Goal: Task Accomplishment & Management: Complete application form

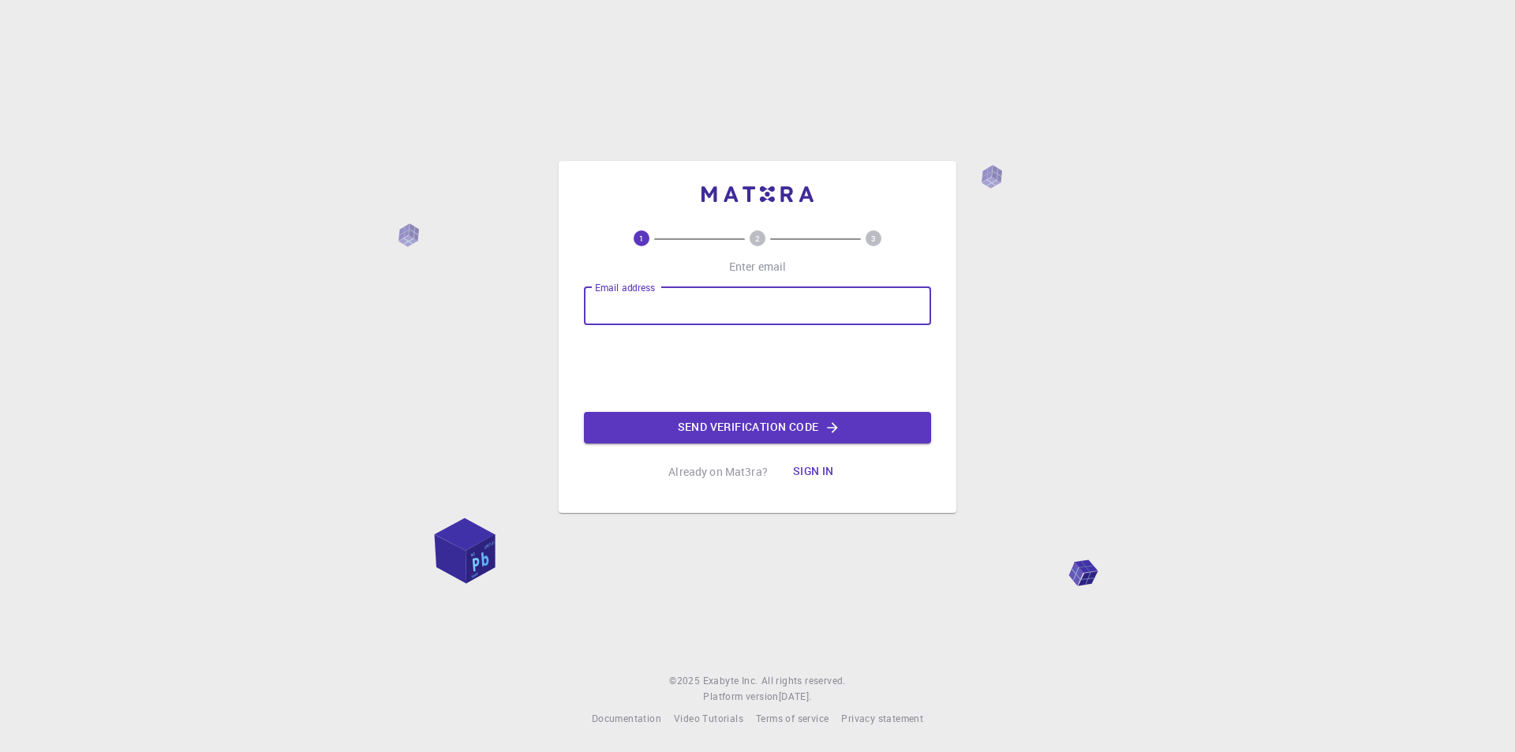
type input "[EMAIL_ADDRESS][DOMAIN_NAME]"
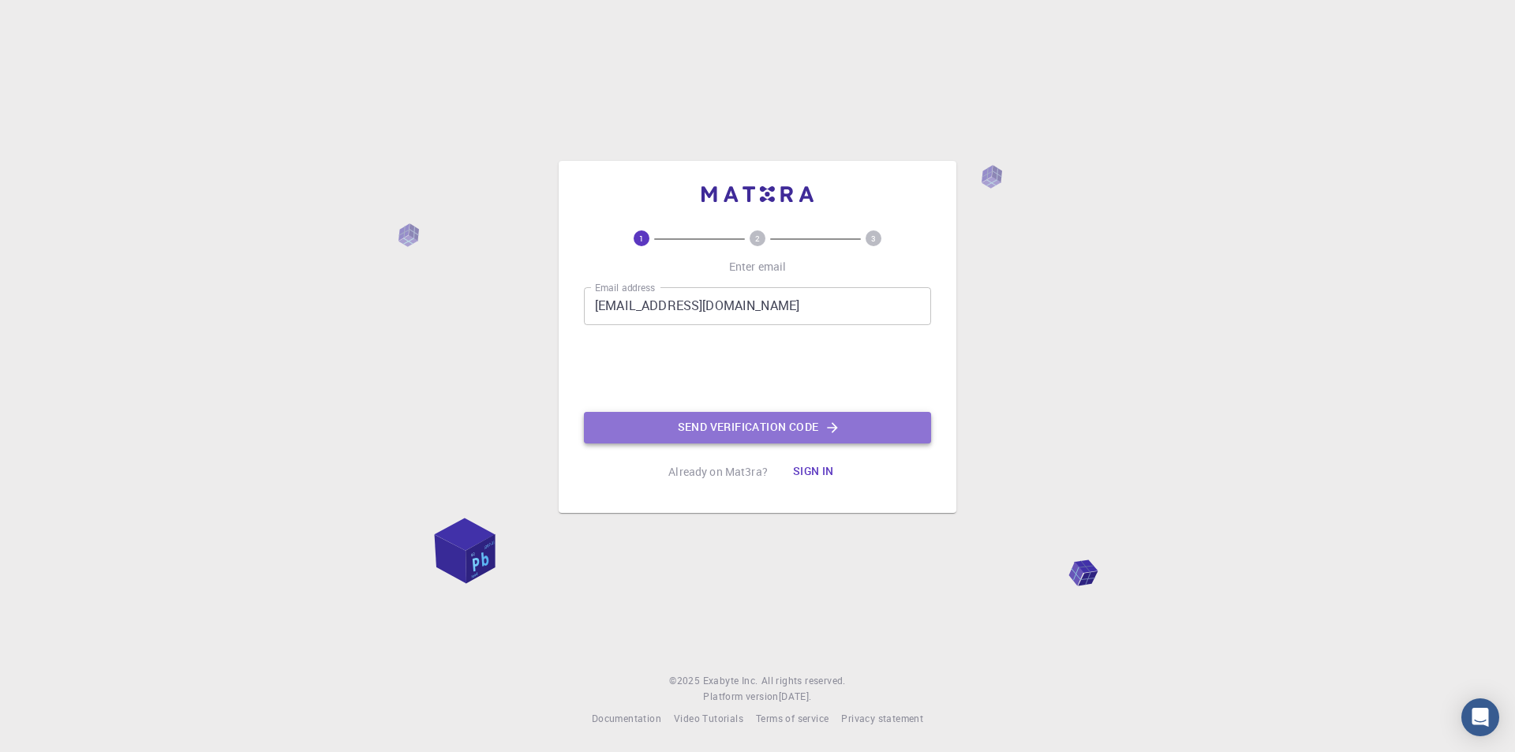
click at [694, 427] on button "Send verification code" at bounding box center [757, 428] width 347 height 32
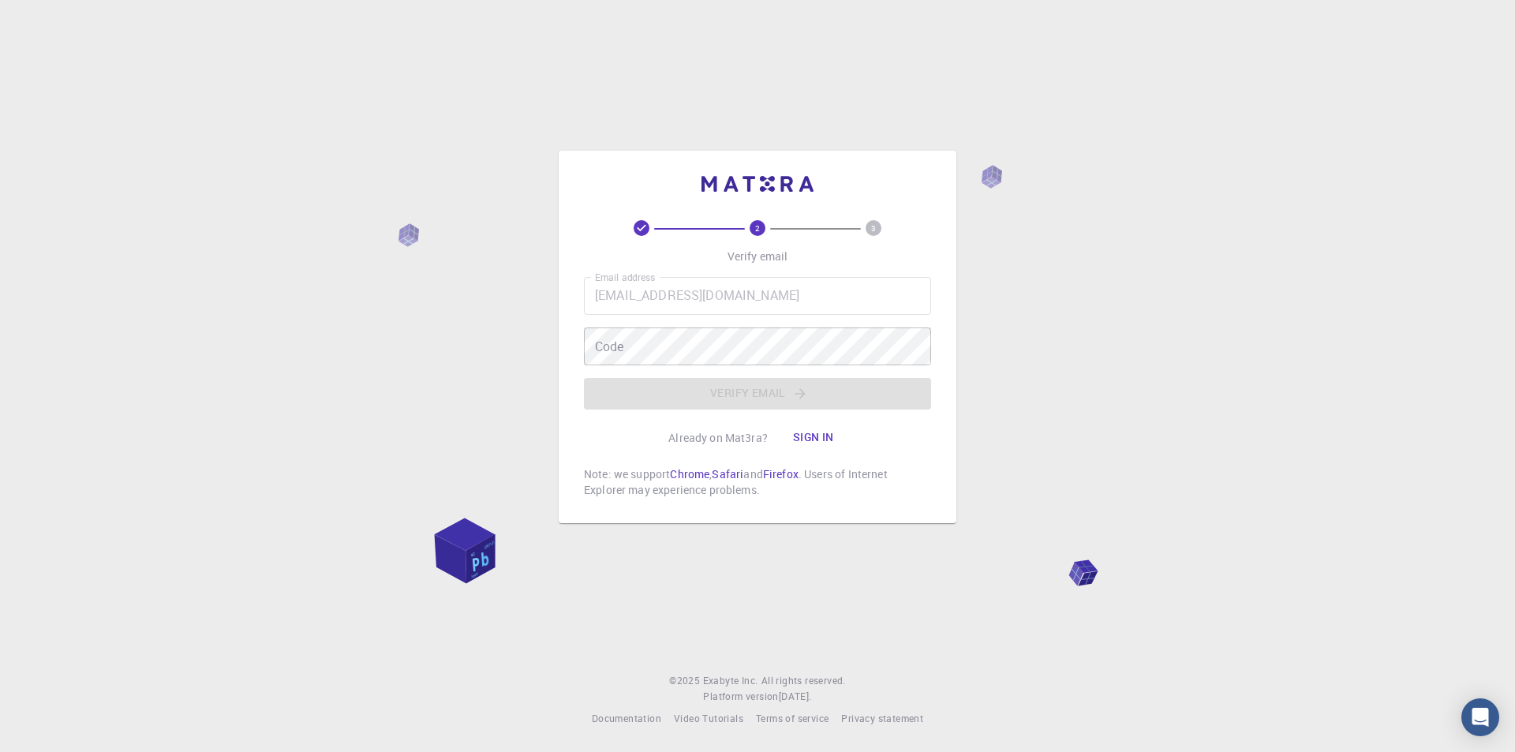
click at [615, 365] on div "Email address [EMAIL_ADDRESS][DOMAIN_NAME] Email address Code Code Verify email" at bounding box center [757, 343] width 347 height 133
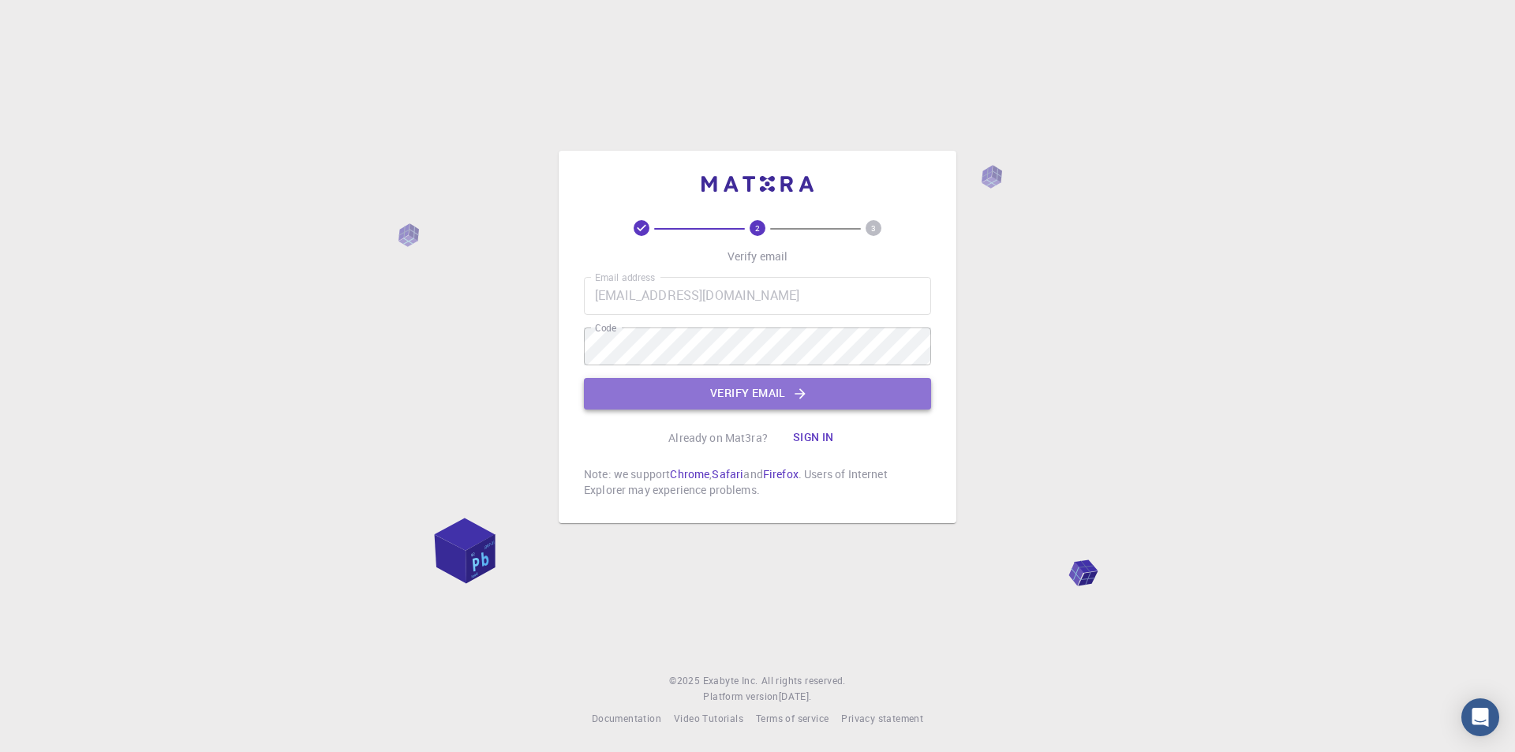
click at [634, 391] on button "Verify email" at bounding box center [757, 394] width 347 height 32
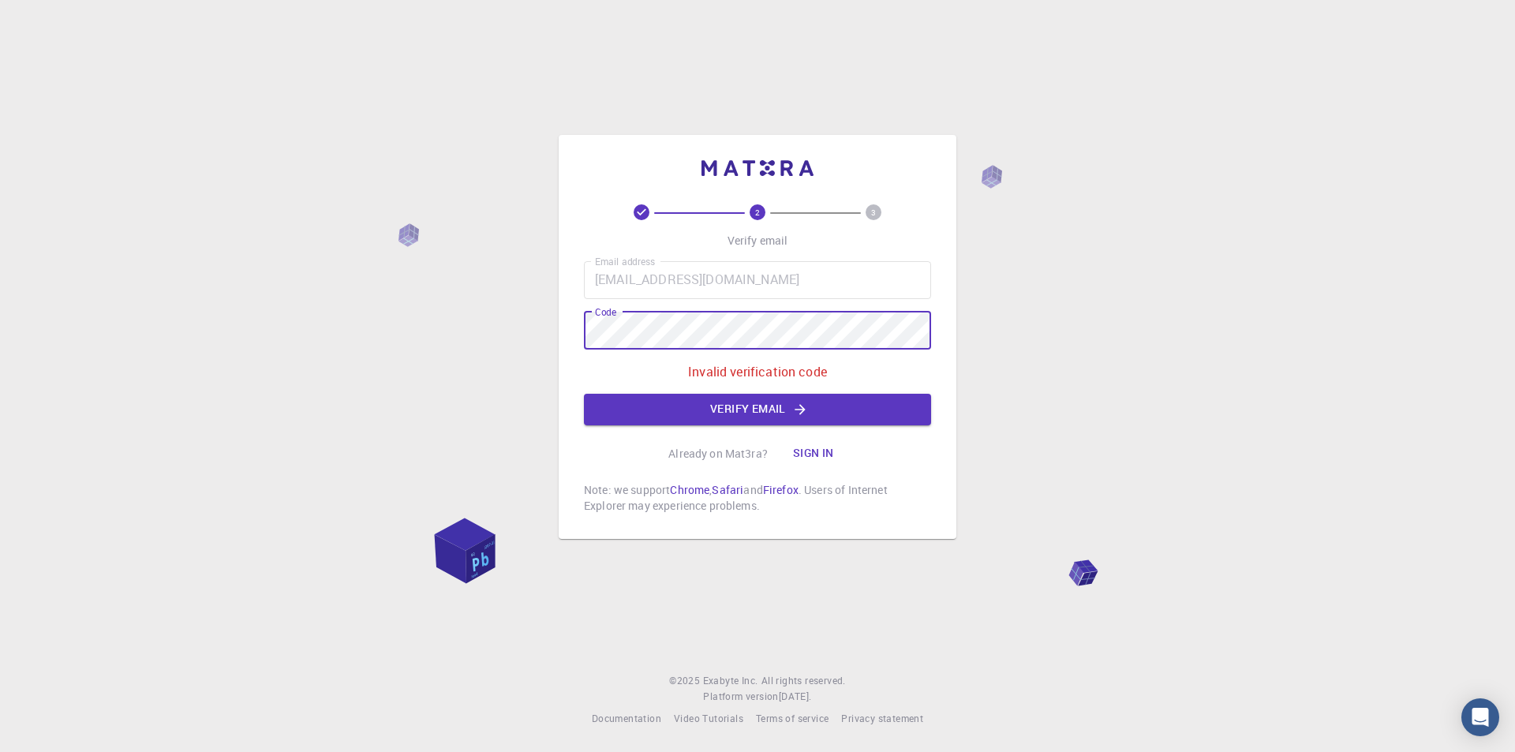
click at [526, 328] on div "2 3 Verify email Email address [EMAIL_ADDRESS][DOMAIN_NAME] Email address Code …" at bounding box center [757, 376] width 1515 height 752
click at [688, 406] on button "Verify email" at bounding box center [757, 410] width 347 height 32
click at [561, 333] on div "2 3 Verify email Email address [EMAIL_ADDRESS][DOMAIN_NAME] Email address Code …" at bounding box center [758, 337] width 398 height 404
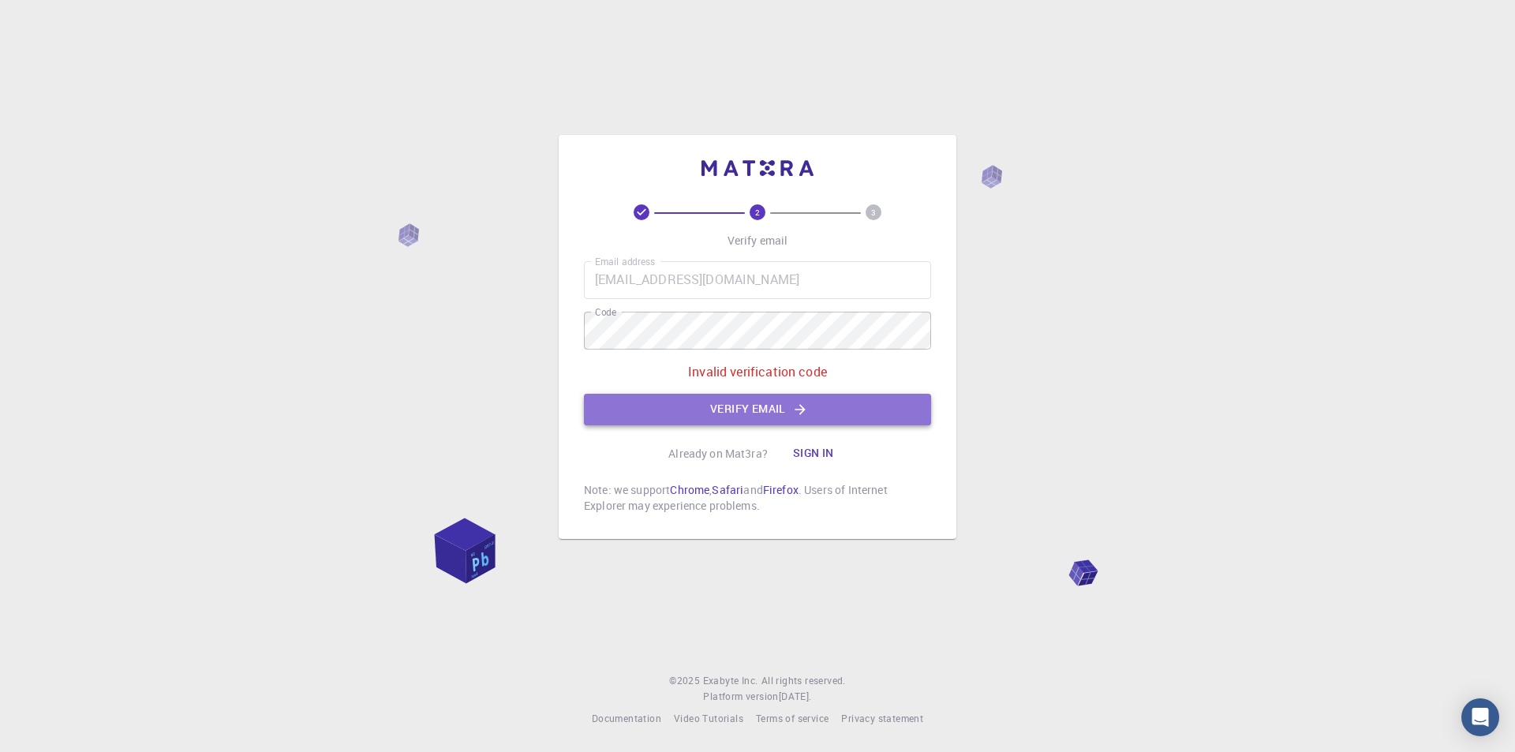
click at [760, 410] on button "Verify email" at bounding box center [757, 410] width 347 height 32
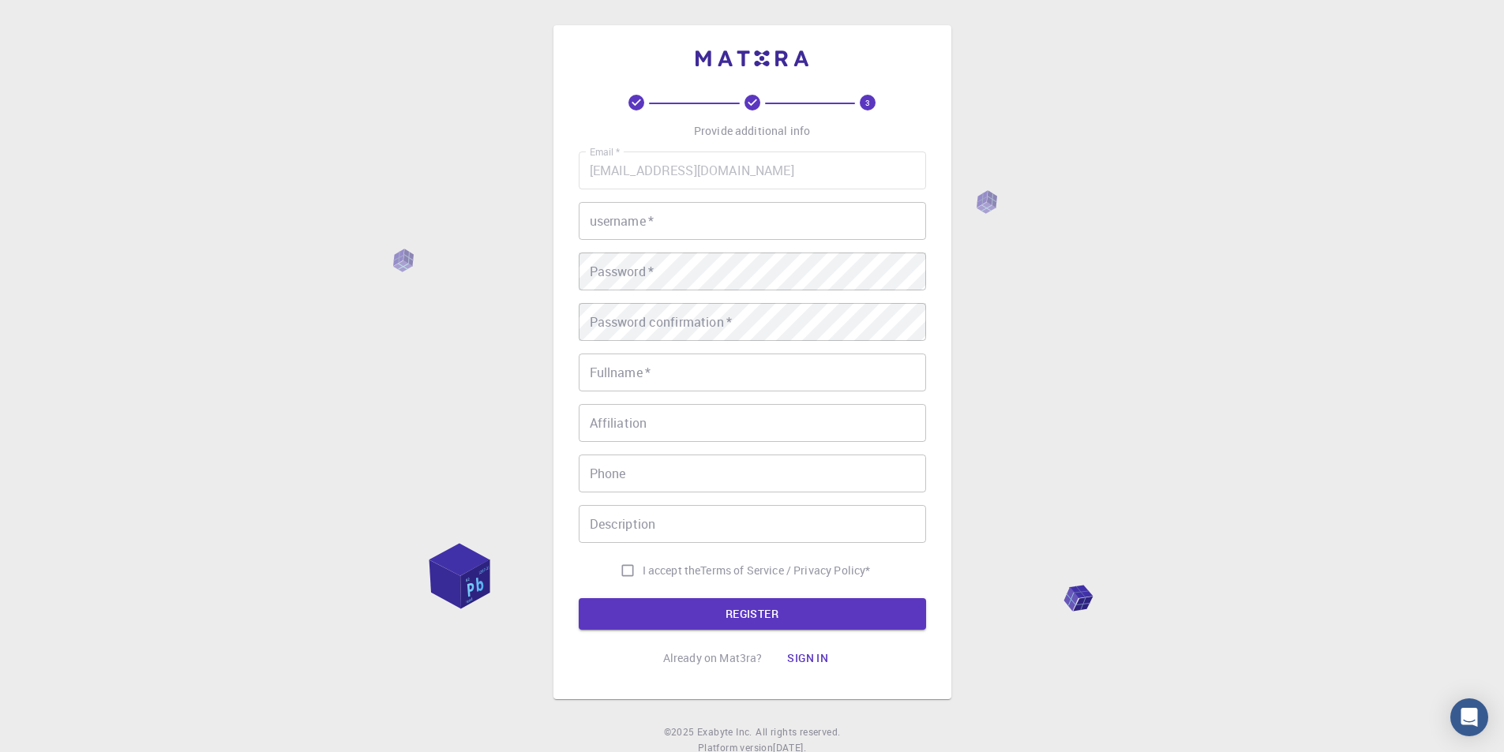
click at [676, 234] on input "username   *" at bounding box center [752, 221] width 347 height 38
type input "[PERSON_NAME]"
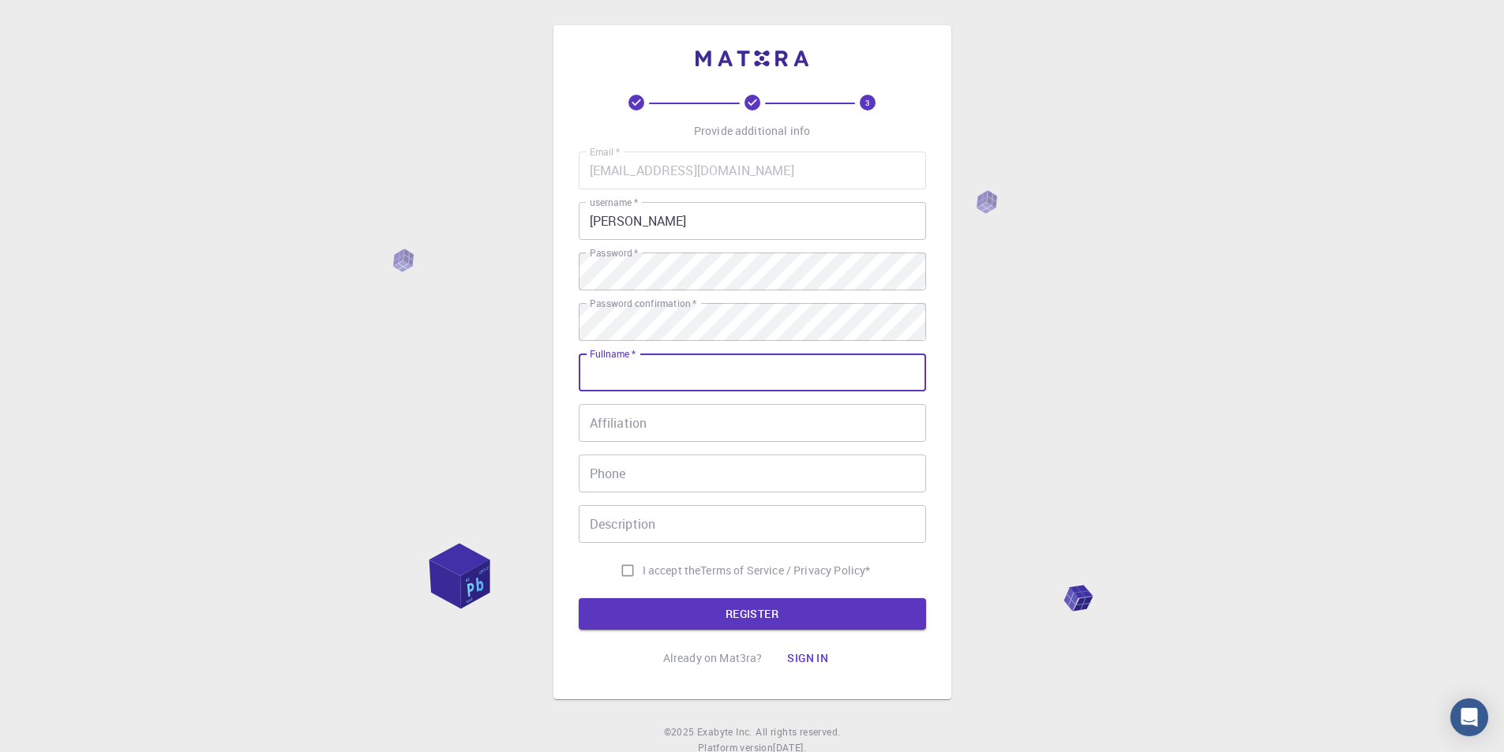
click at [650, 384] on input "Fullname   *" at bounding box center [752, 373] width 347 height 38
type input "[PERSON_NAME] [PERSON_NAME]"
type input "16988447729"
click at [663, 422] on input "Affiliation" at bounding box center [752, 423] width 347 height 38
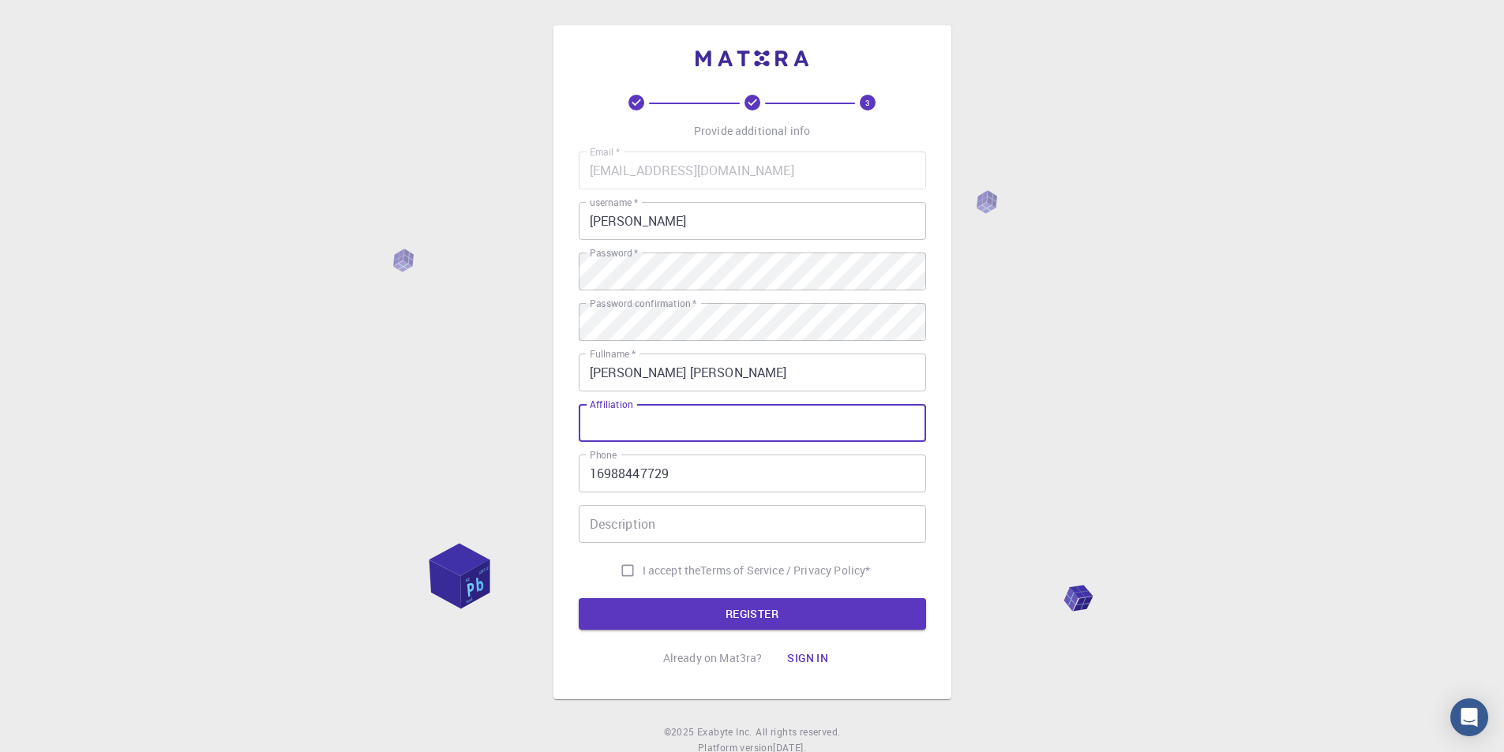
click at [627, 520] on input "Description" at bounding box center [752, 524] width 347 height 38
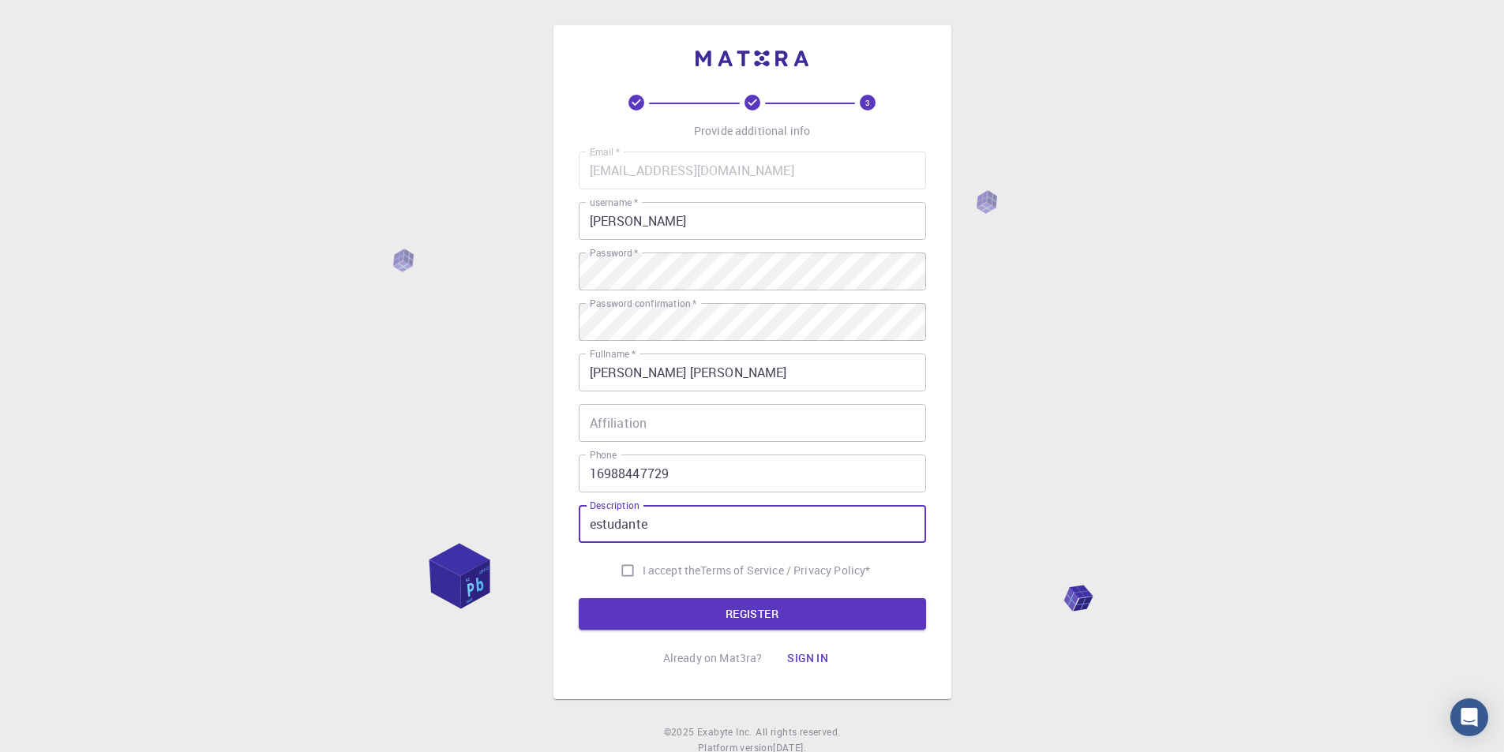
type input "estudante"
click at [623, 558] on input "I accept the Terms of Service / Privacy Policy *" at bounding box center [627, 571] width 30 height 30
checkbox input "true"
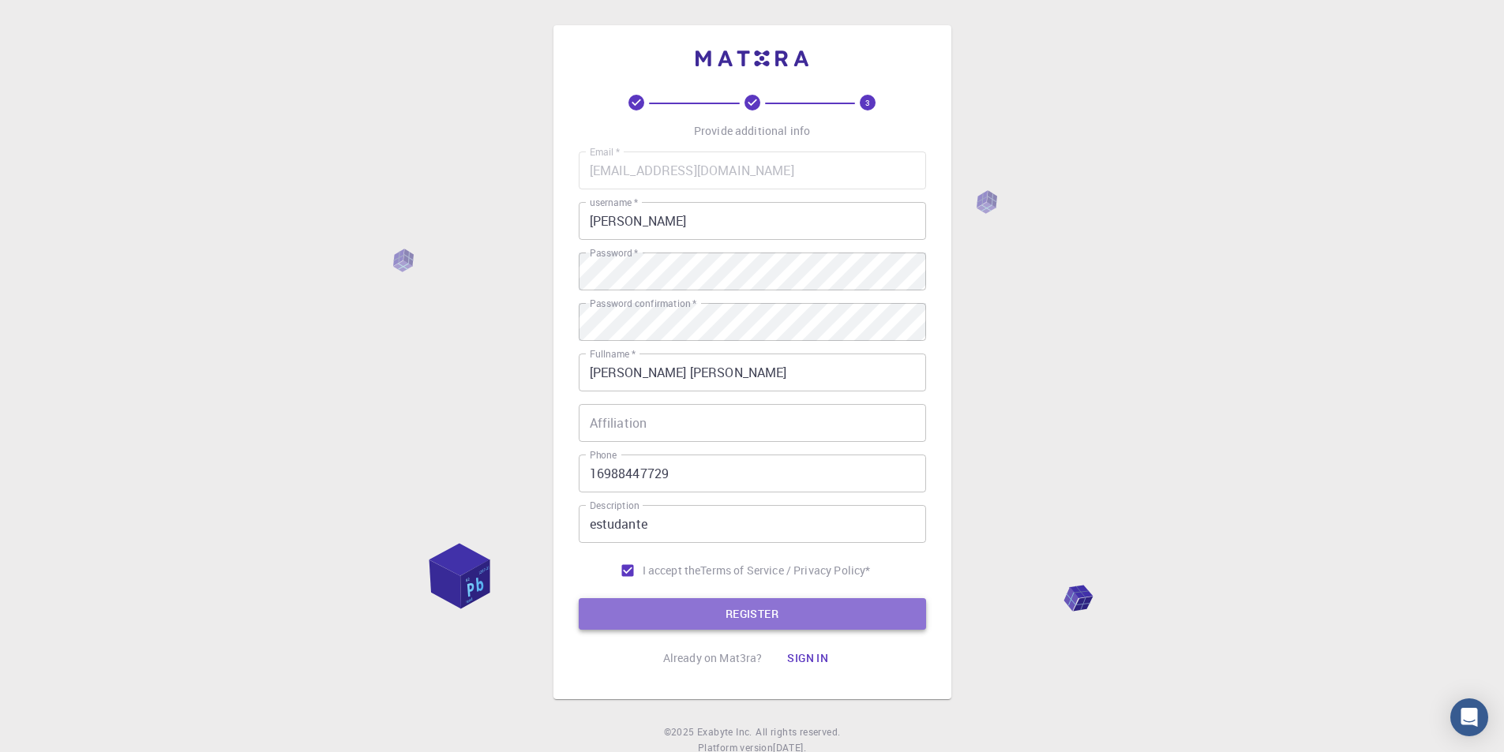
click at [644, 617] on button "REGISTER" at bounding box center [752, 614] width 347 height 32
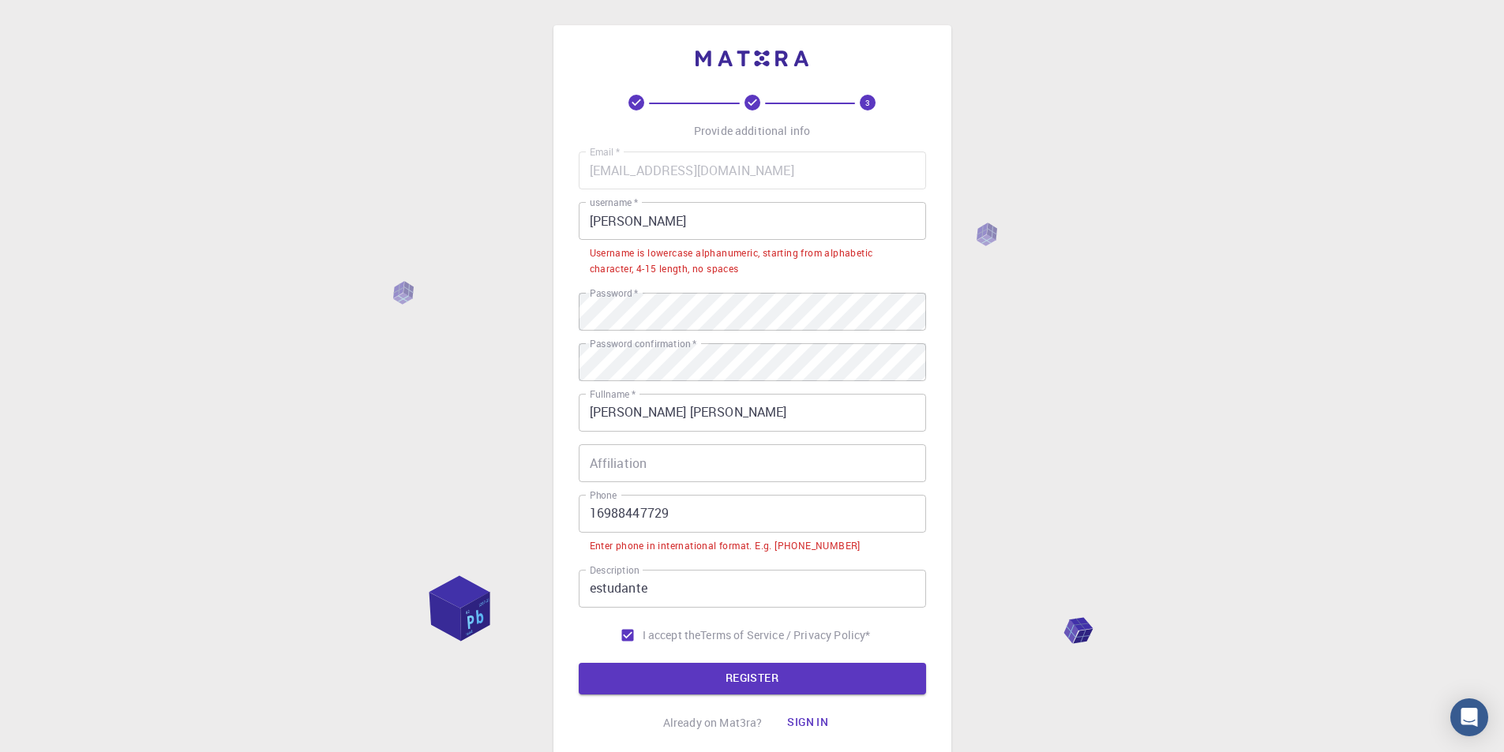
click at [590, 511] on input "16988447729" at bounding box center [752, 514] width 347 height 38
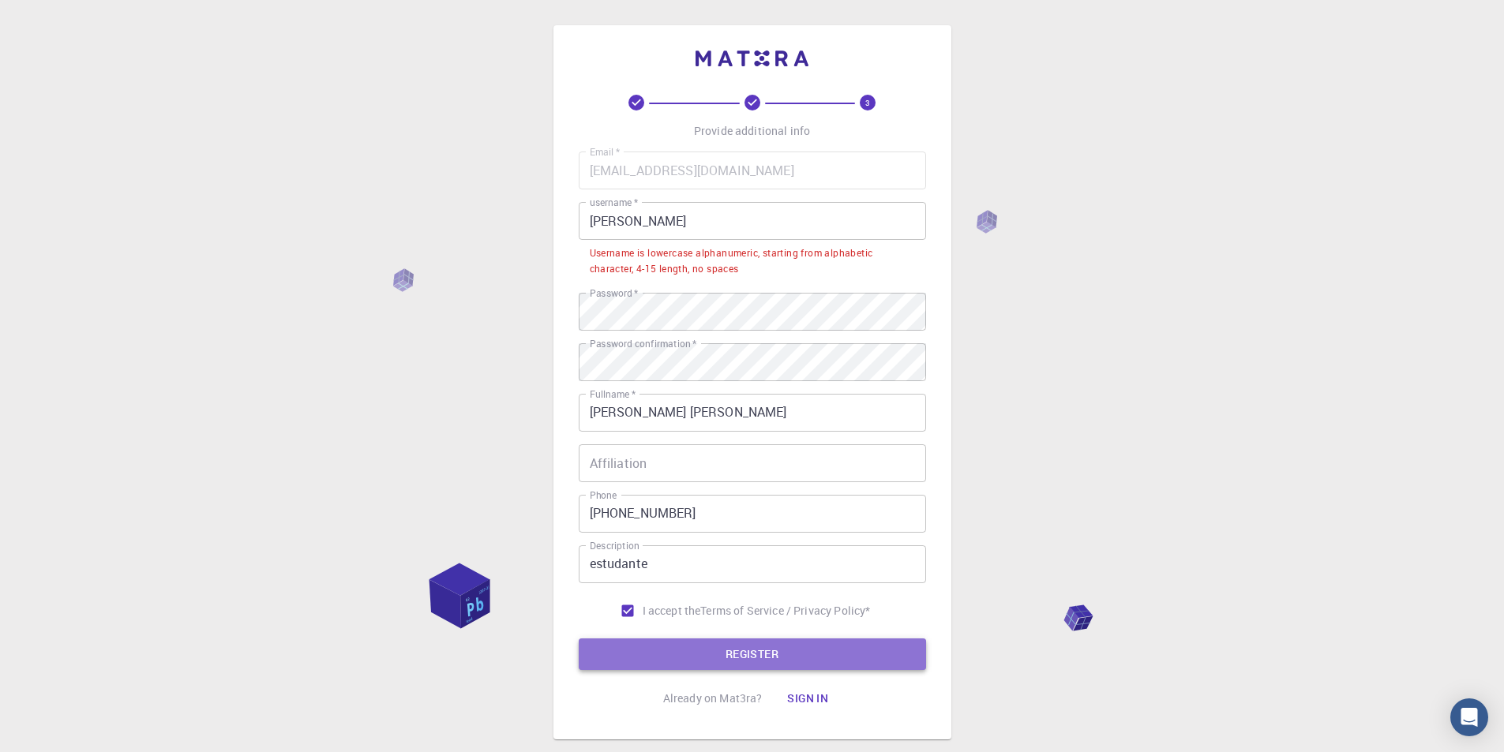
click at [640, 651] on button "REGISTER" at bounding box center [752, 655] width 347 height 32
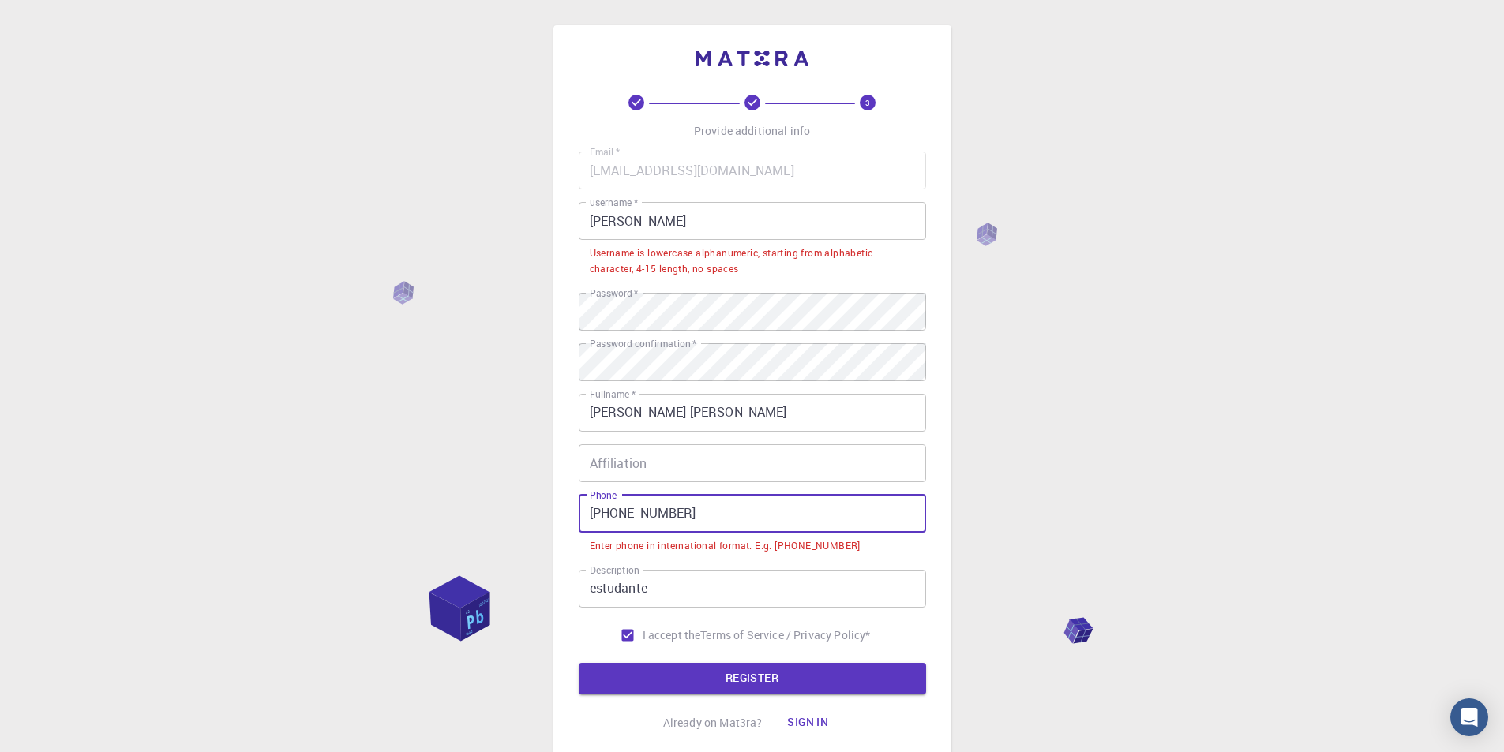
drag, startPoint x: 635, startPoint y: 515, endPoint x: 513, endPoint y: 519, distance: 121.6
click at [513, 519] on div "3 Provide additional info Email   * [EMAIL_ADDRESS][DOMAIN_NAME] Email   * user…" at bounding box center [752, 433] width 1504 height 867
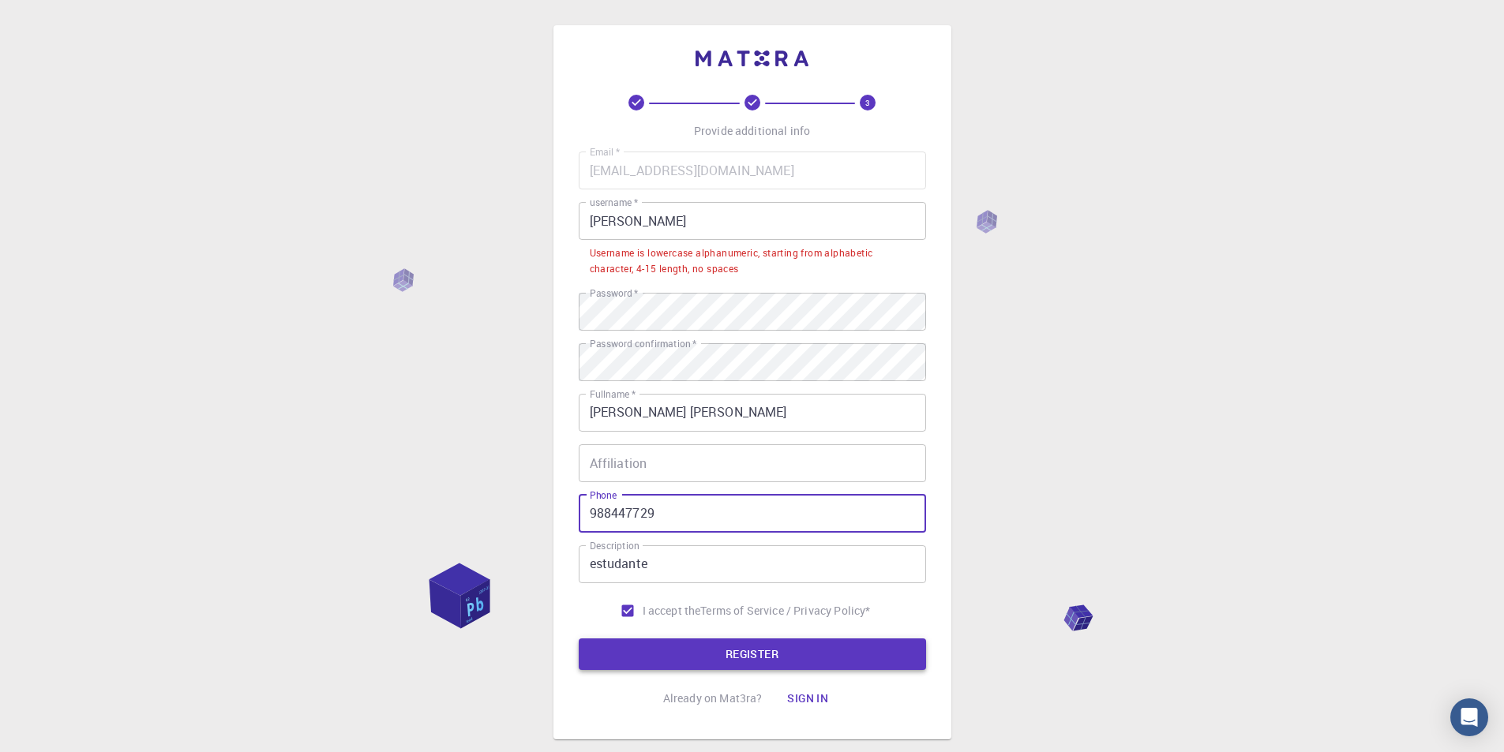
click at [666, 645] on button "REGISTER" at bounding box center [752, 655] width 347 height 32
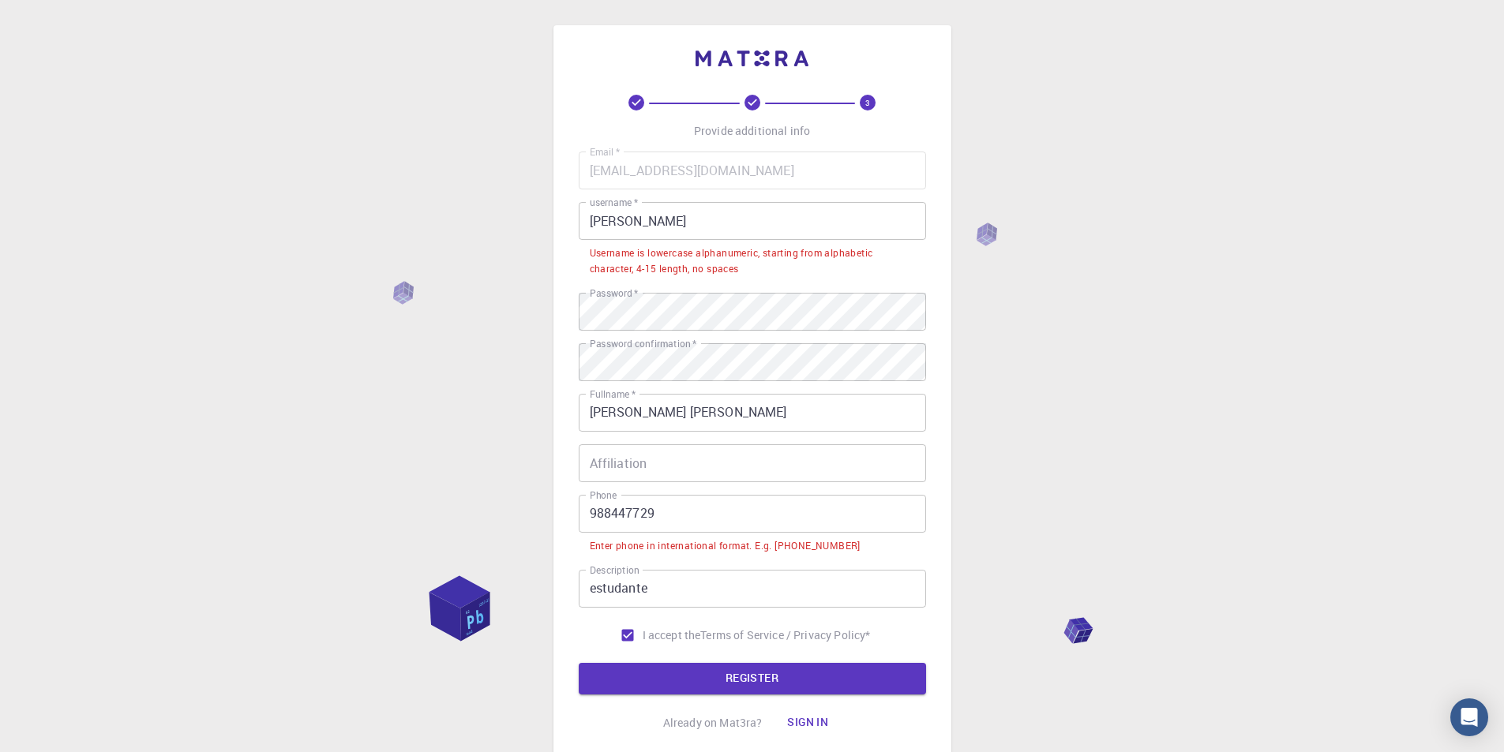
click at [592, 508] on input "988447729" at bounding box center [752, 514] width 347 height 38
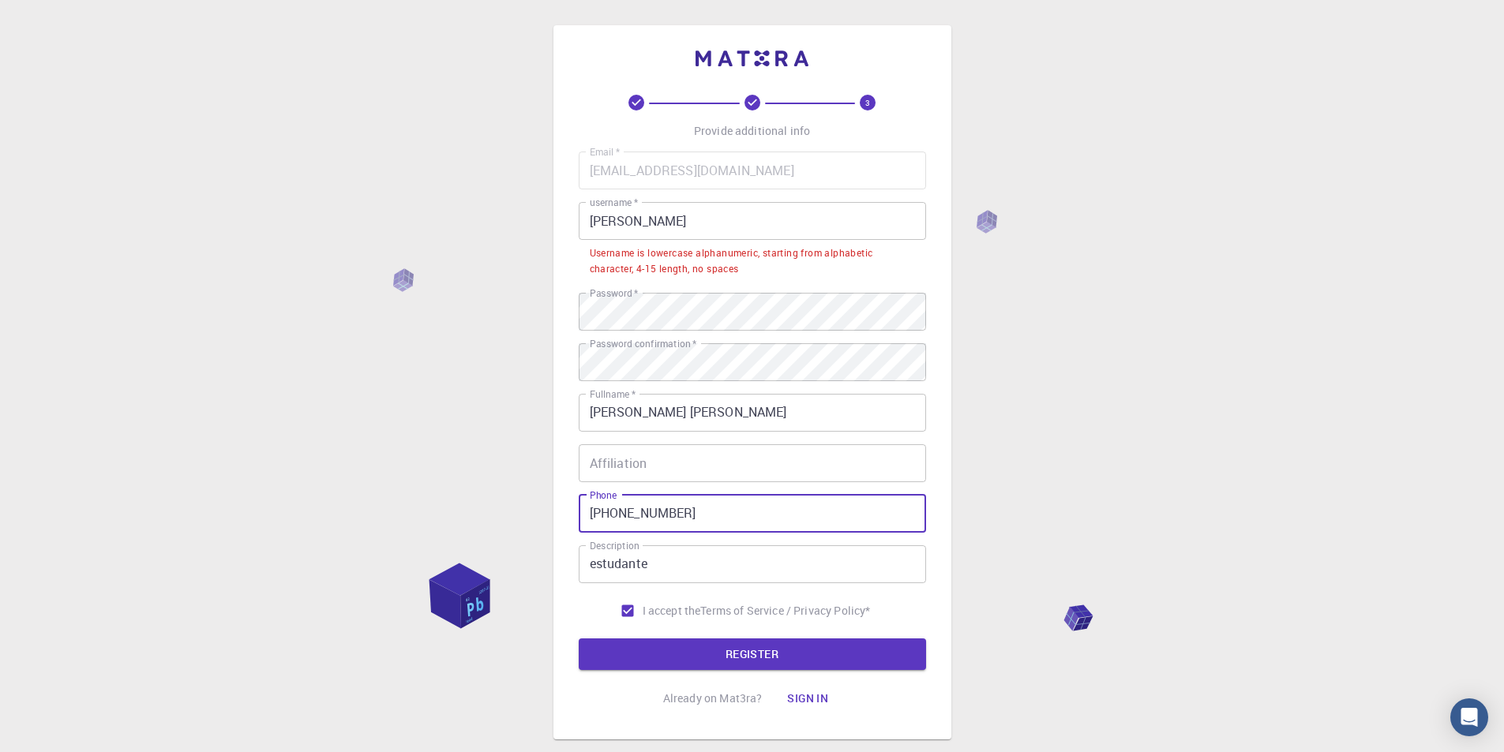
type input "[PHONE_NUMBER]"
click at [636, 632] on form "Email   * [EMAIL_ADDRESS][DOMAIN_NAME] Email   * username   * Igor username   *…" at bounding box center [752, 411] width 347 height 519
click at [636, 641] on button "REGISTER" at bounding box center [752, 655] width 347 height 32
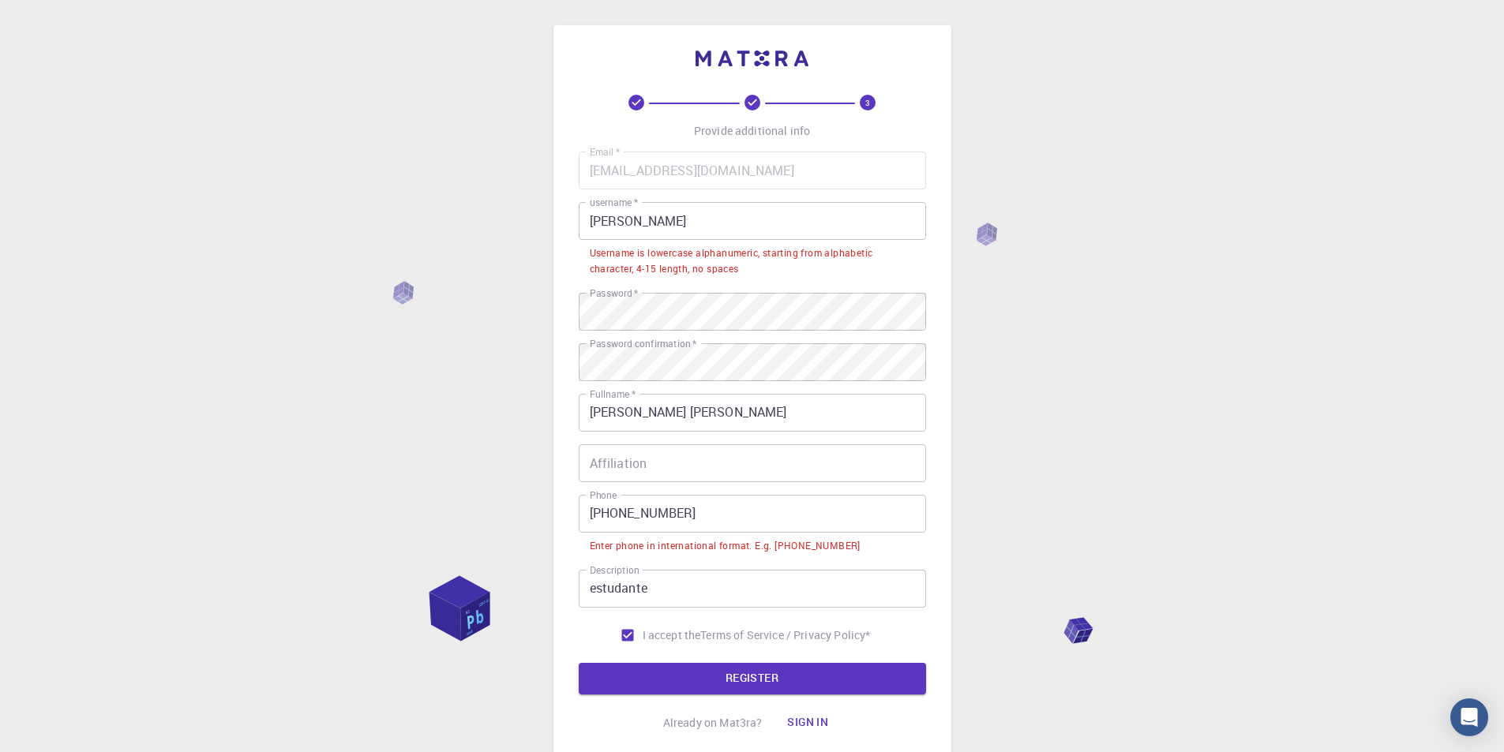
click at [660, 224] on input "[PERSON_NAME]" at bounding box center [752, 221] width 347 height 38
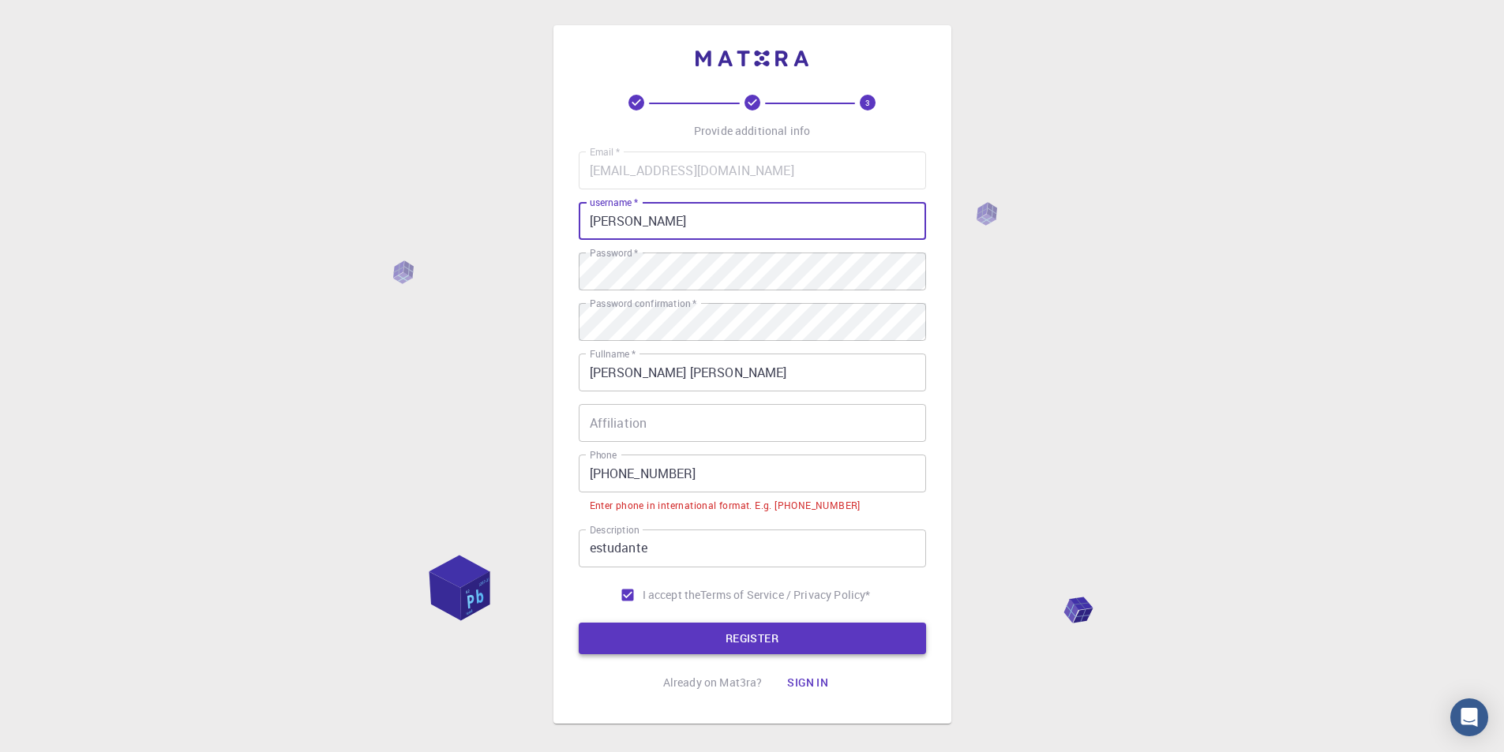
click at [693, 630] on button "REGISTER" at bounding box center [752, 639] width 347 height 32
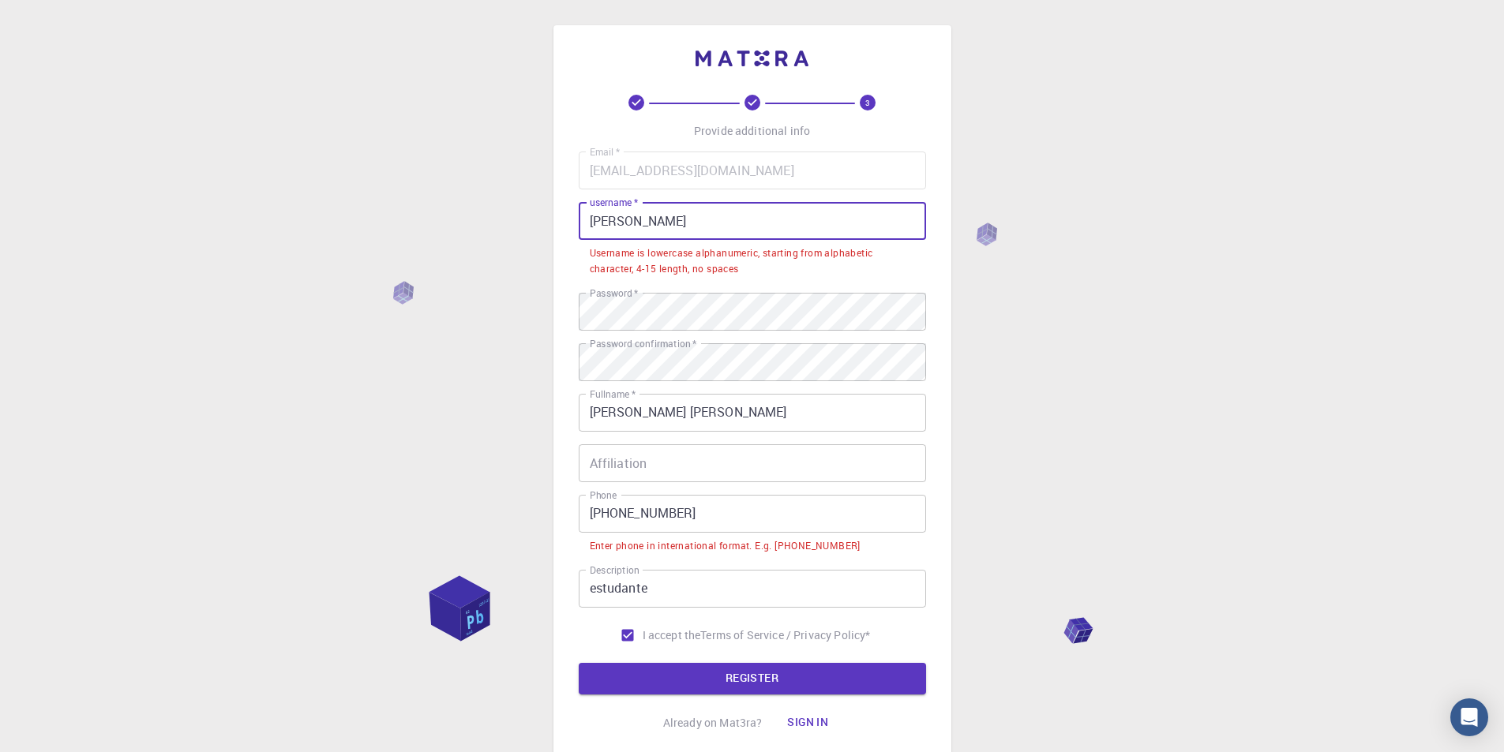
click at [614, 219] on input "[PERSON_NAME]" at bounding box center [752, 221] width 347 height 38
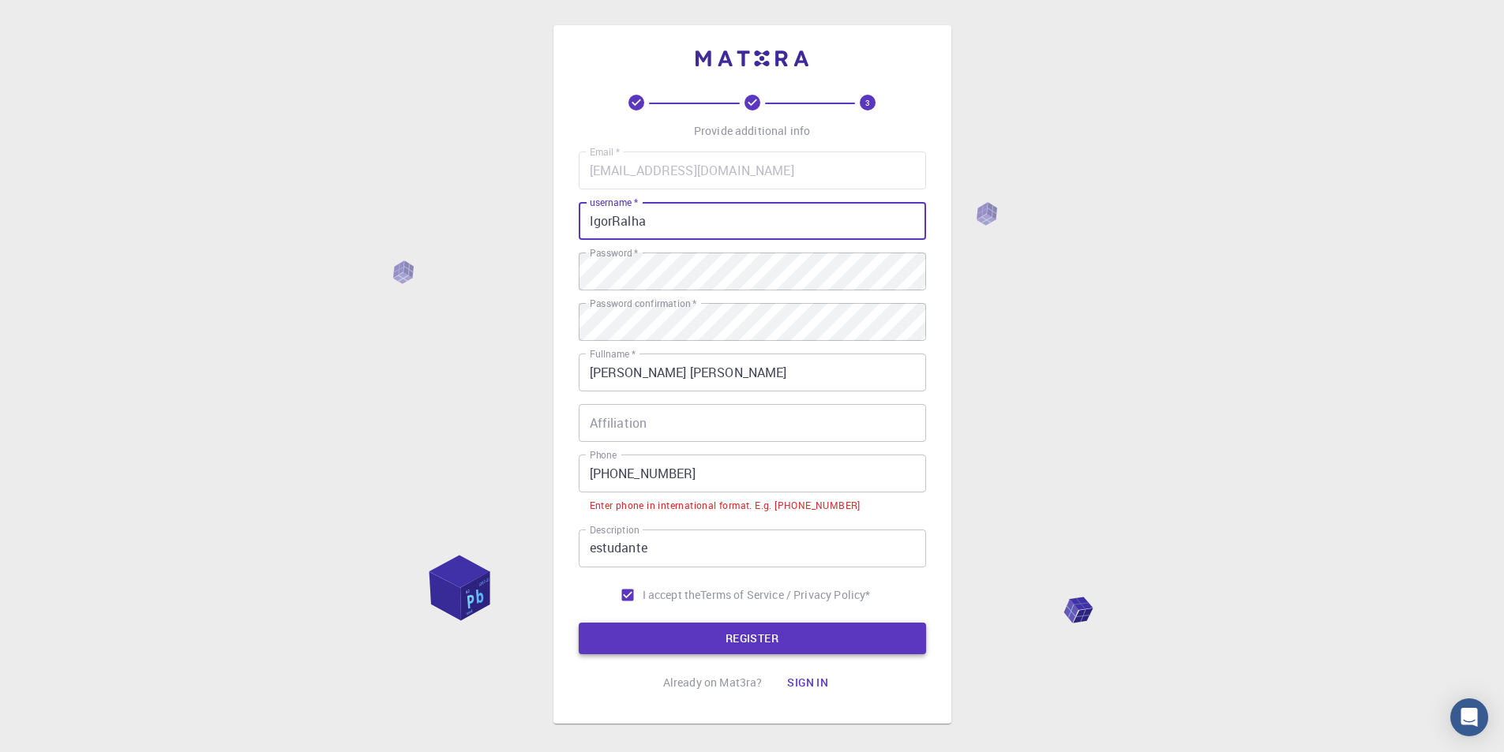
click at [747, 642] on button "REGISTER" at bounding box center [752, 639] width 347 height 32
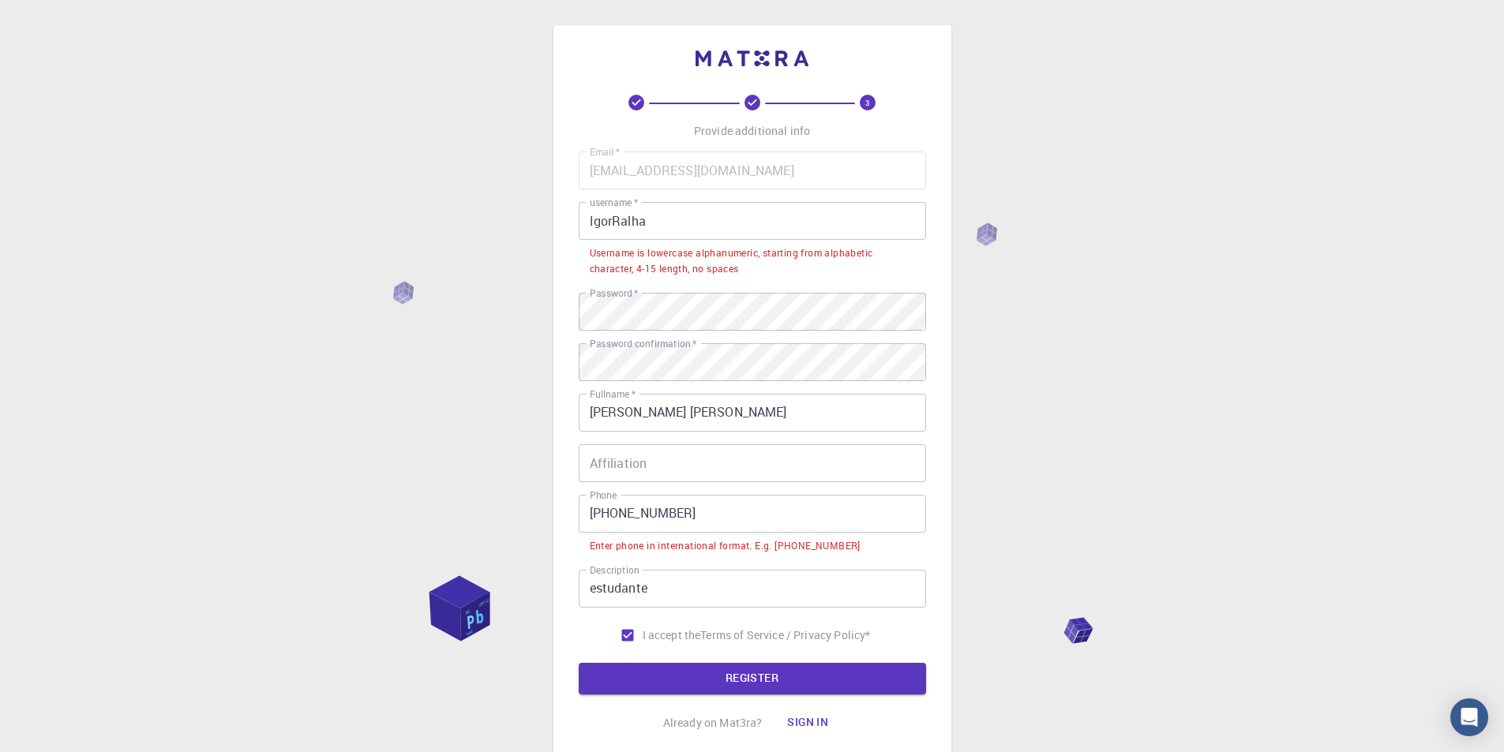
click at [612, 225] on input "IgorRalha" at bounding box center [752, 221] width 347 height 38
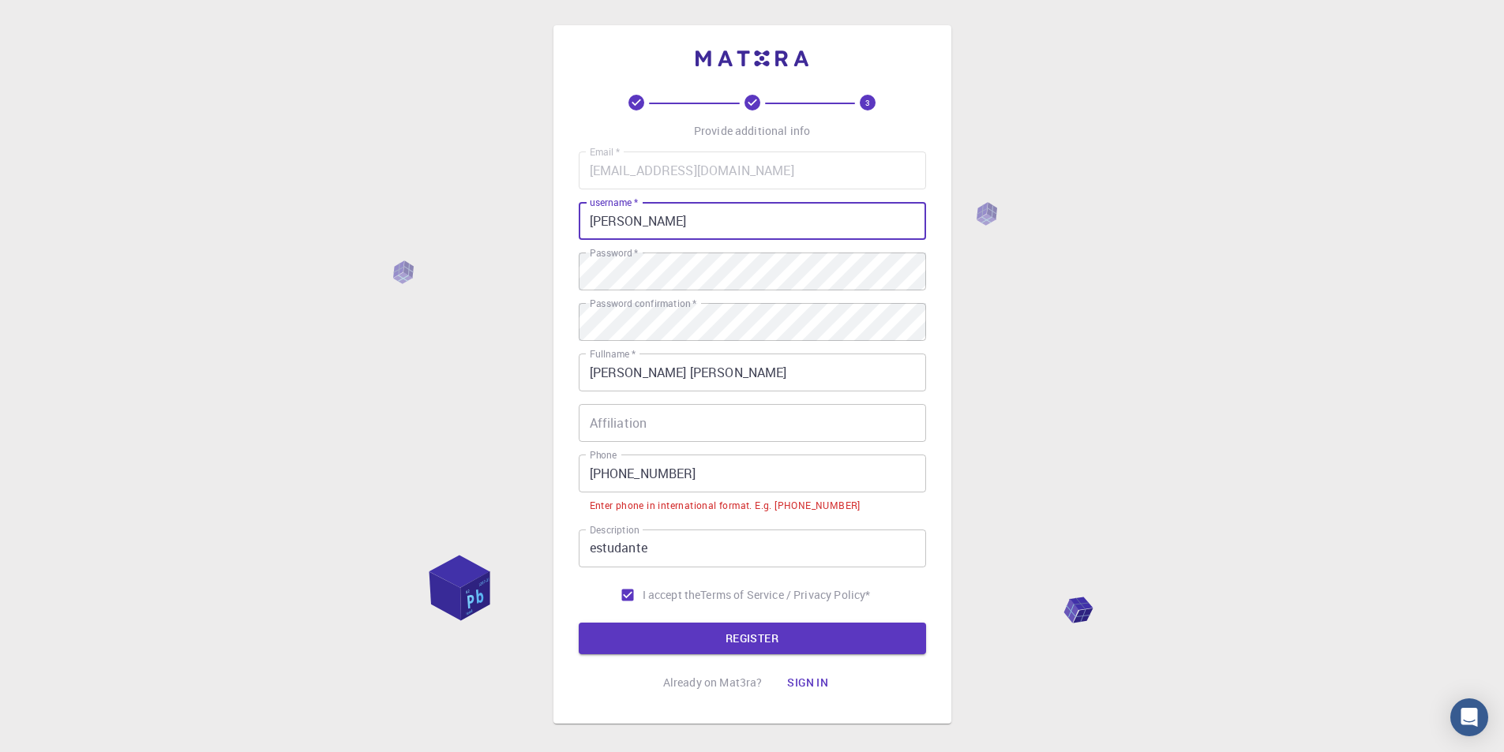
click at [730, 612] on form "Email   * [EMAIL_ADDRESS][DOMAIN_NAME] Email   * username   * [PERSON_NAME] use…" at bounding box center [752, 403] width 347 height 503
click at [729, 629] on button "REGISTER" at bounding box center [752, 639] width 347 height 32
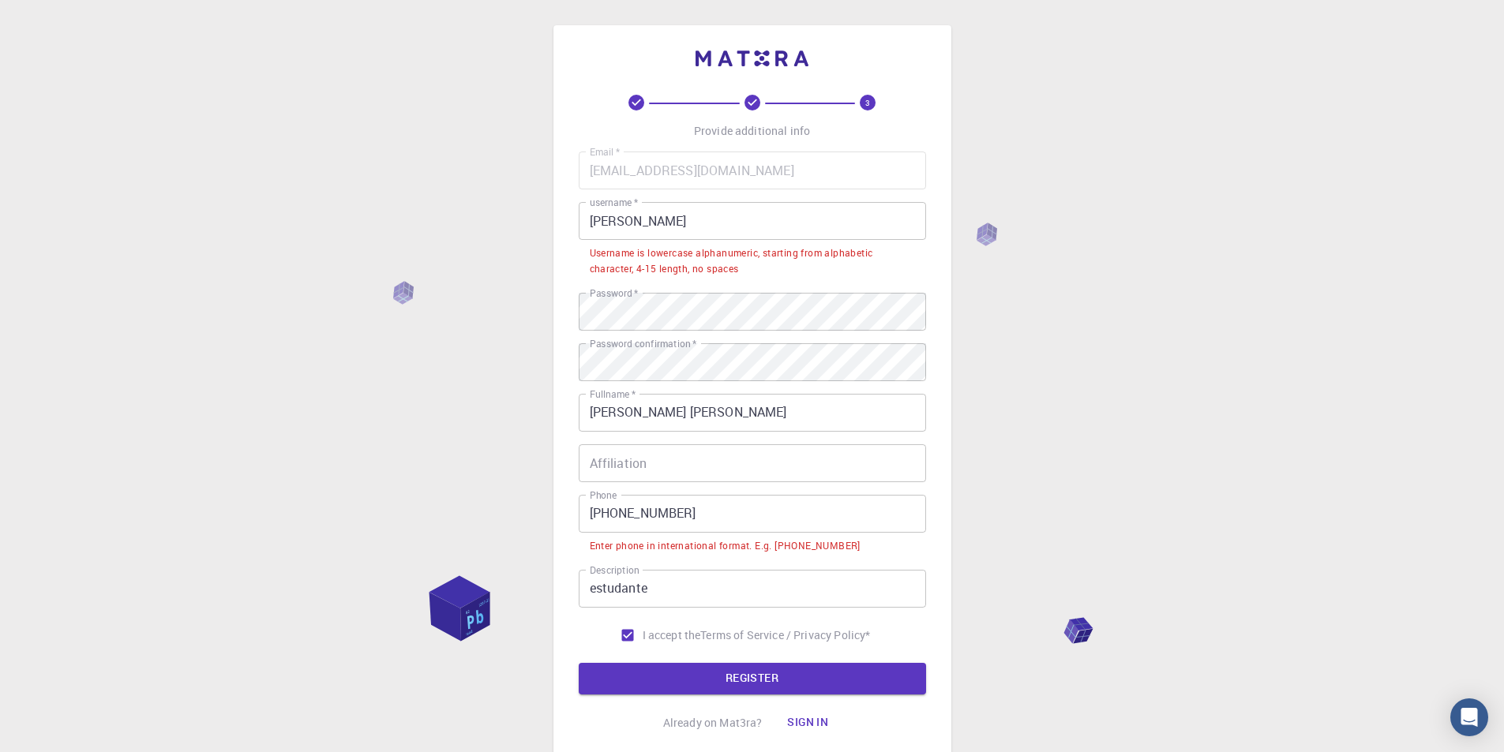
scroll to position [79, 0]
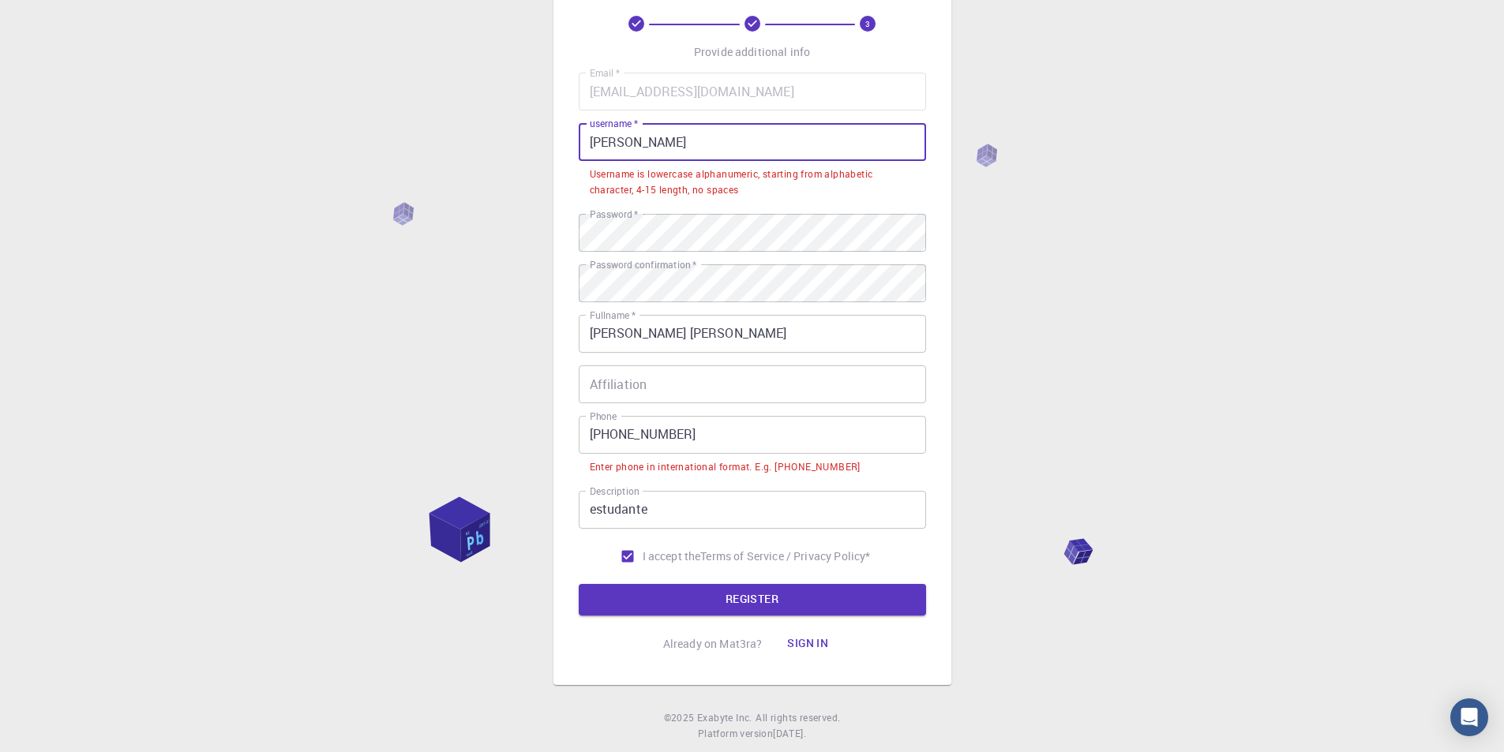
click at [672, 141] on input "[PERSON_NAME]" at bounding box center [752, 142] width 347 height 38
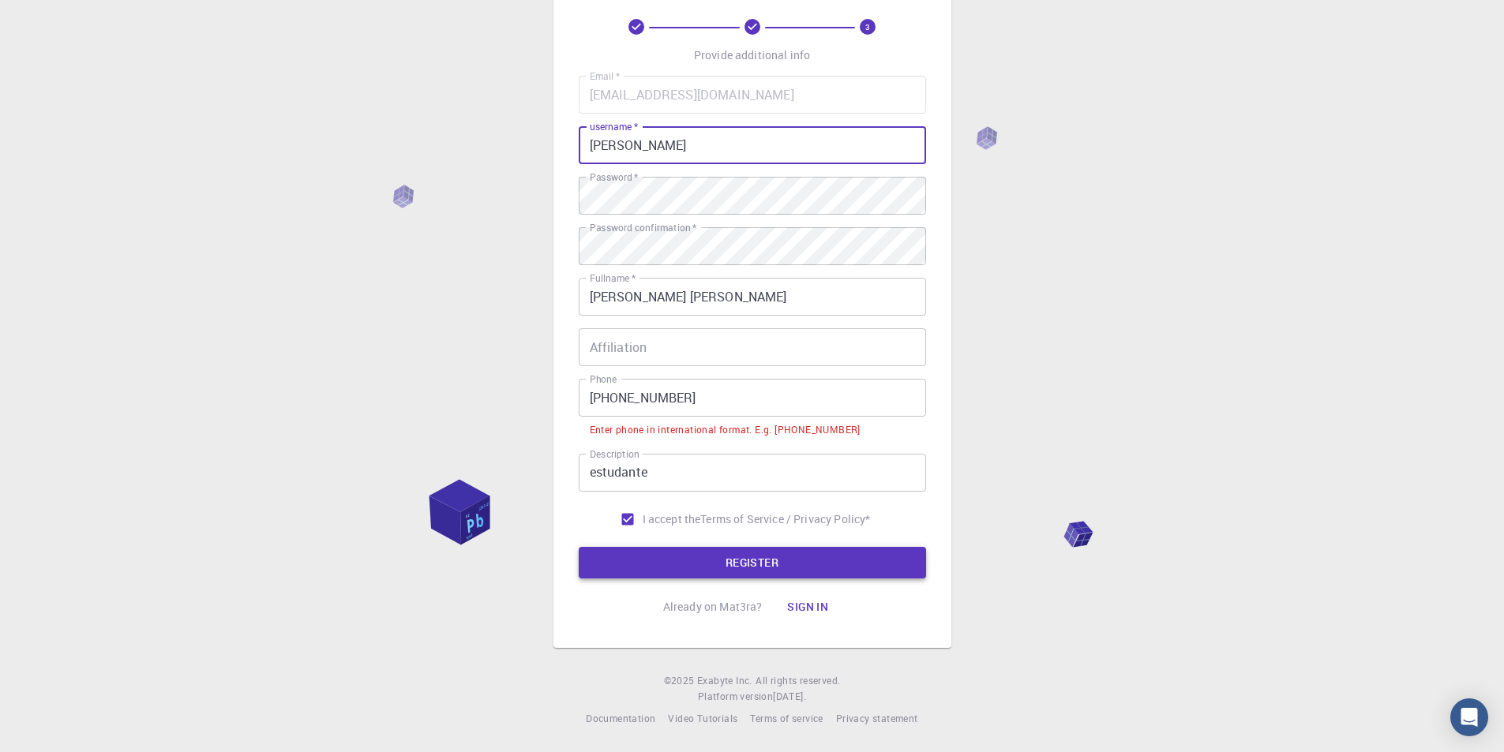
click at [798, 555] on button "REGISTER" at bounding box center [752, 563] width 347 height 32
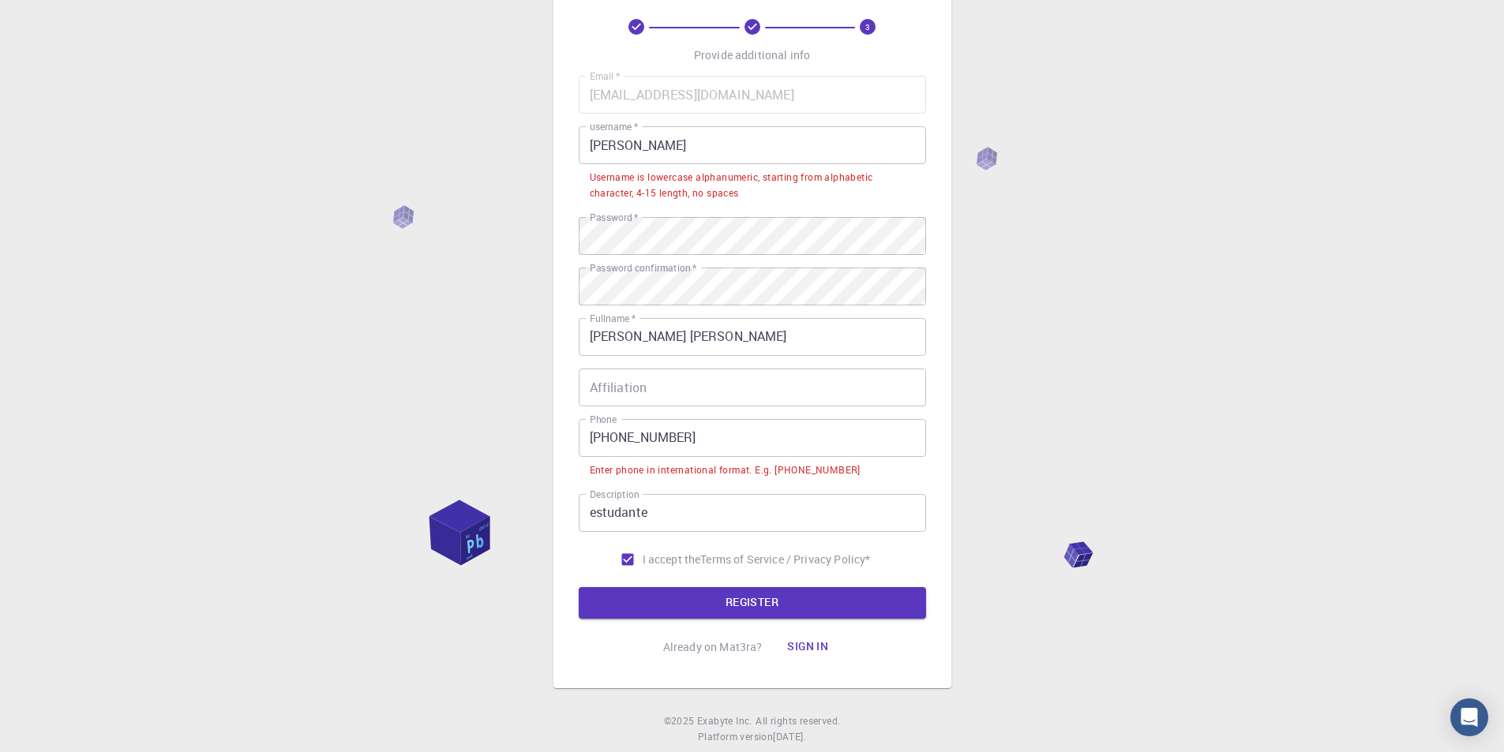
click at [653, 145] on input "[PERSON_NAME]" at bounding box center [752, 145] width 347 height 38
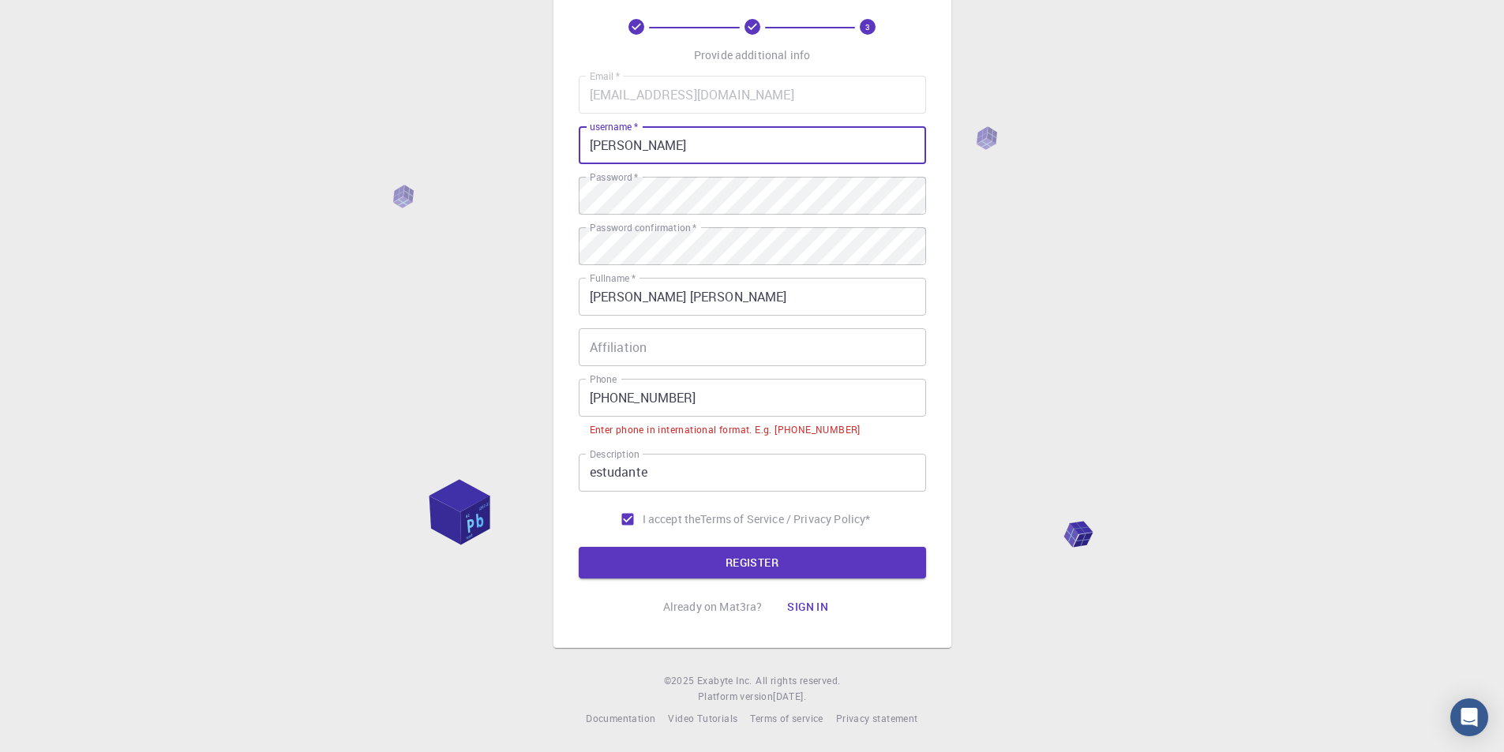
click at [616, 146] on input "[PERSON_NAME]" at bounding box center [752, 145] width 347 height 38
type input "IgorRalhaGuerreiro"
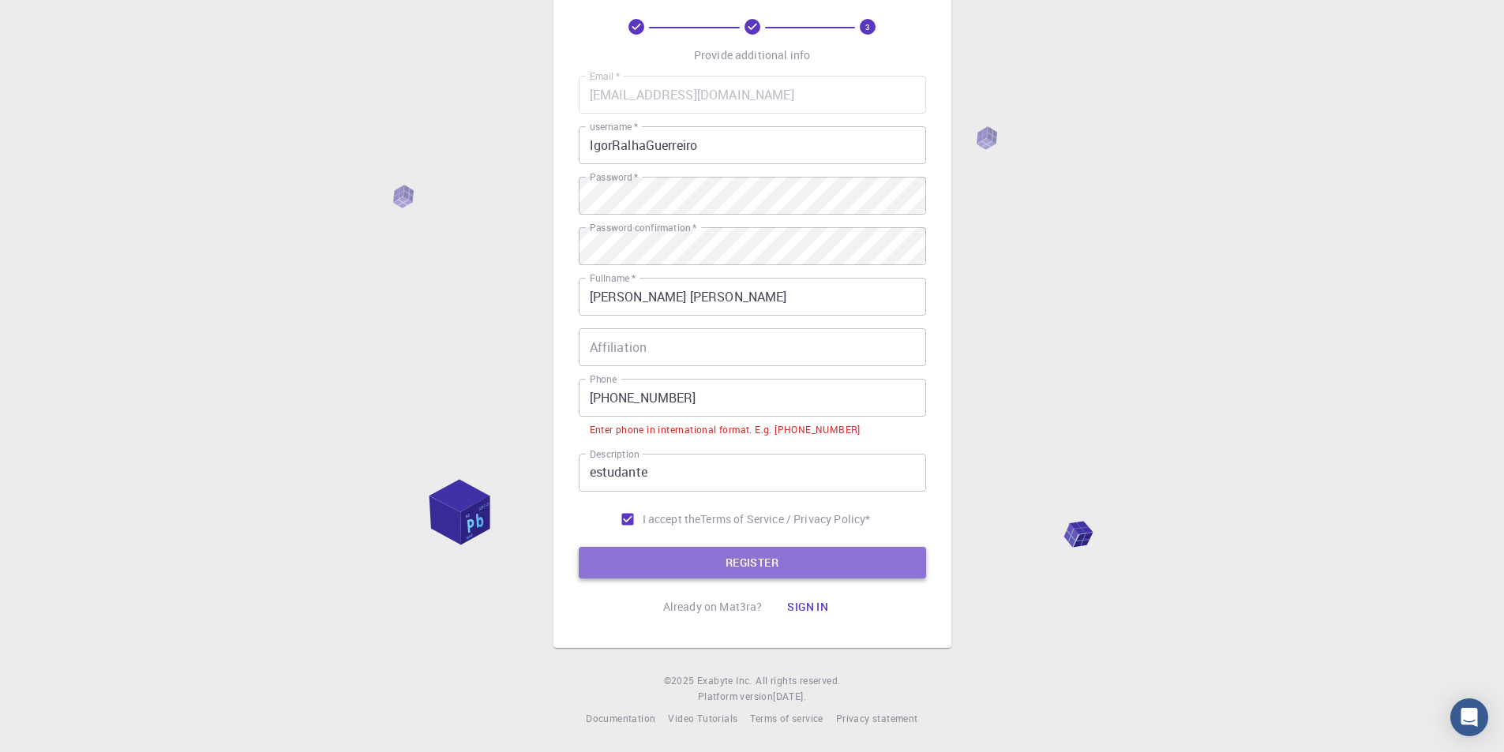
click at [770, 556] on button "REGISTER" at bounding box center [752, 563] width 347 height 32
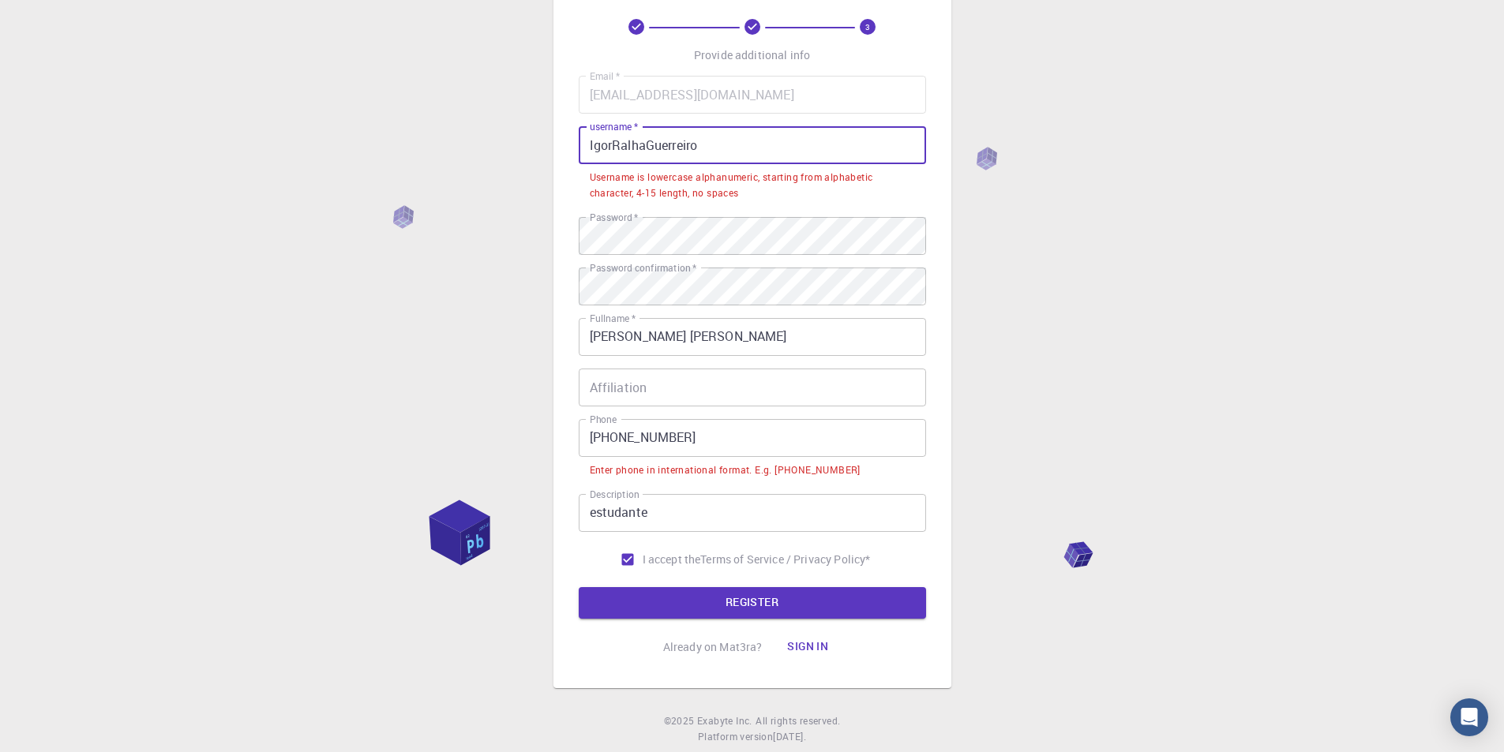
drag, startPoint x: 712, startPoint y: 137, endPoint x: 459, endPoint y: 149, distance: 252.8
click at [459, 149] on div "3 Provide additional info Email   * [EMAIL_ADDRESS][DOMAIN_NAME] Email   * user…" at bounding box center [752, 357] width 1504 height 867
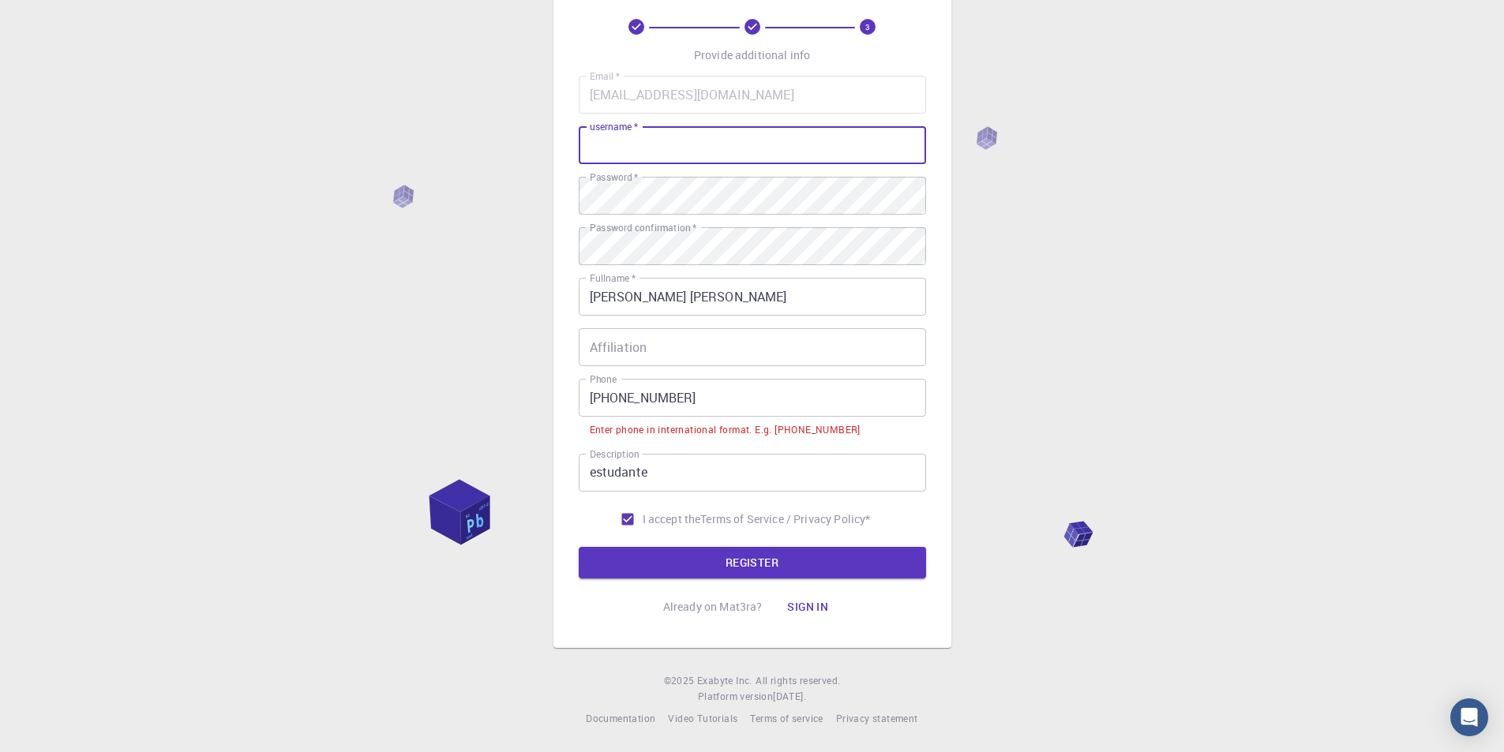
scroll to position [0, 0]
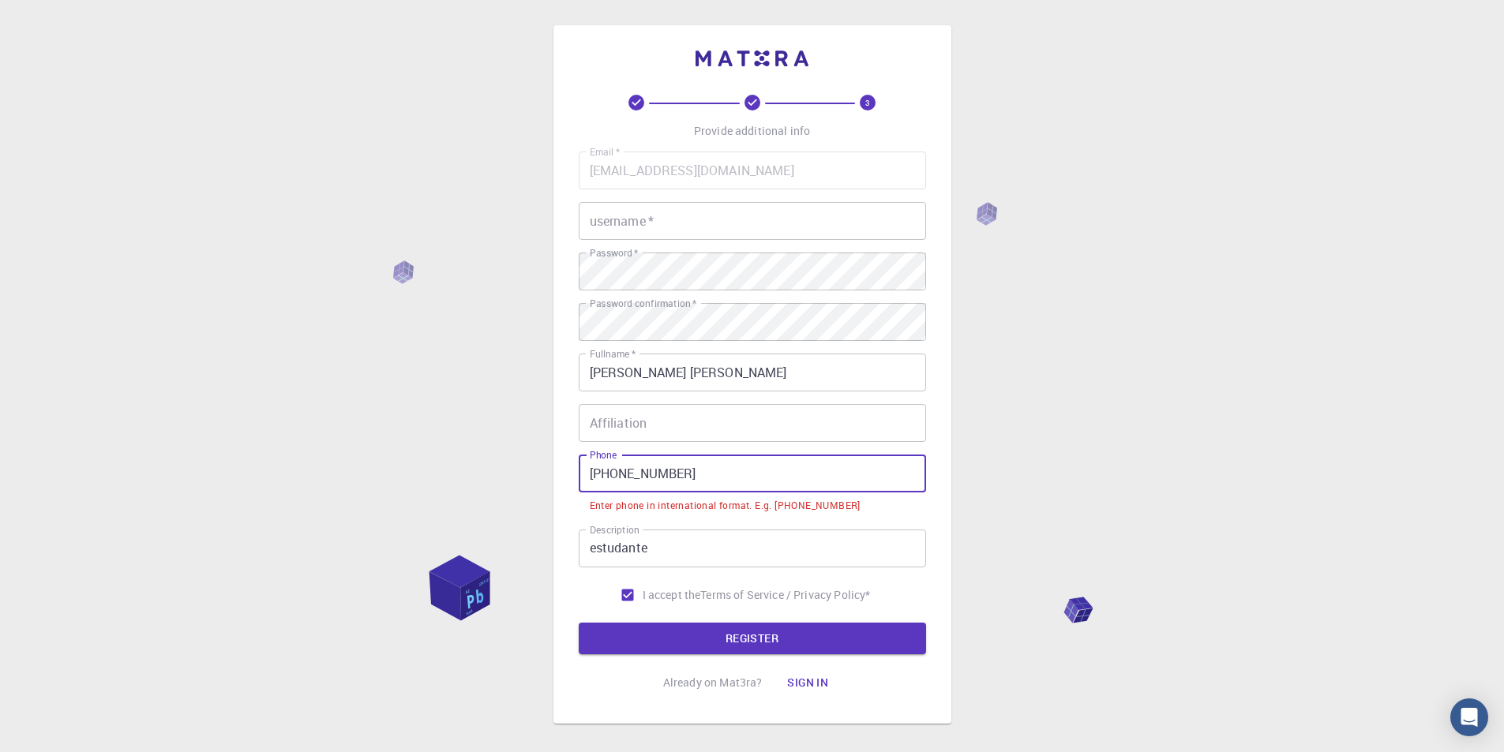
click at [614, 474] on input "[PHONE_NUMBER]" at bounding box center [752, 474] width 347 height 38
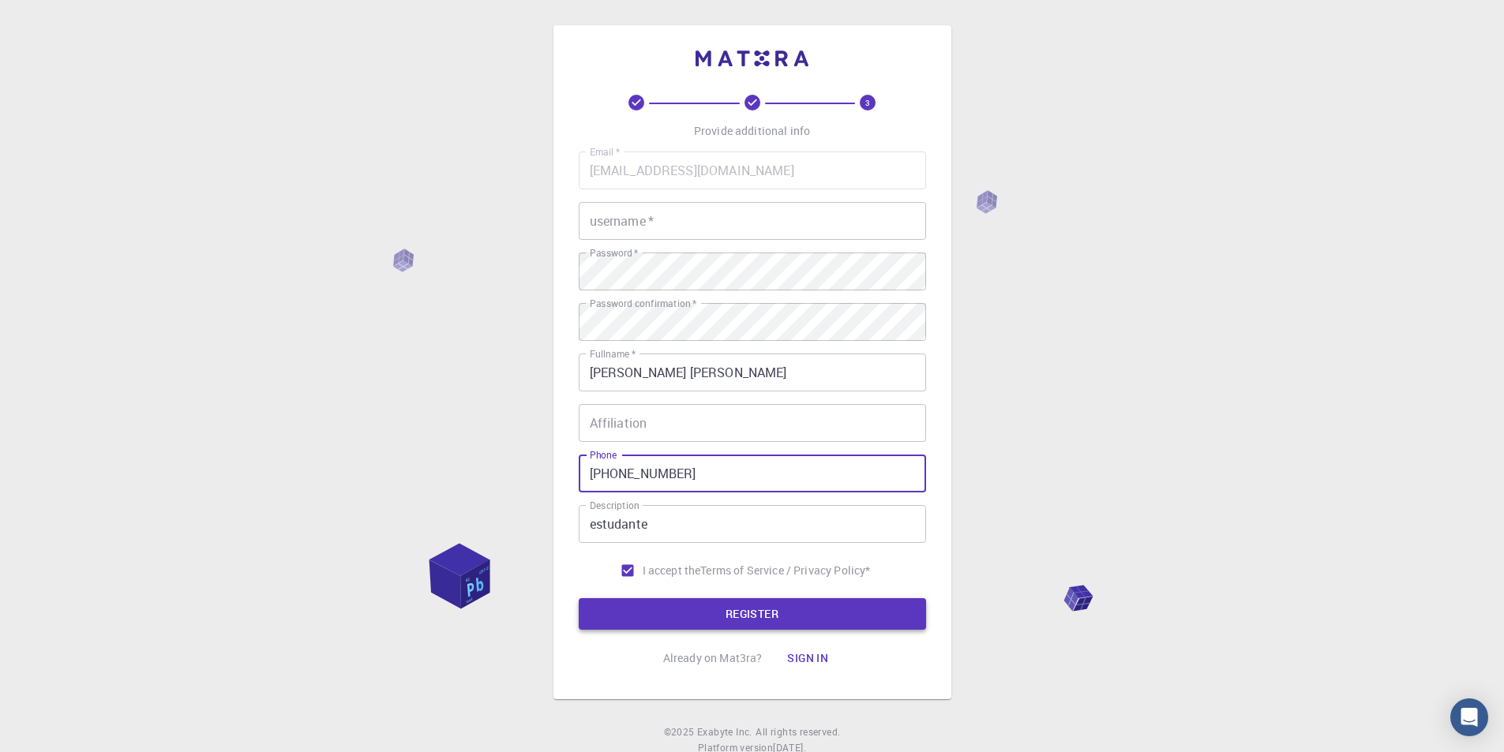
type input "[PHONE_NUMBER]"
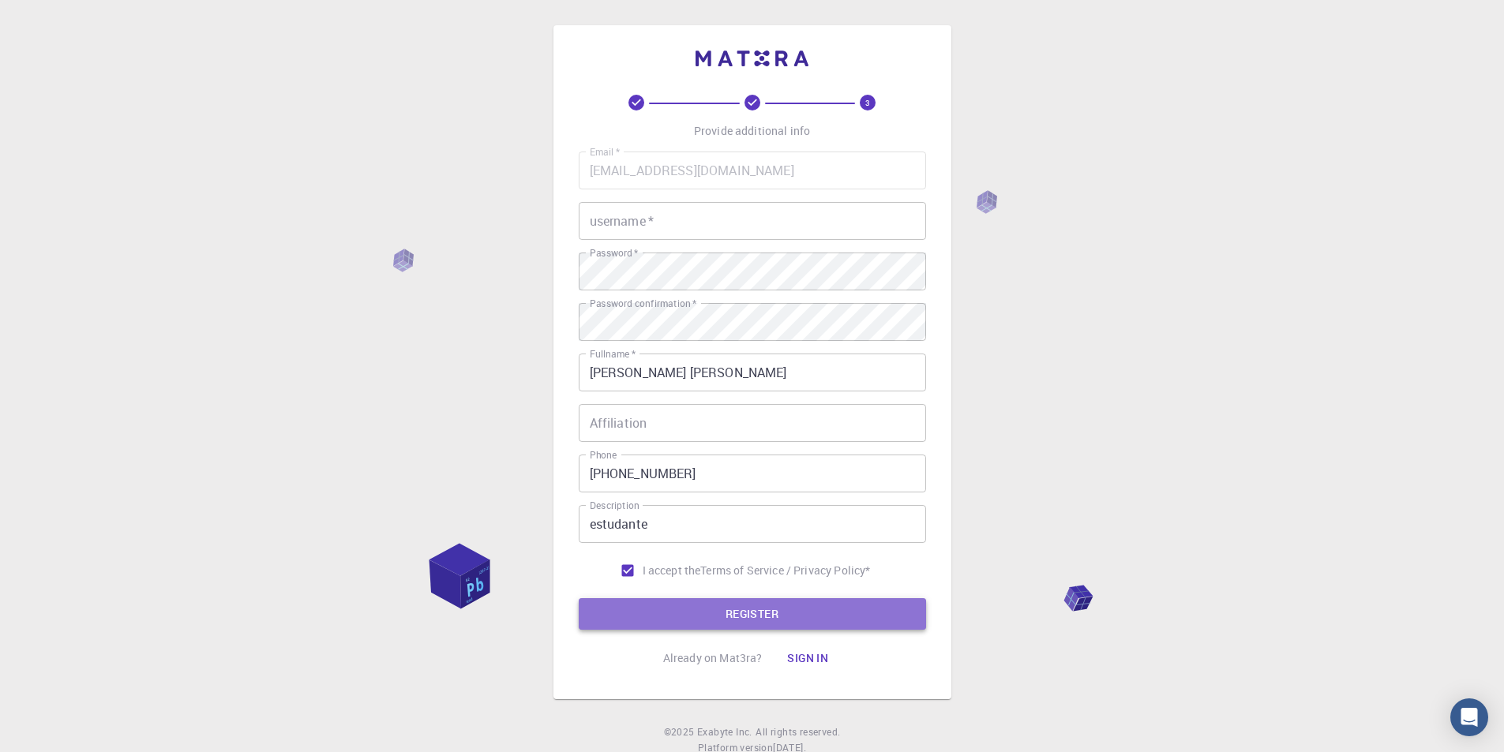
click at [708, 622] on button "REGISTER" at bounding box center [752, 614] width 347 height 32
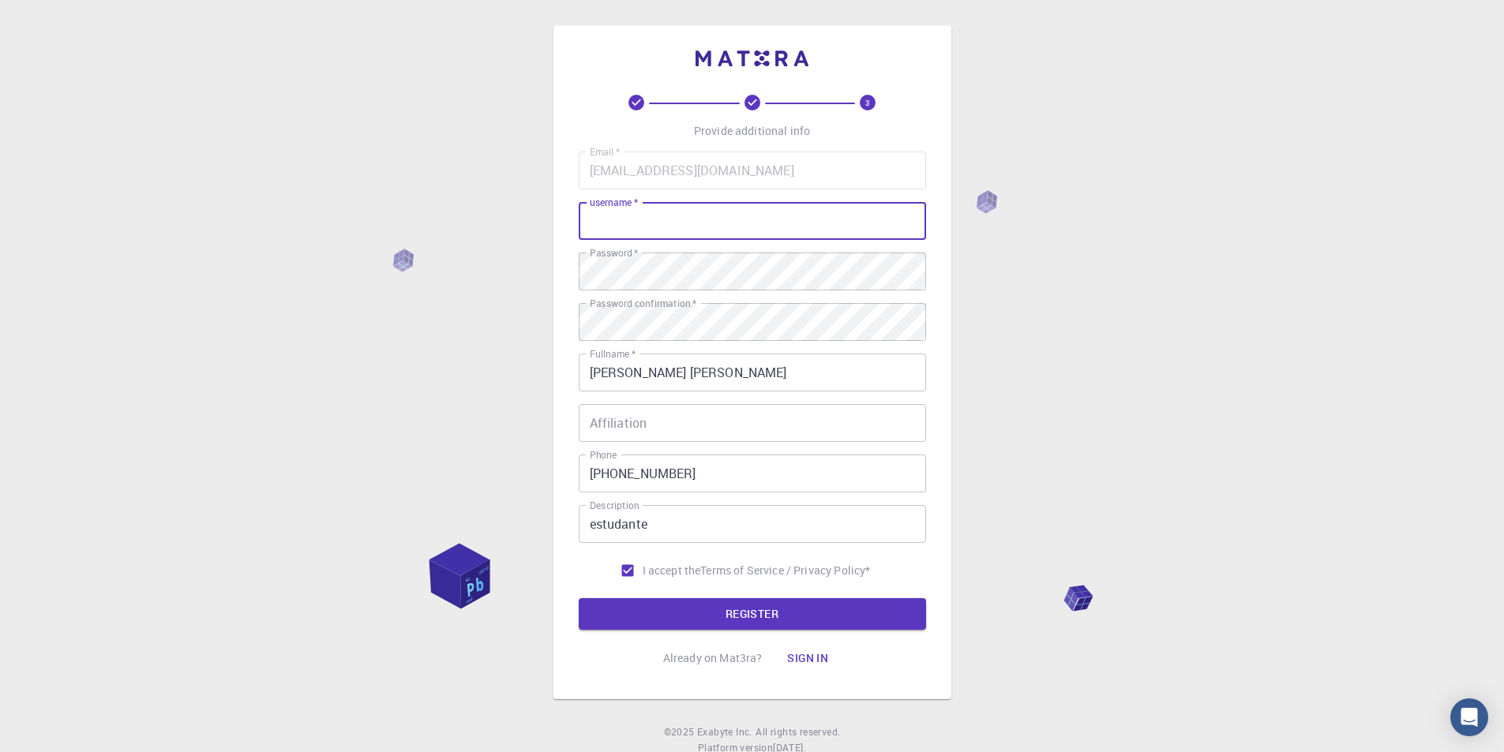
click at [687, 227] on input "username   *" at bounding box center [752, 221] width 347 height 38
click at [755, 620] on button "REGISTER" at bounding box center [752, 614] width 347 height 32
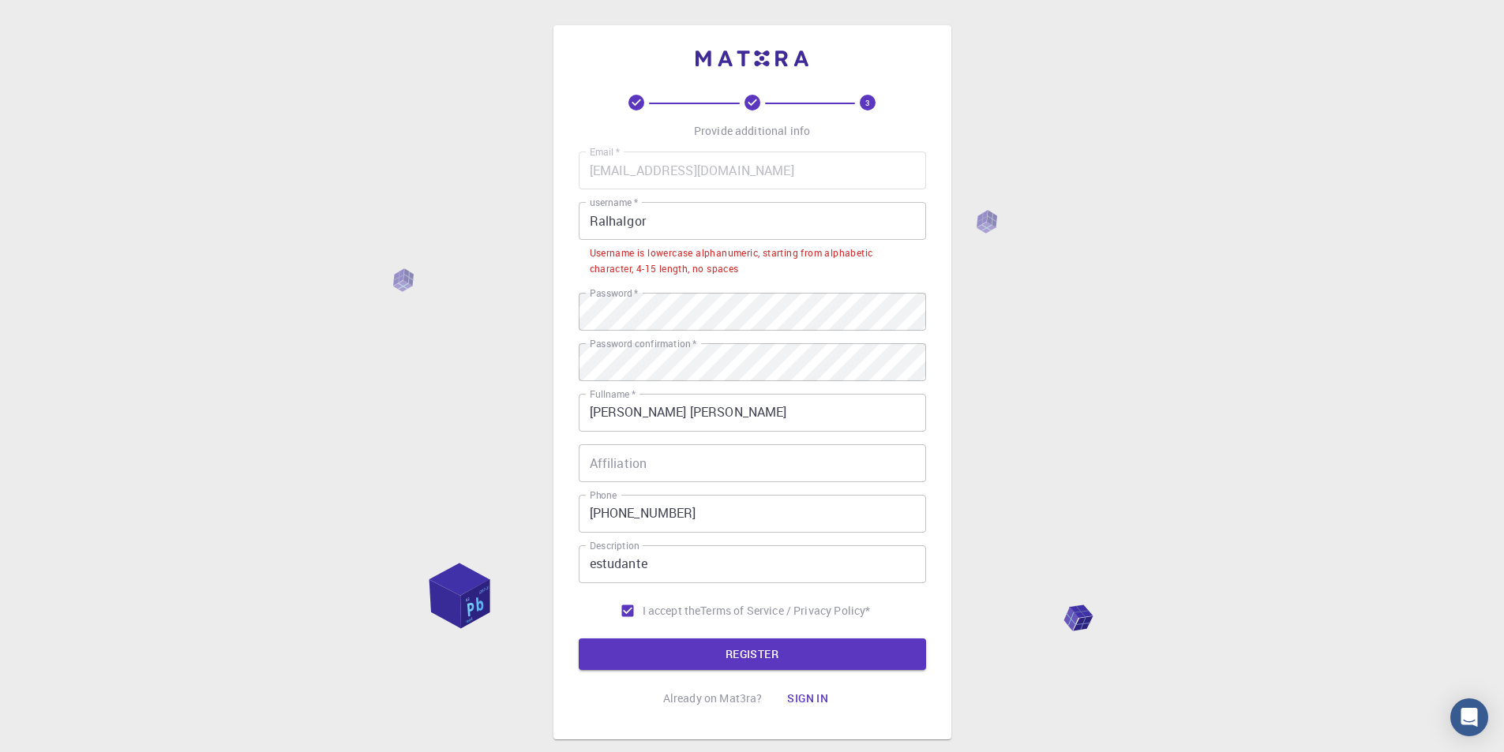
click at [683, 217] on input "RalhaIgor" at bounding box center [752, 221] width 347 height 38
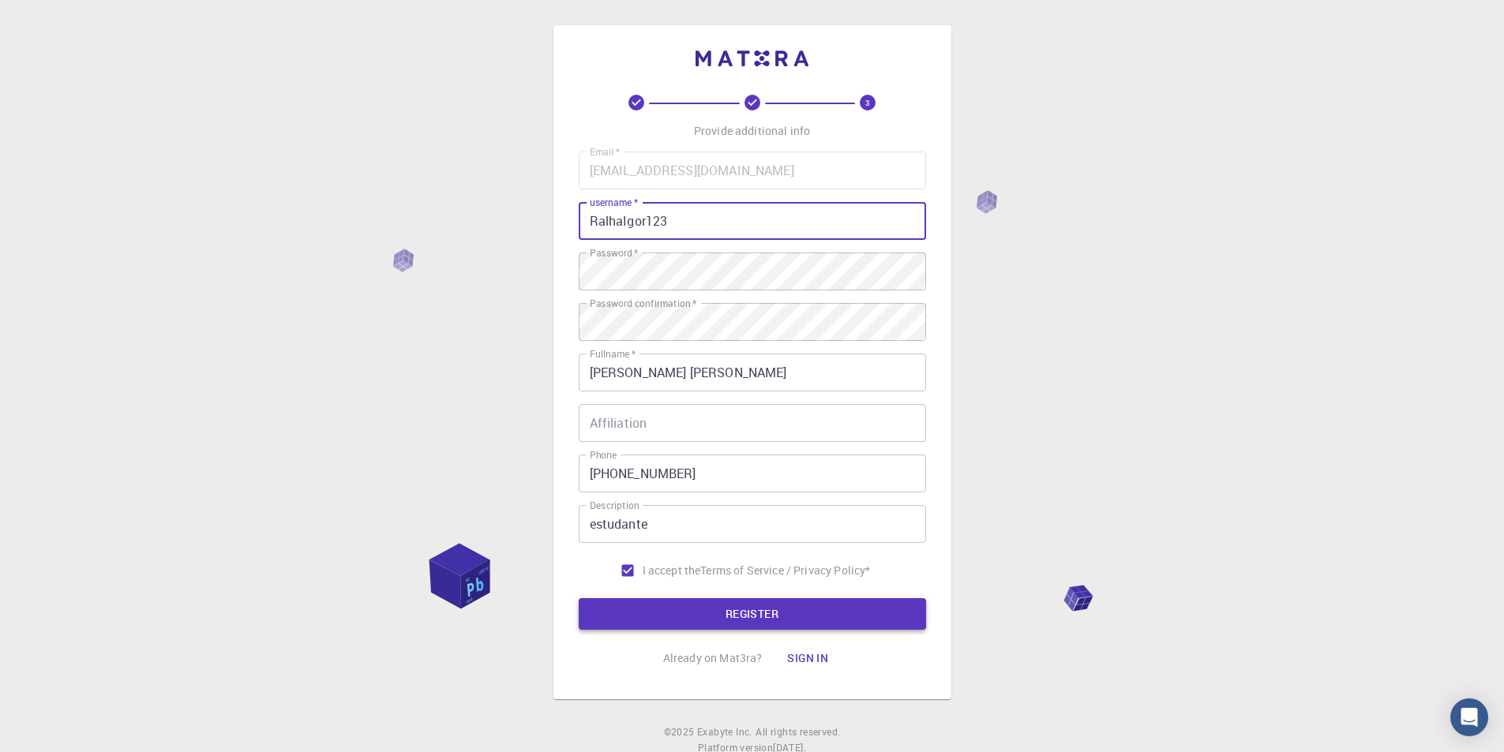
click at [751, 625] on button "REGISTER" at bounding box center [752, 614] width 347 height 32
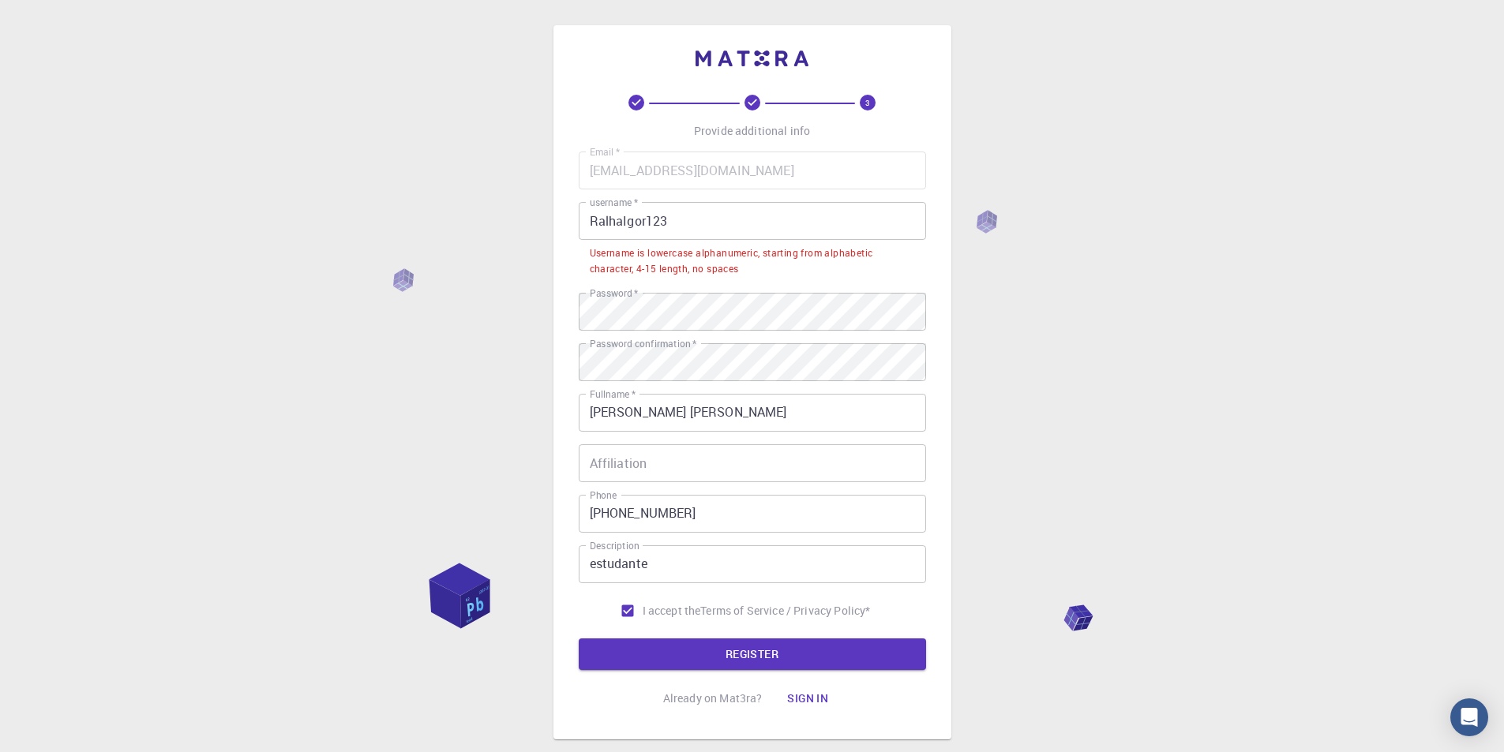
click at [691, 227] on input "RalhaIgor123" at bounding box center [752, 221] width 347 height 38
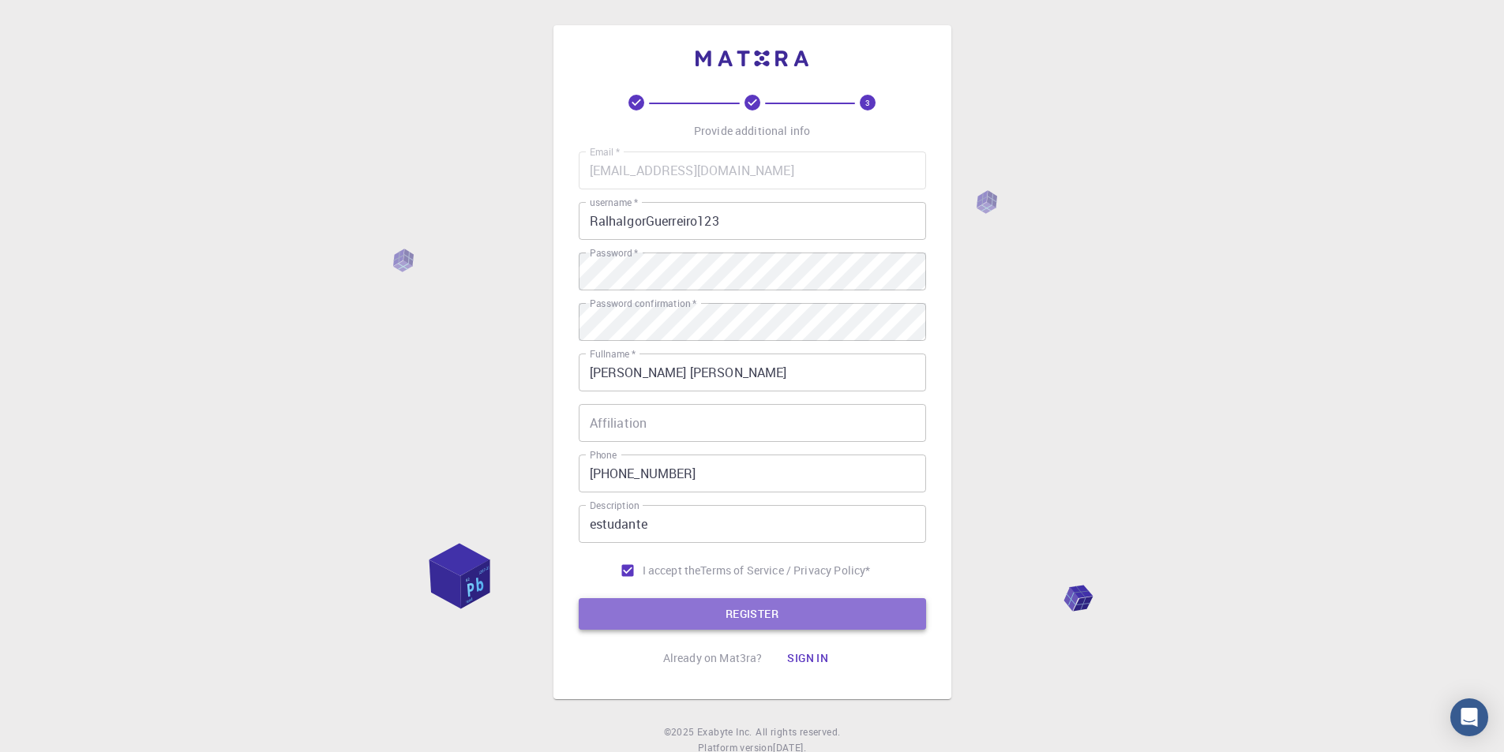
click at [743, 617] on button "REGISTER" at bounding box center [752, 614] width 347 height 32
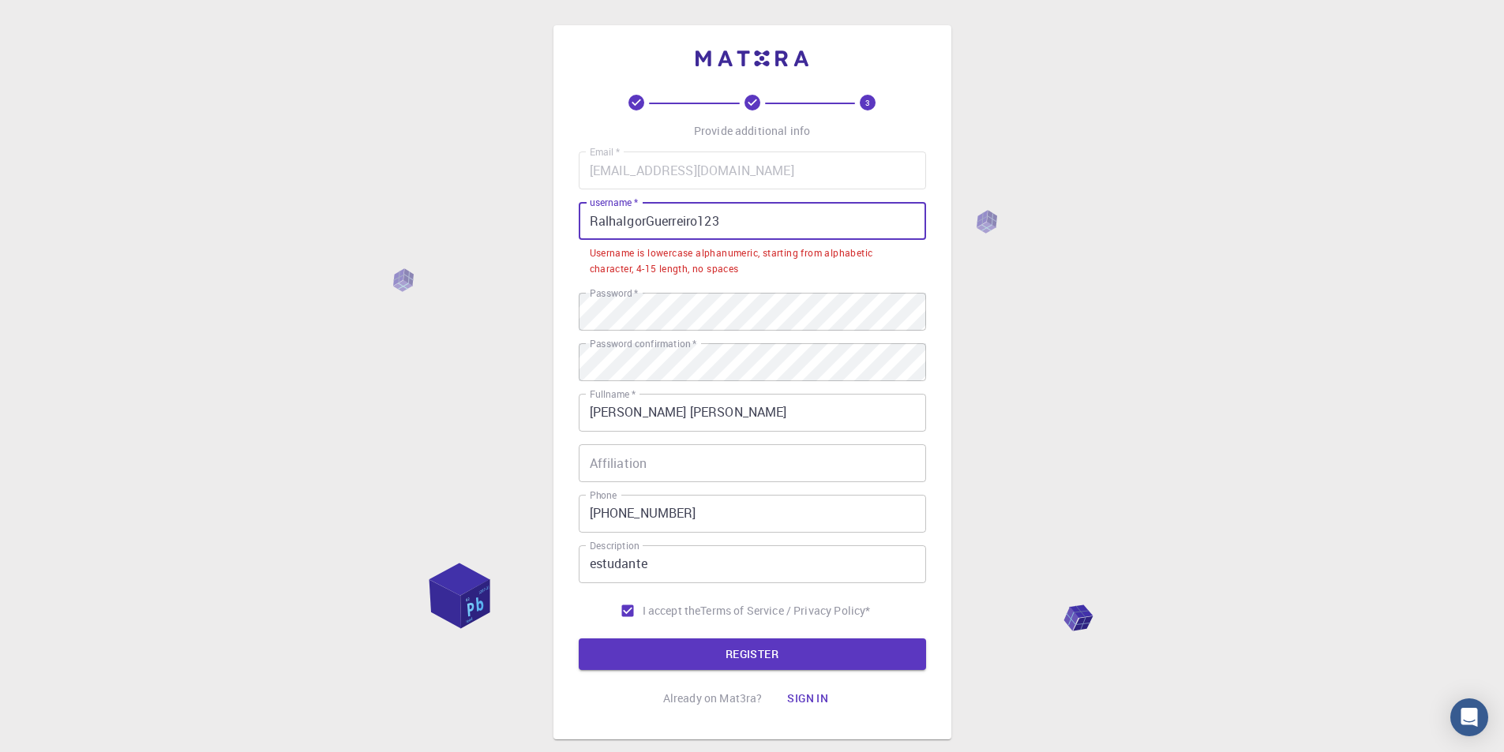
click at [620, 223] on input "RalhaIgorGuerreiro123" at bounding box center [752, 221] width 347 height 38
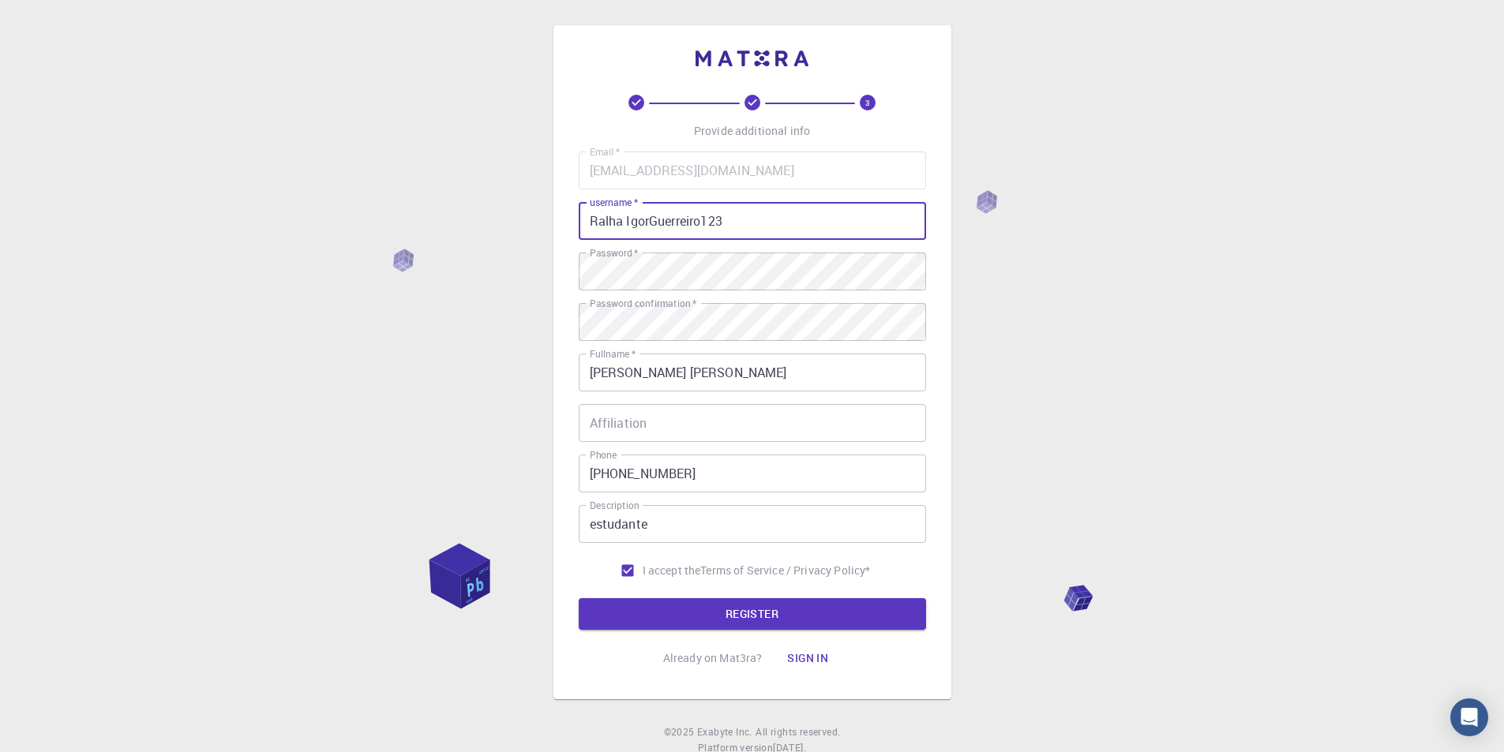
click at [648, 219] on input "Ralha IgorGuerreiro123" at bounding box center [752, 221] width 347 height 38
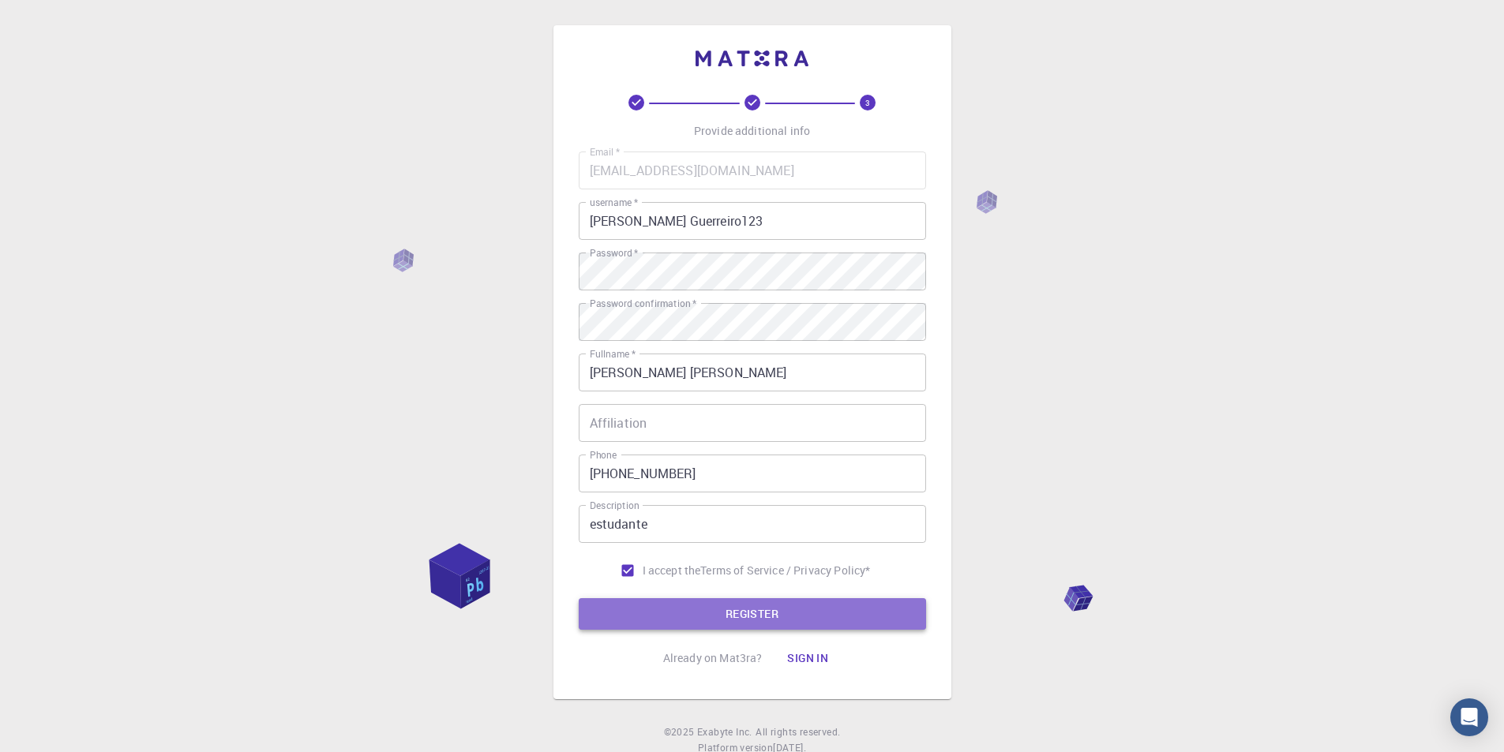
click at [769, 616] on button "REGISTER" at bounding box center [752, 614] width 347 height 32
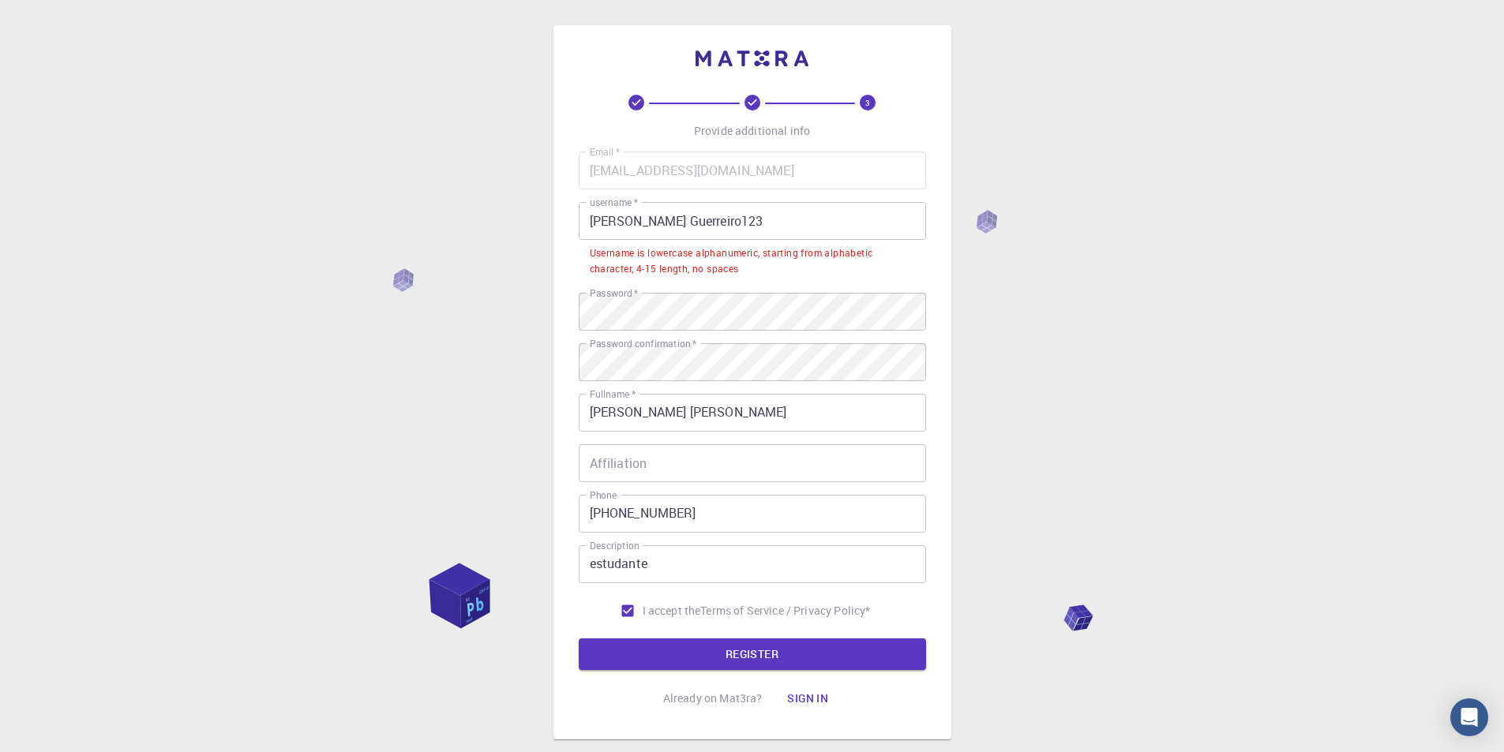
click at [731, 238] on input "[PERSON_NAME] Guerreiro123" at bounding box center [752, 221] width 347 height 38
click at [731, 224] on input "[PERSON_NAME] Guerreiro123" at bounding box center [752, 221] width 347 height 38
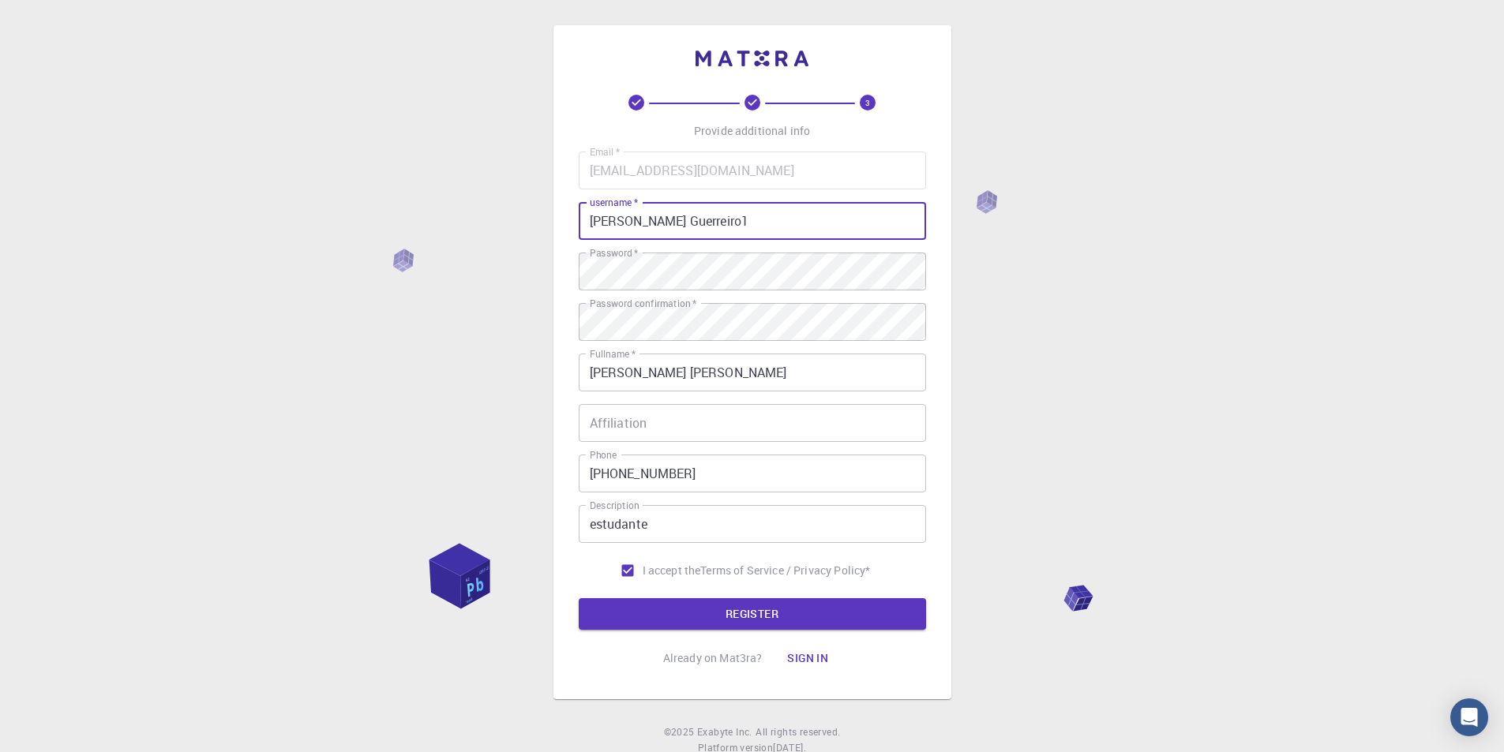
click at [595, 217] on input "[PERSON_NAME] Guerreiro1" at bounding box center [752, 221] width 347 height 38
click at [629, 220] on input "[PERSON_NAME] Guerreiro1" at bounding box center [752, 221] width 347 height 38
click at [800, 607] on button "REGISTER" at bounding box center [752, 614] width 347 height 32
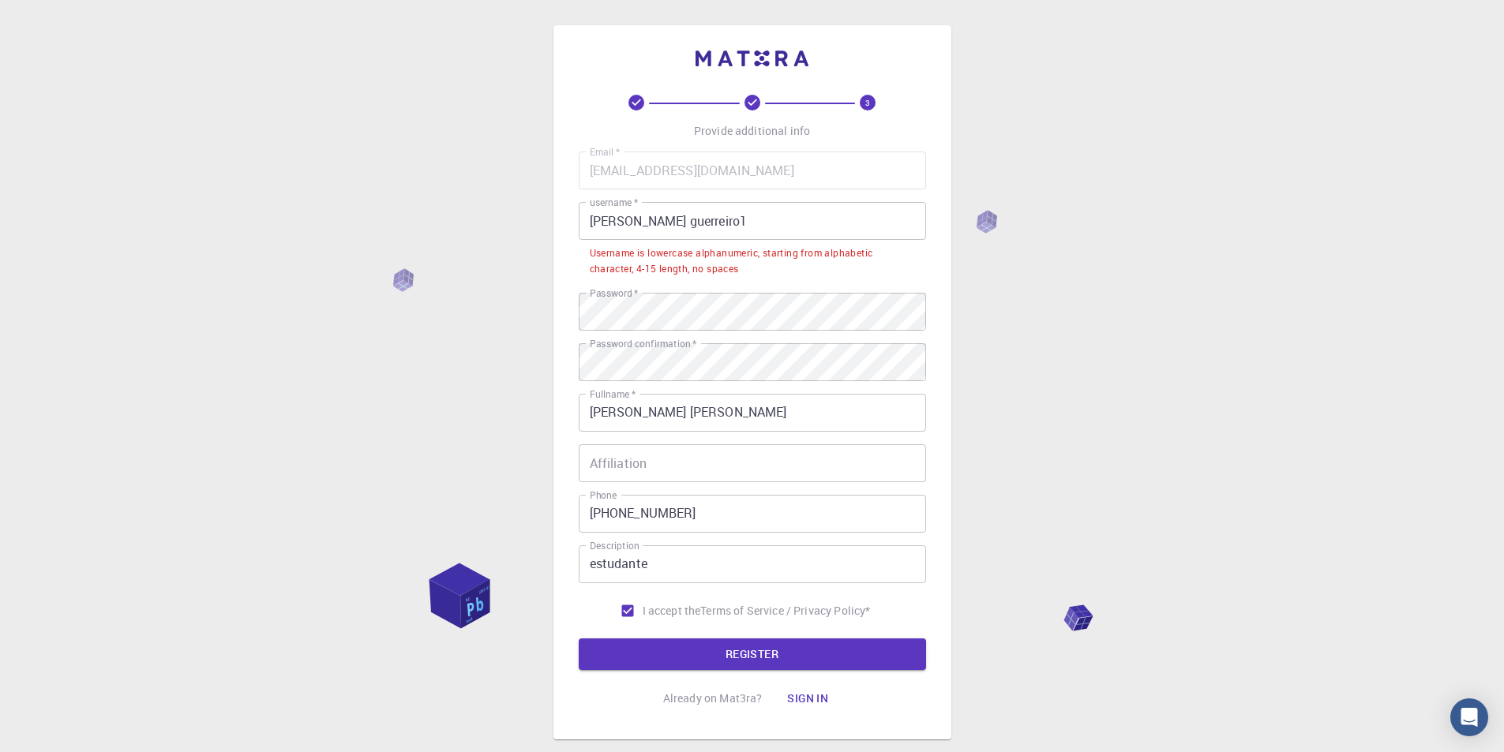
click at [708, 208] on input "[PERSON_NAME] guerreiro1" at bounding box center [752, 221] width 347 height 38
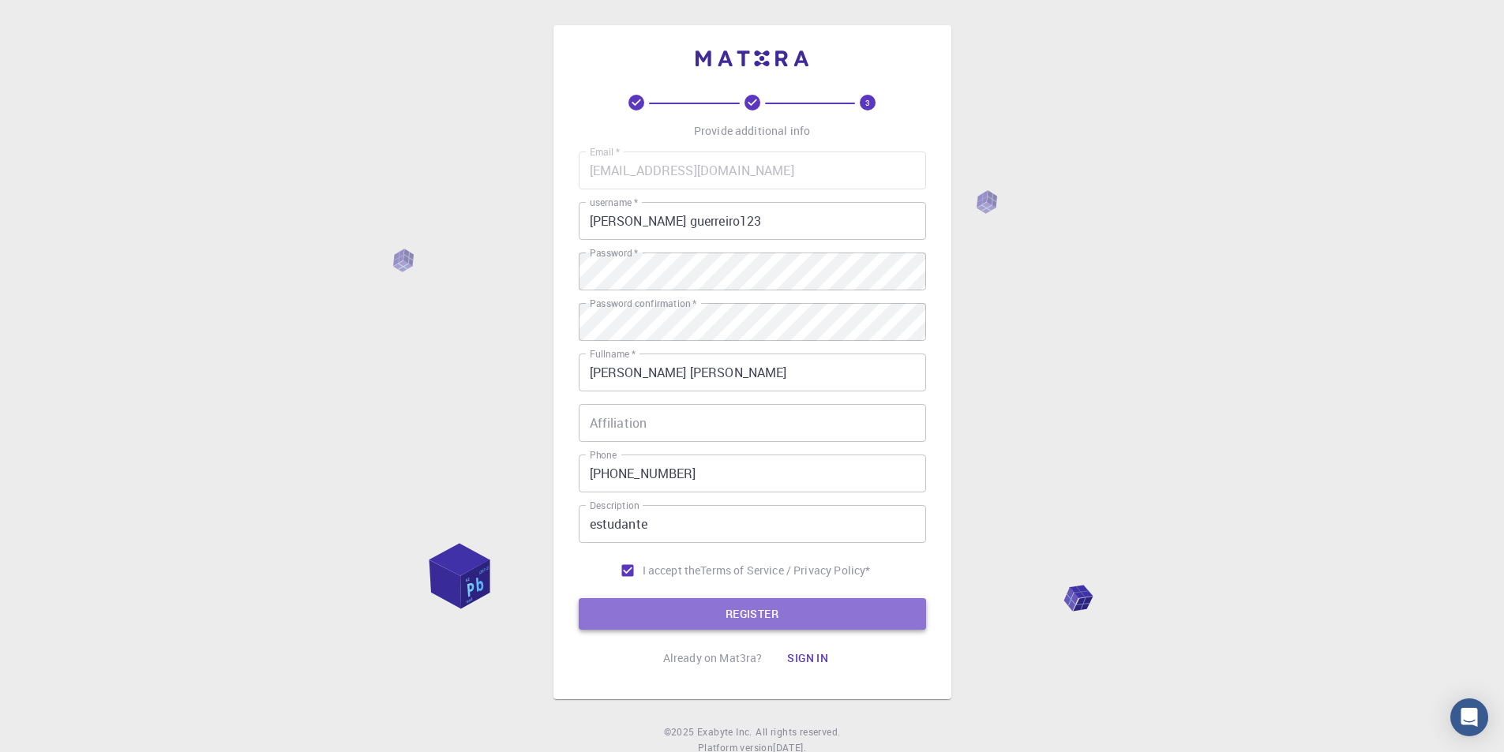
click at [765, 609] on button "REGISTER" at bounding box center [752, 614] width 347 height 32
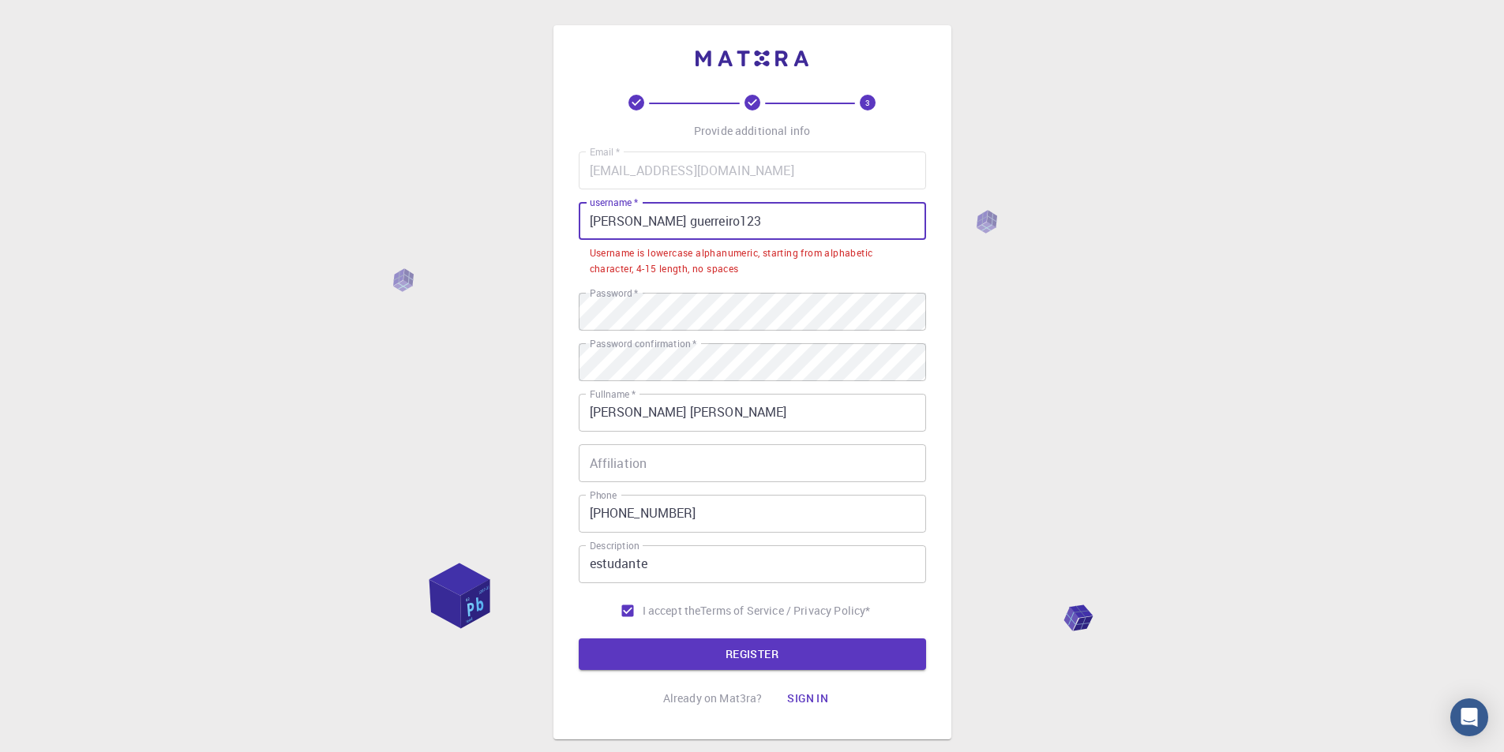
click at [755, 228] on input "[PERSON_NAME] guerreiro123" at bounding box center [752, 221] width 347 height 38
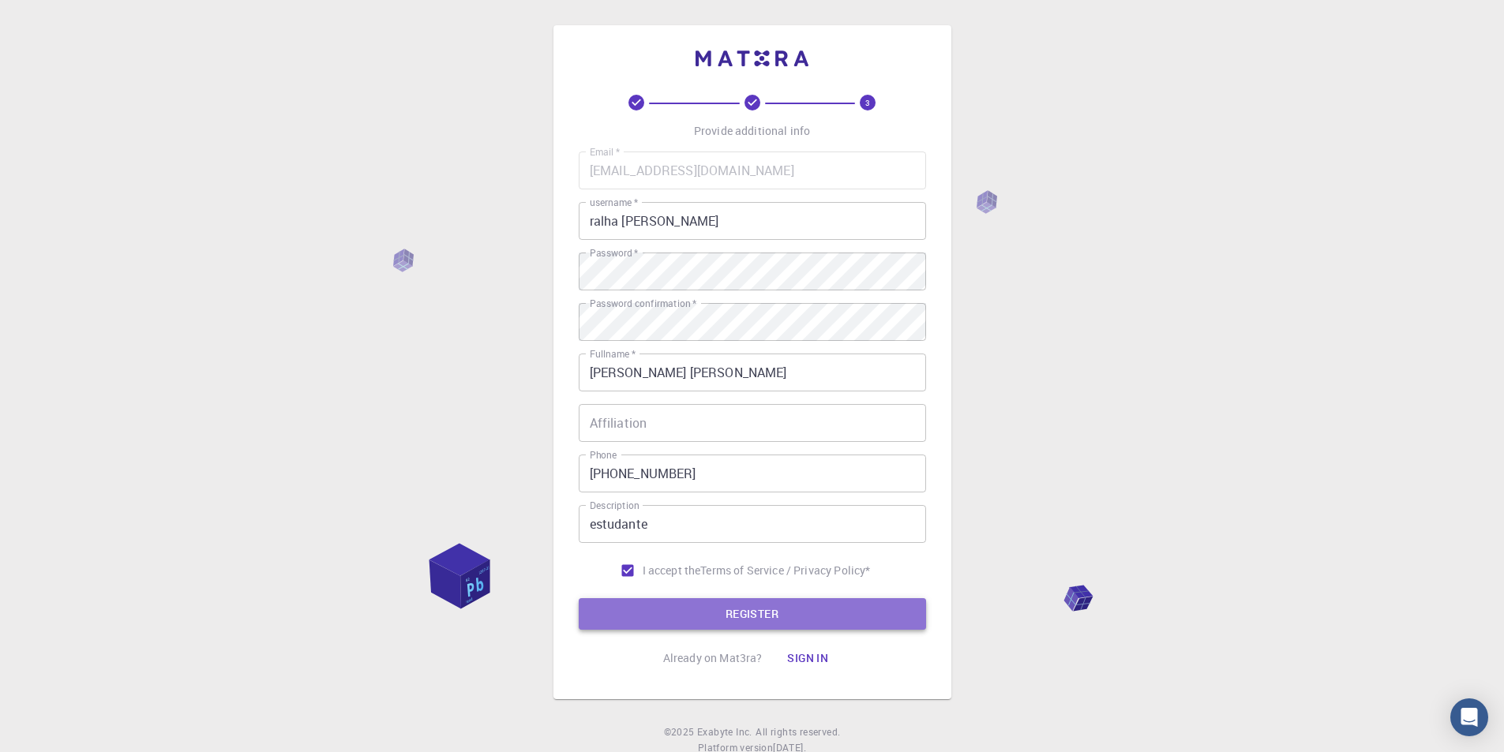
click at [770, 625] on button "REGISTER" at bounding box center [752, 614] width 347 height 32
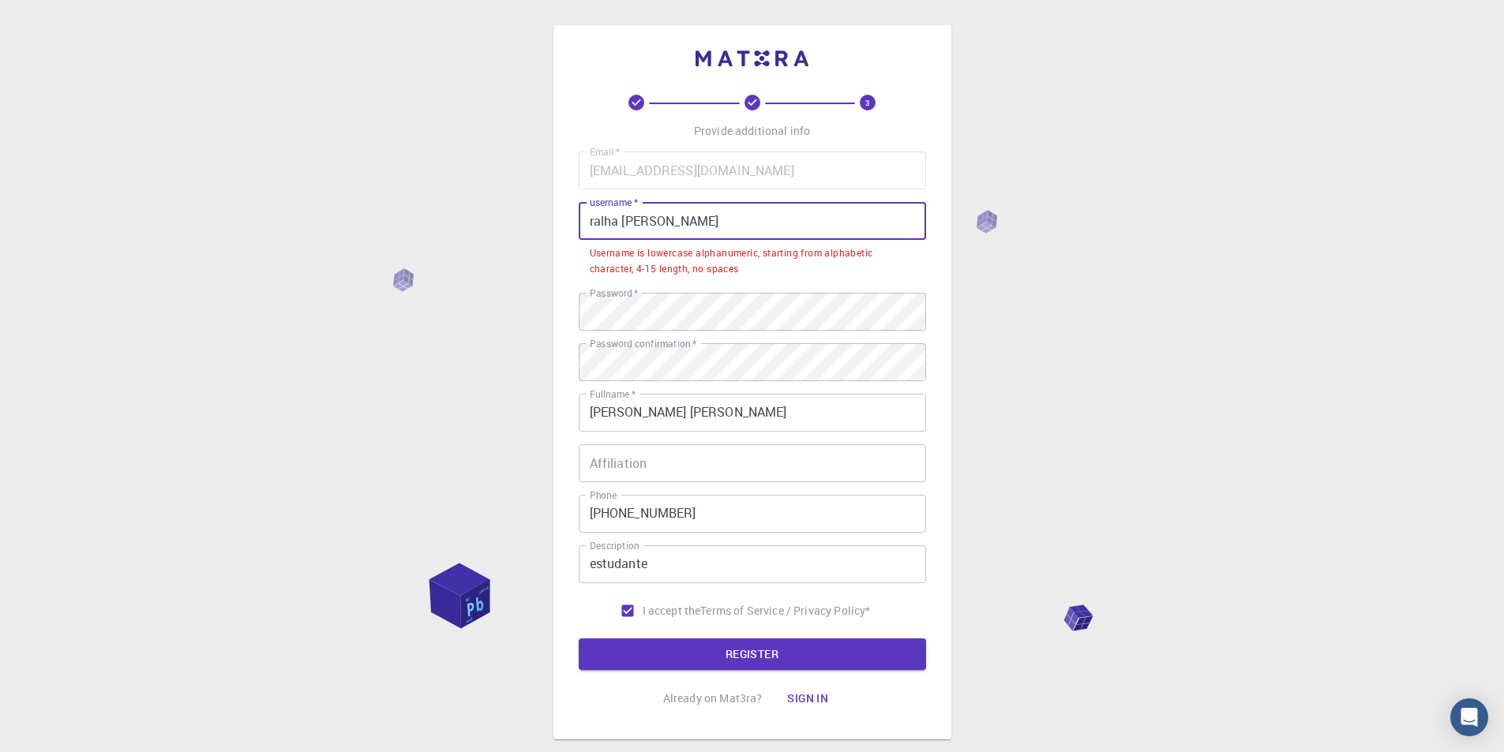
click at [655, 215] on input "ralha [PERSON_NAME]" at bounding box center [752, 221] width 347 height 38
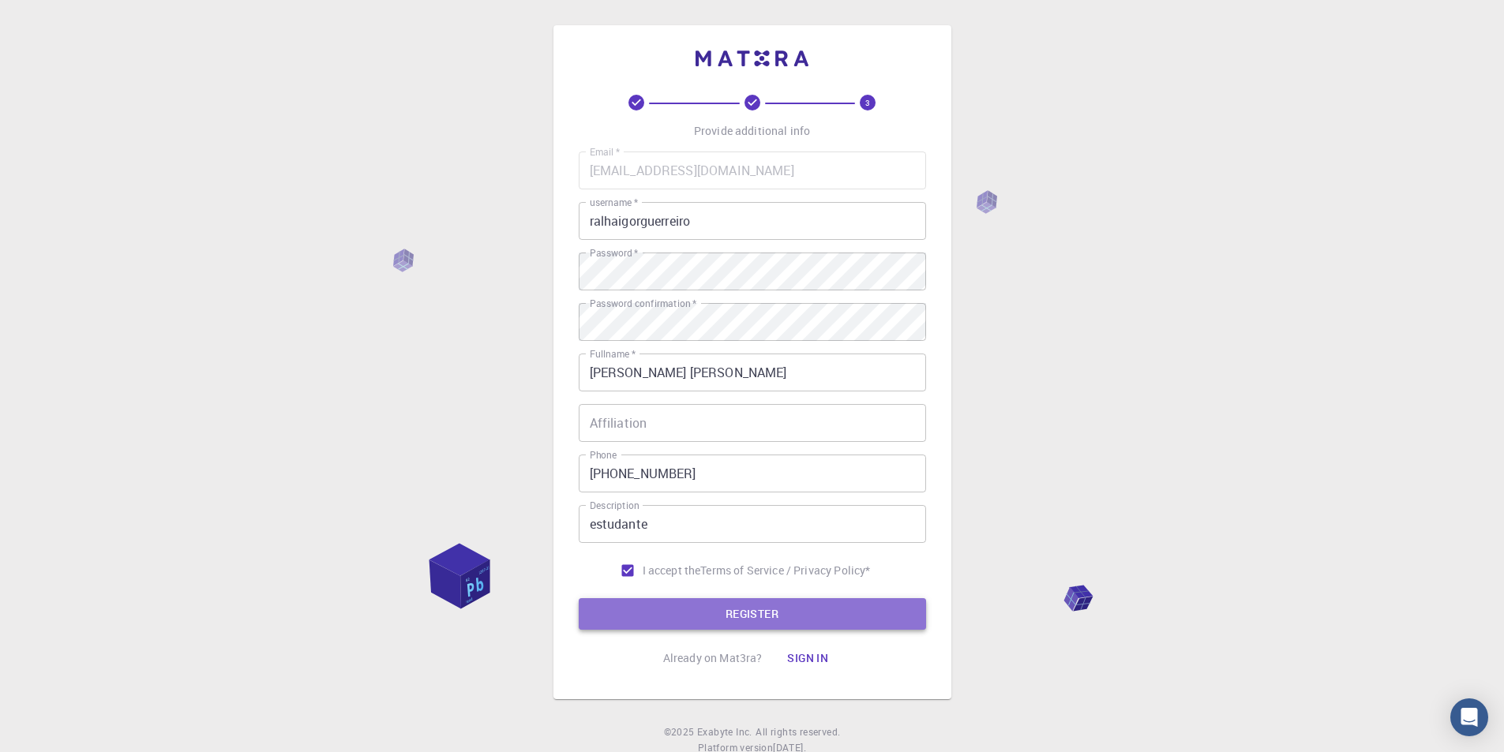
click at [821, 612] on button "REGISTER" at bounding box center [752, 614] width 347 height 32
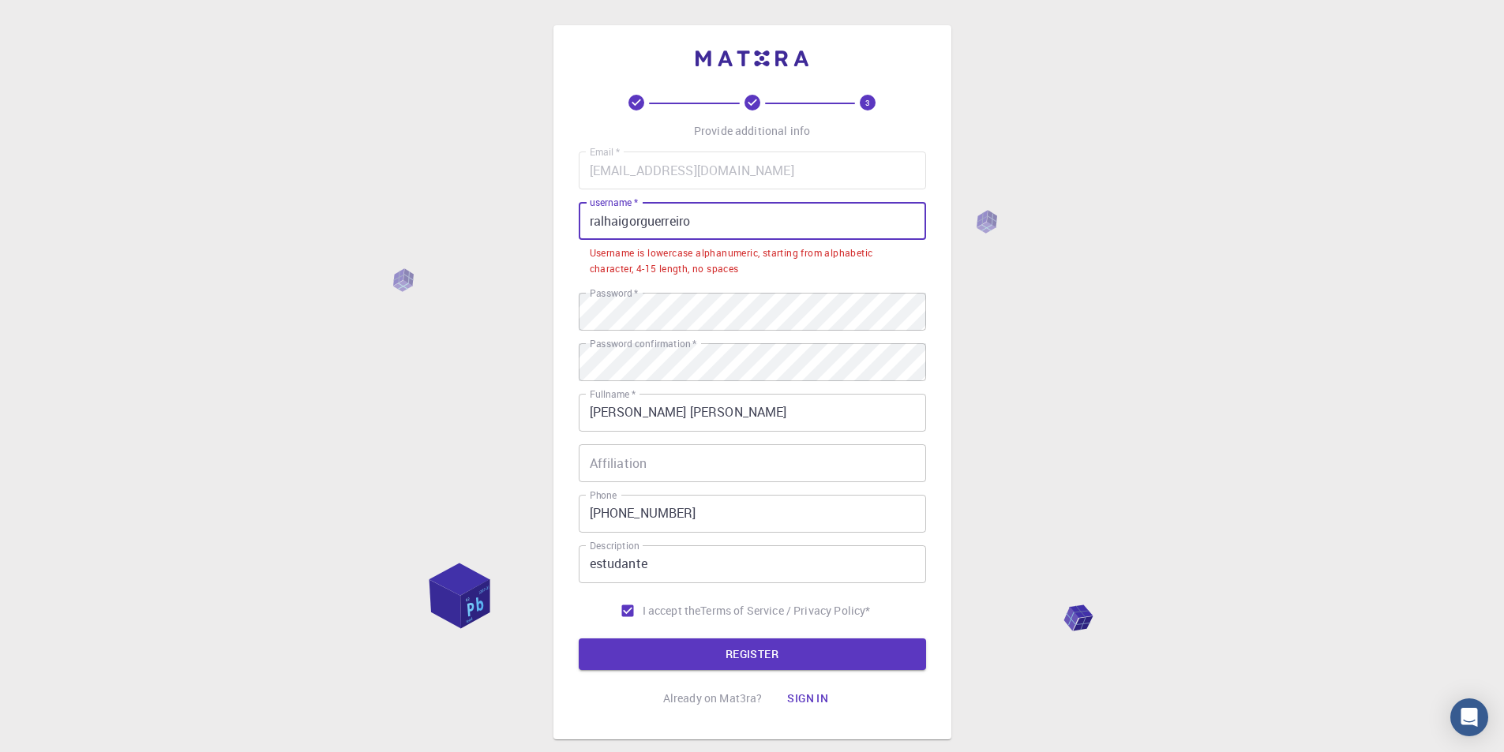
click at [735, 212] on input "ralhaigorguerreiro" at bounding box center [752, 221] width 347 height 38
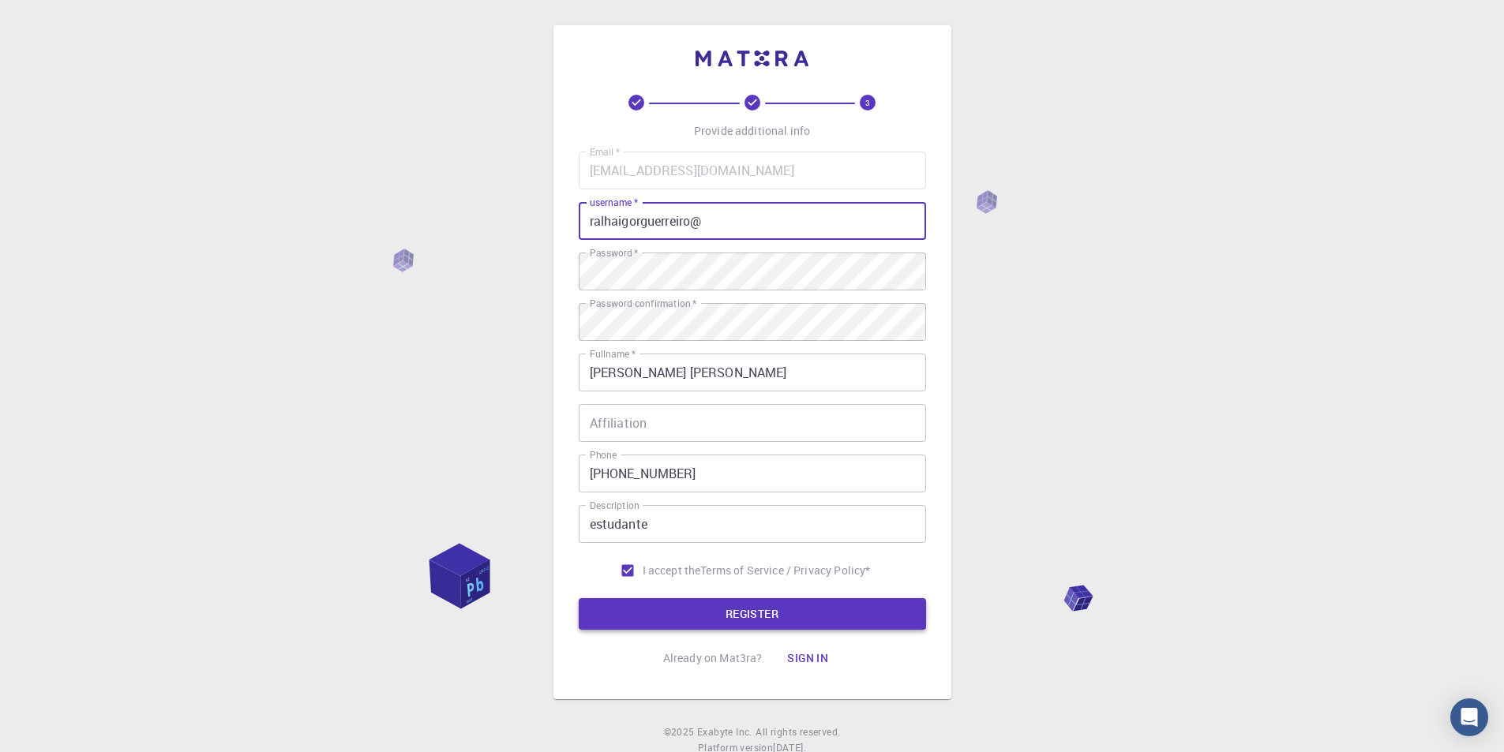
click at [812, 612] on button "REGISTER" at bounding box center [752, 614] width 347 height 32
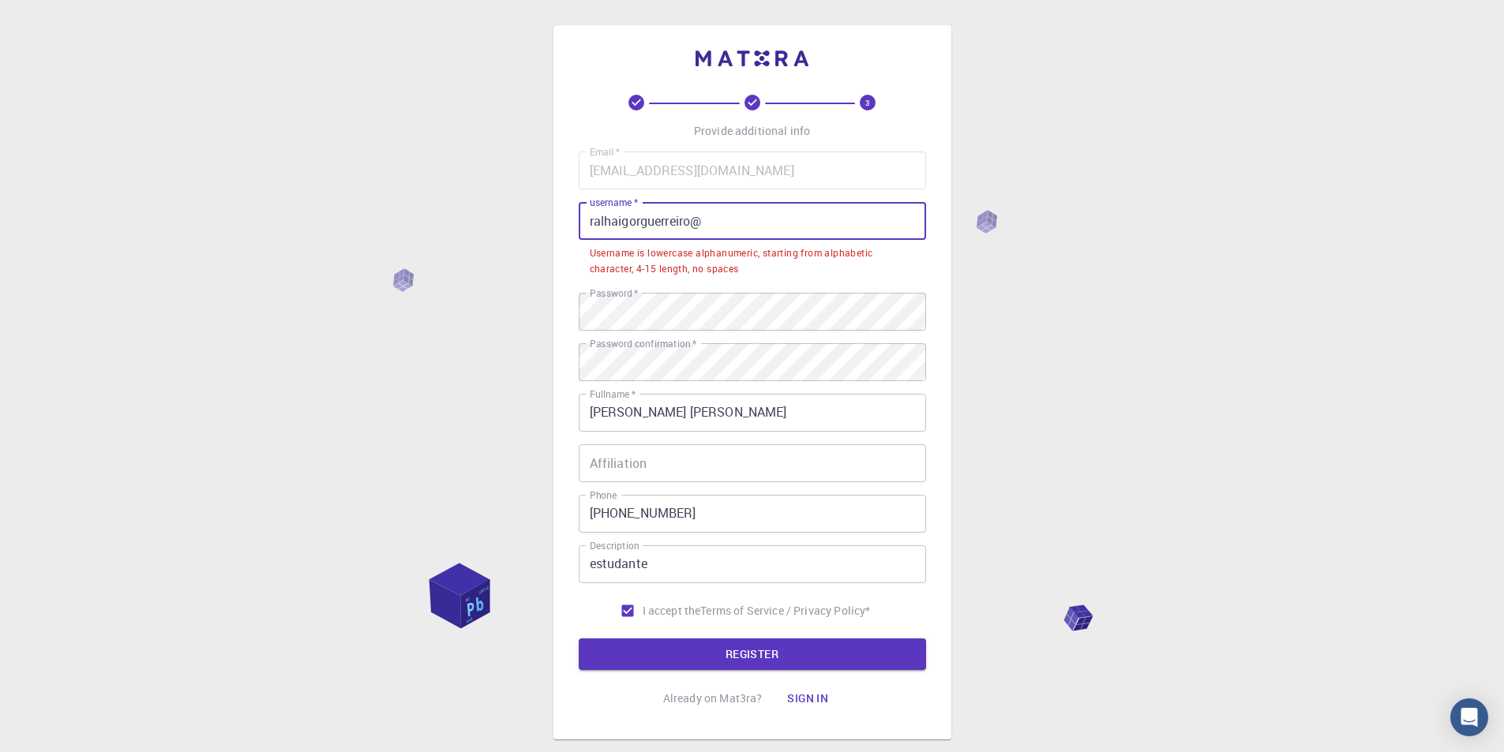
click at [729, 225] on input "ralhaigorguerreiro@" at bounding box center [752, 221] width 347 height 38
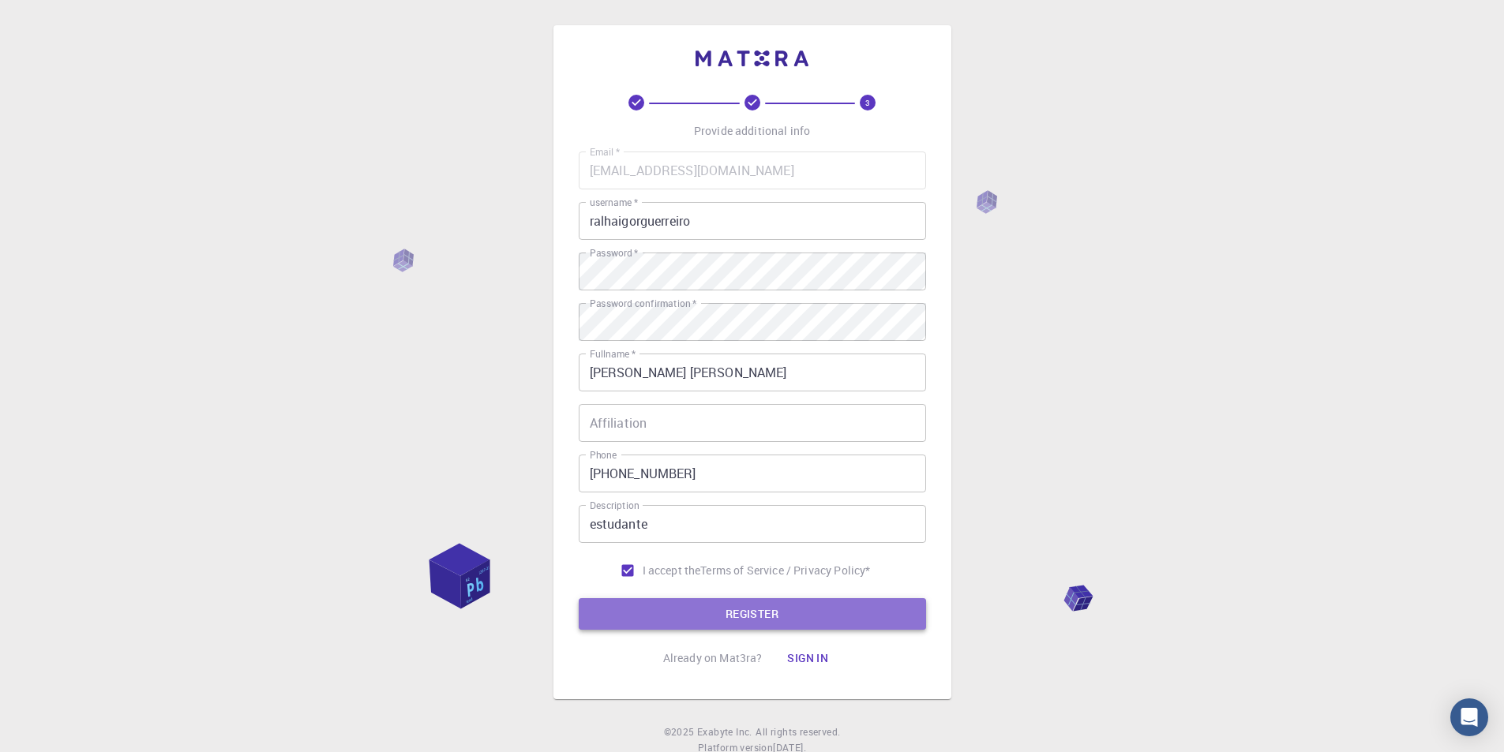
click at [793, 619] on button "REGISTER" at bounding box center [752, 614] width 347 height 32
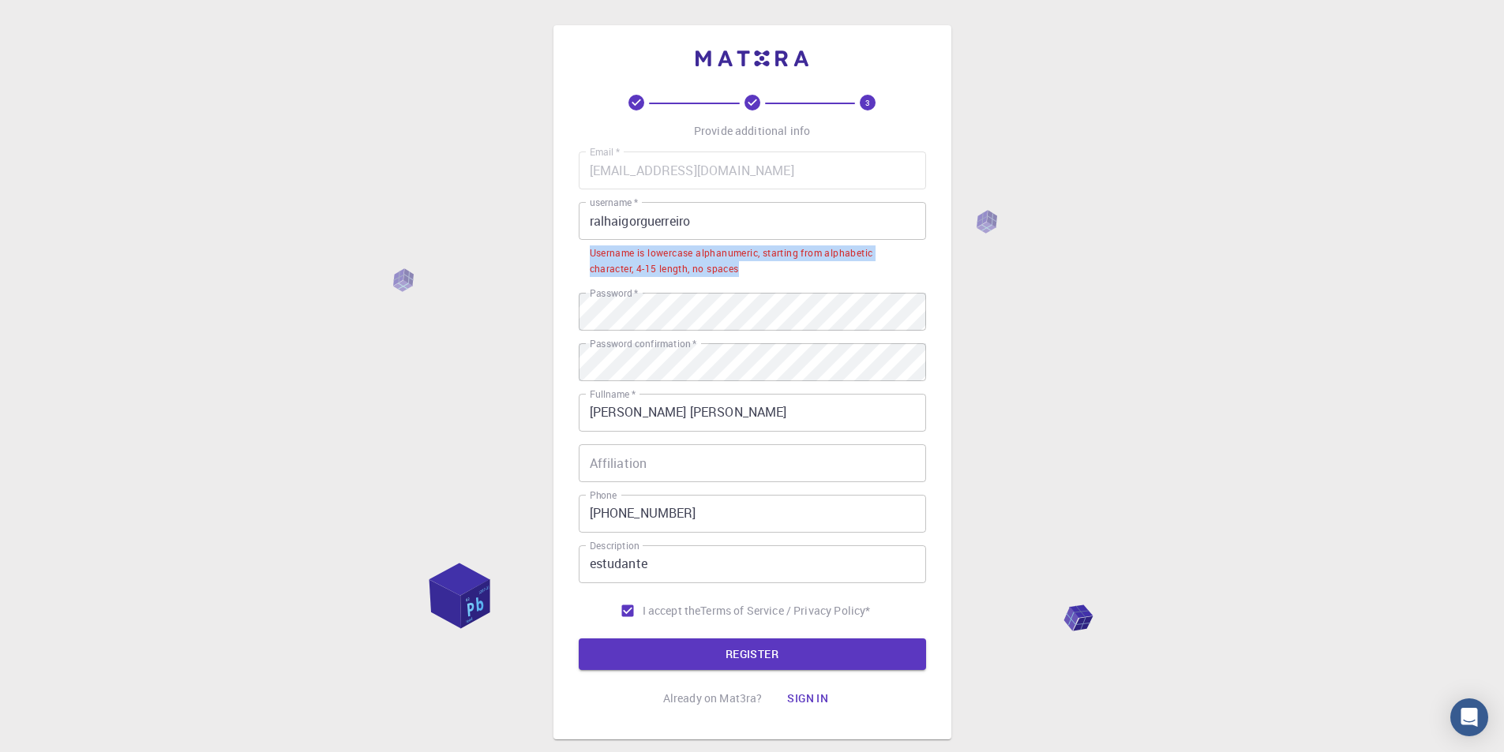
drag, startPoint x: 739, startPoint y: 271, endPoint x: 592, endPoint y: 252, distance: 148.0
click at [592, 252] on div "Username is lowercase alphanumeric, starting from alphabetic character, 4-15 le…" at bounding box center [752, 261] width 325 height 32
copy div "Username is lowercase alphanumeric, starting from alphabetic character, 4-15 le…"
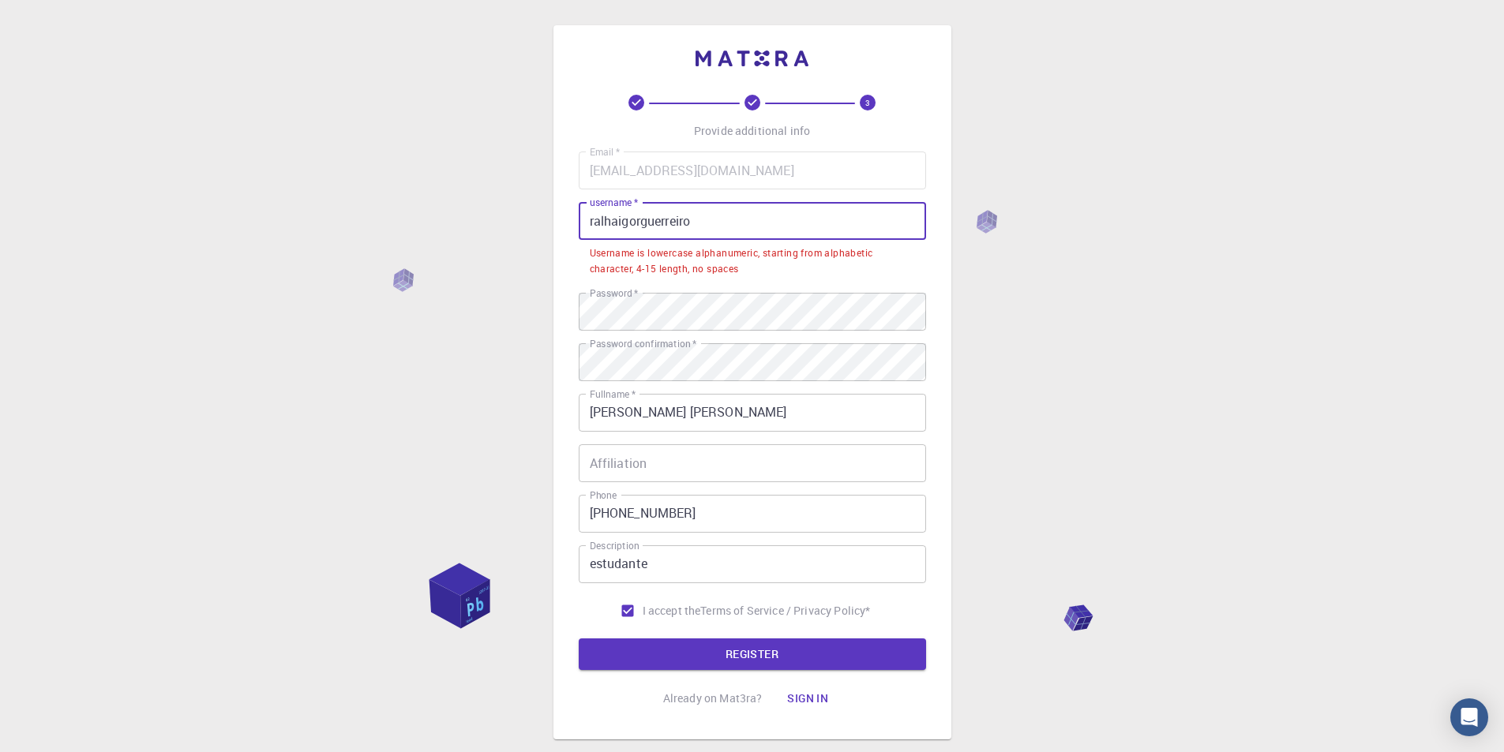
click at [702, 214] on input "ralhaigorguerreiro" at bounding box center [752, 221] width 347 height 38
drag, startPoint x: 701, startPoint y: 224, endPoint x: 548, endPoint y: 209, distance: 153.9
click at [548, 209] on div "3 Provide additional info Email   * [EMAIL_ADDRESS][DOMAIN_NAME] Email   * user…" at bounding box center [752, 422] width 1504 height 844
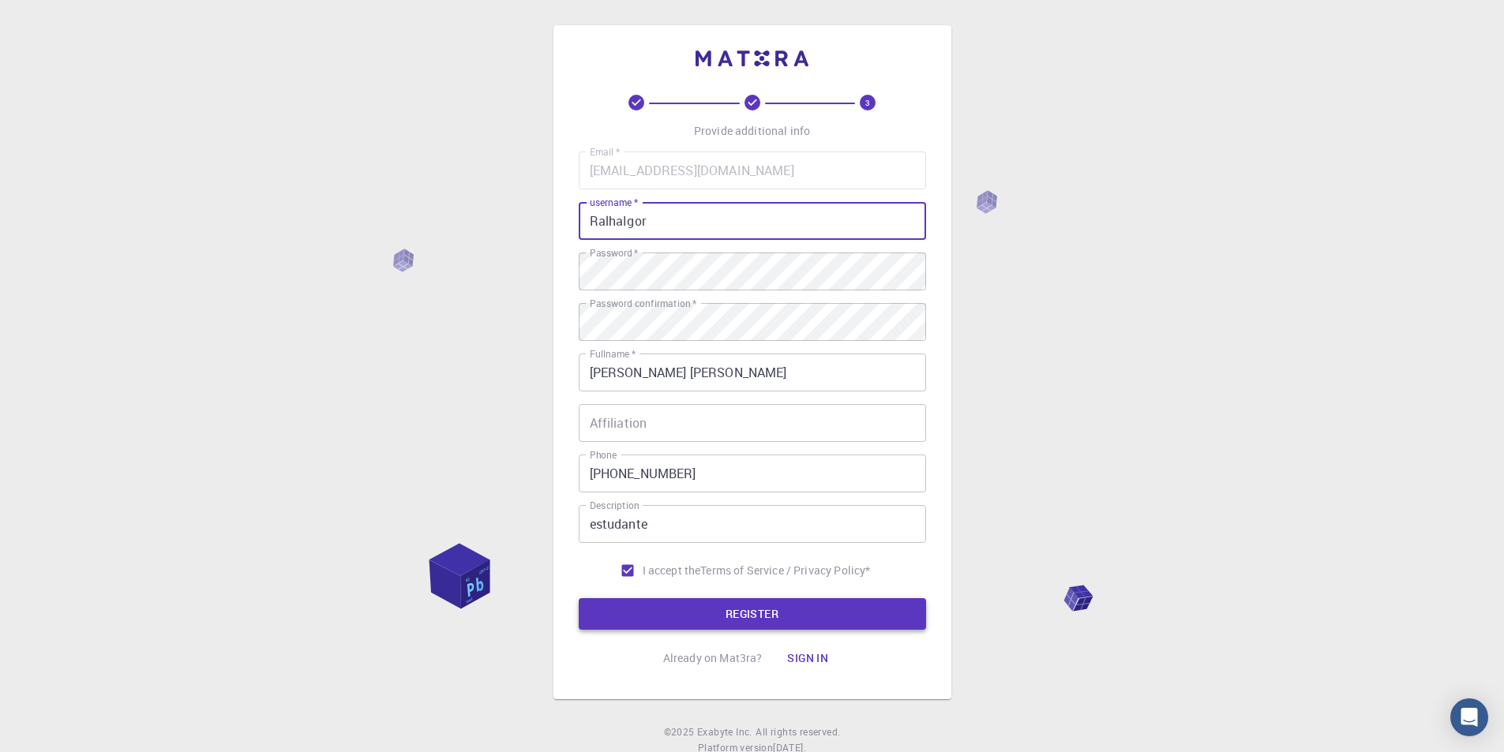
click at [785, 613] on button "REGISTER" at bounding box center [752, 614] width 347 height 32
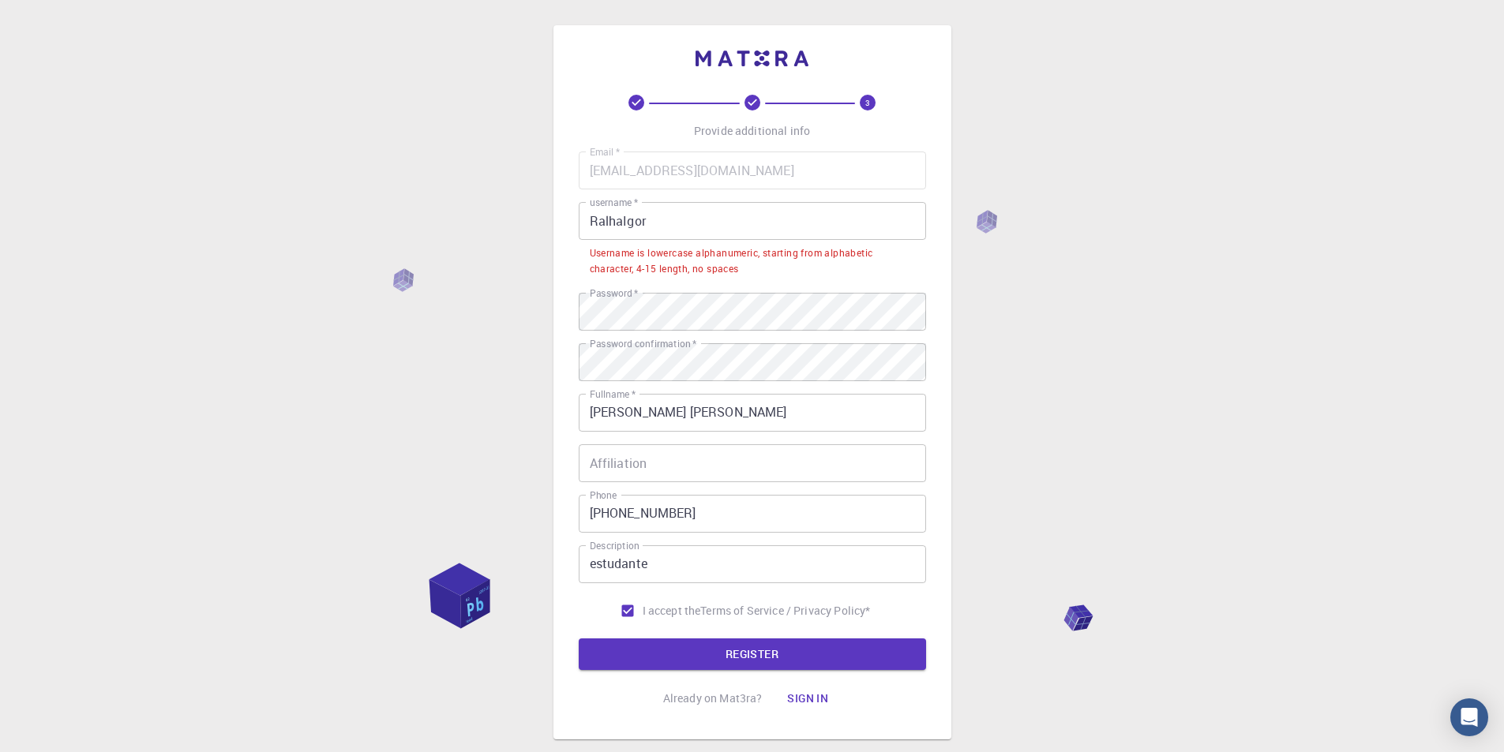
click at [623, 215] on input "RalhaIgor" at bounding box center [752, 221] width 347 height 38
click at [635, 221] on input "RalhaIgor" at bounding box center [752, 221] width 347 height 38
click at [627, 219] on input "RalhaIgor" at bounding box center [752, 221] width 347 height 38
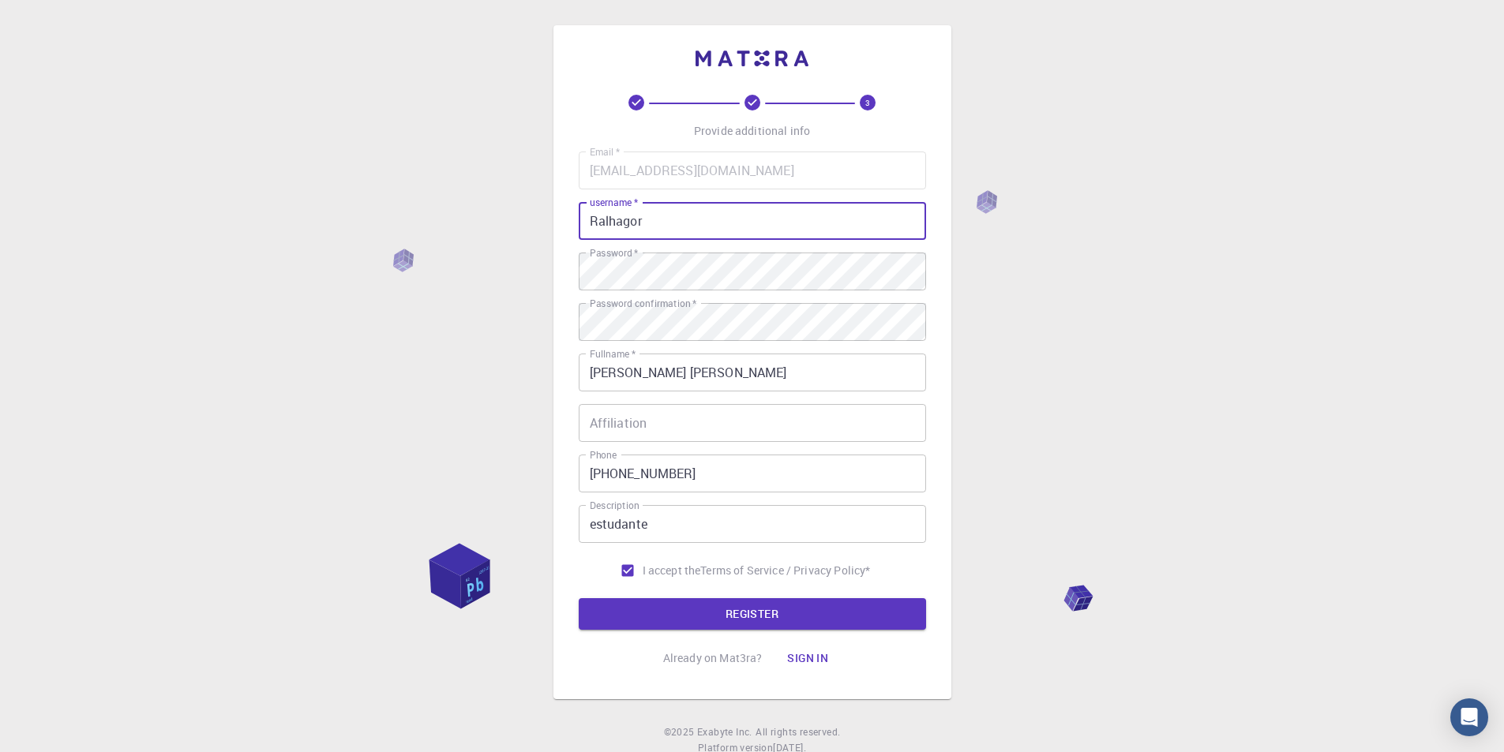
click at [594, 219] on input "Ralhagor" at bounding box center [752, 221] width 347 height 38
click at [591, 219] on input "Ralhagor" at bounding box center [752, 221] width 347 height 38
click at [762, 614] on button "REGISTER" at bounding box center [752, 614] width 347 height 32
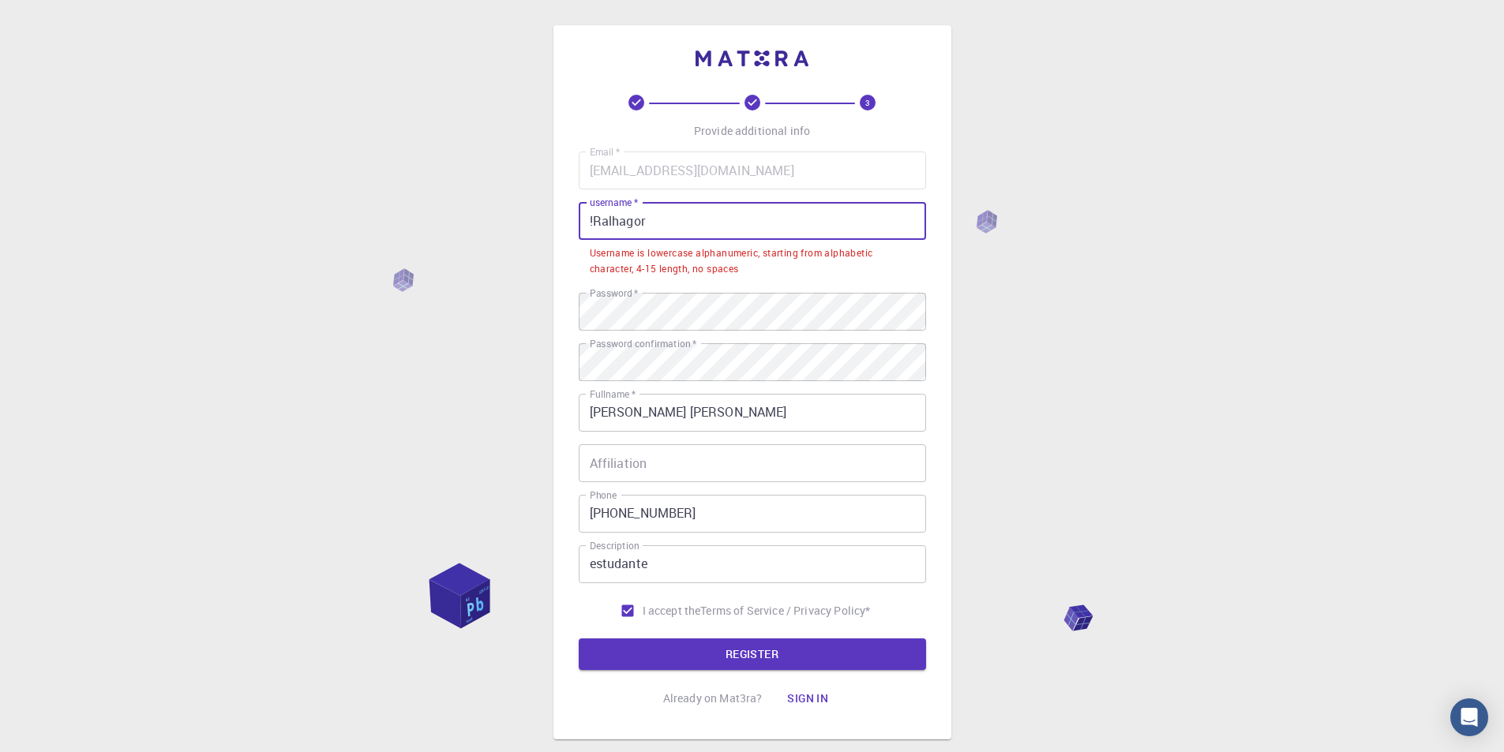
click at [590, 217] on input "!Ralhagor" at bounding box center [752, 221] width 347 height 38
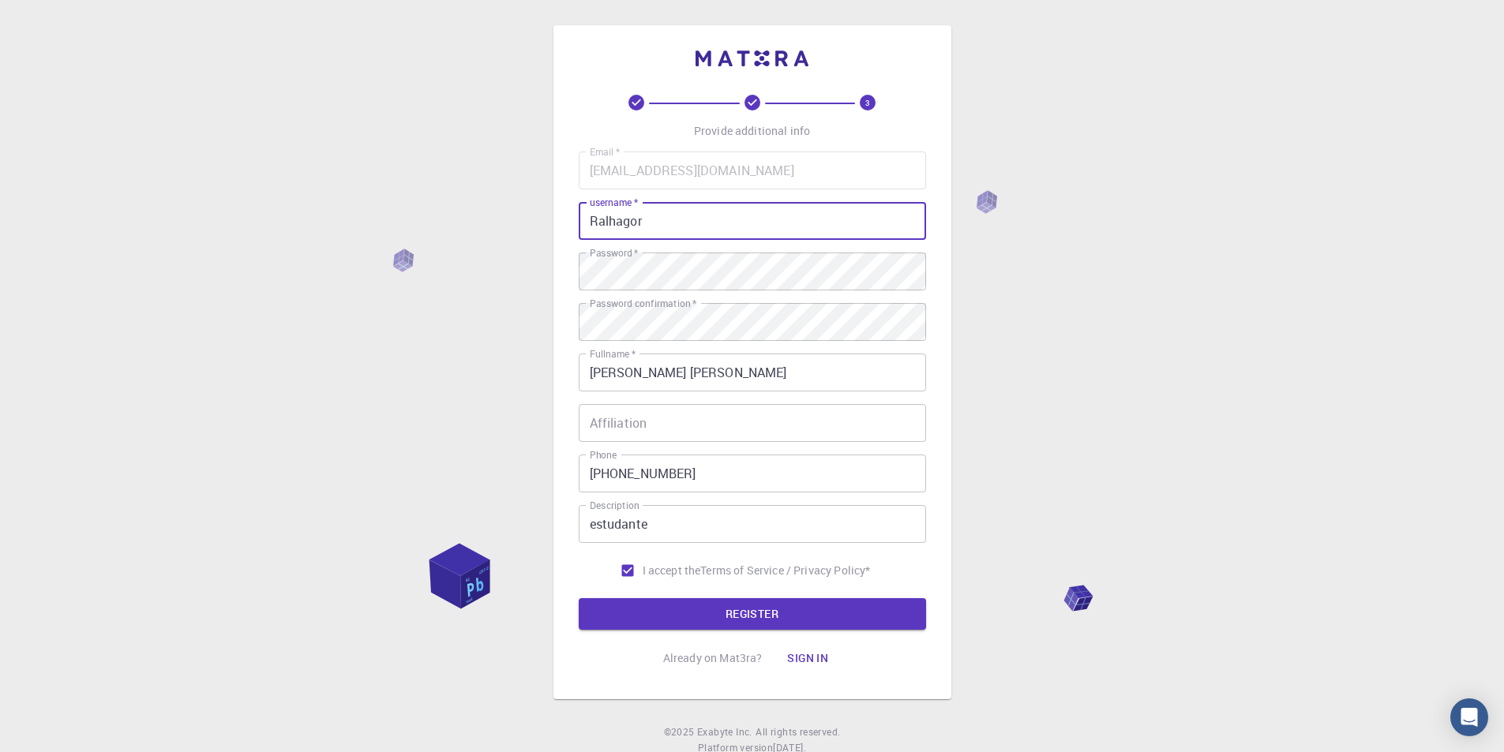
click at [661, 226] on input "Ralhagor" at bounding box center [752, 221] width 347 height 38
click at [624, 215] on input "Ralhagor" at bounding box center [752, 221] width 347 height 38
drag, startPoint x: 644, startPoint y: 223, endPoint x: 514, endPoint y: 227, distance: 130.3
click at [514, 227] on div "3 Provide additional info Email   * [EMAIL_ADDRESS][DOMAIN_NAME] Email   * user…" at bounding box center [752, 401] width 1504 height 803
click at [684, 606] on button "REGISTER" at bounding box center [752, 614] width 347 height 32
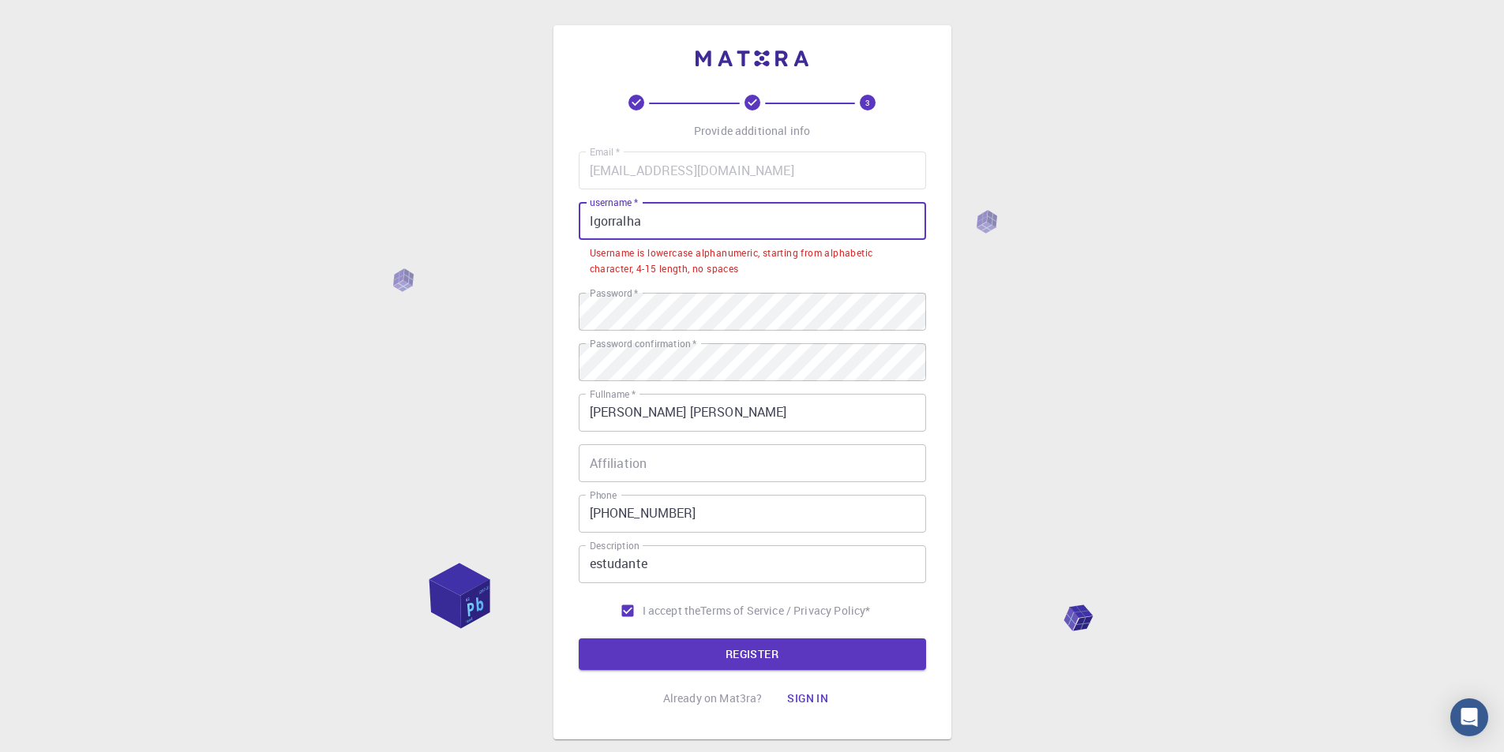
click at [593, 230] on input "Igorralha" at bounding box center [752, 221] width 347 height 38
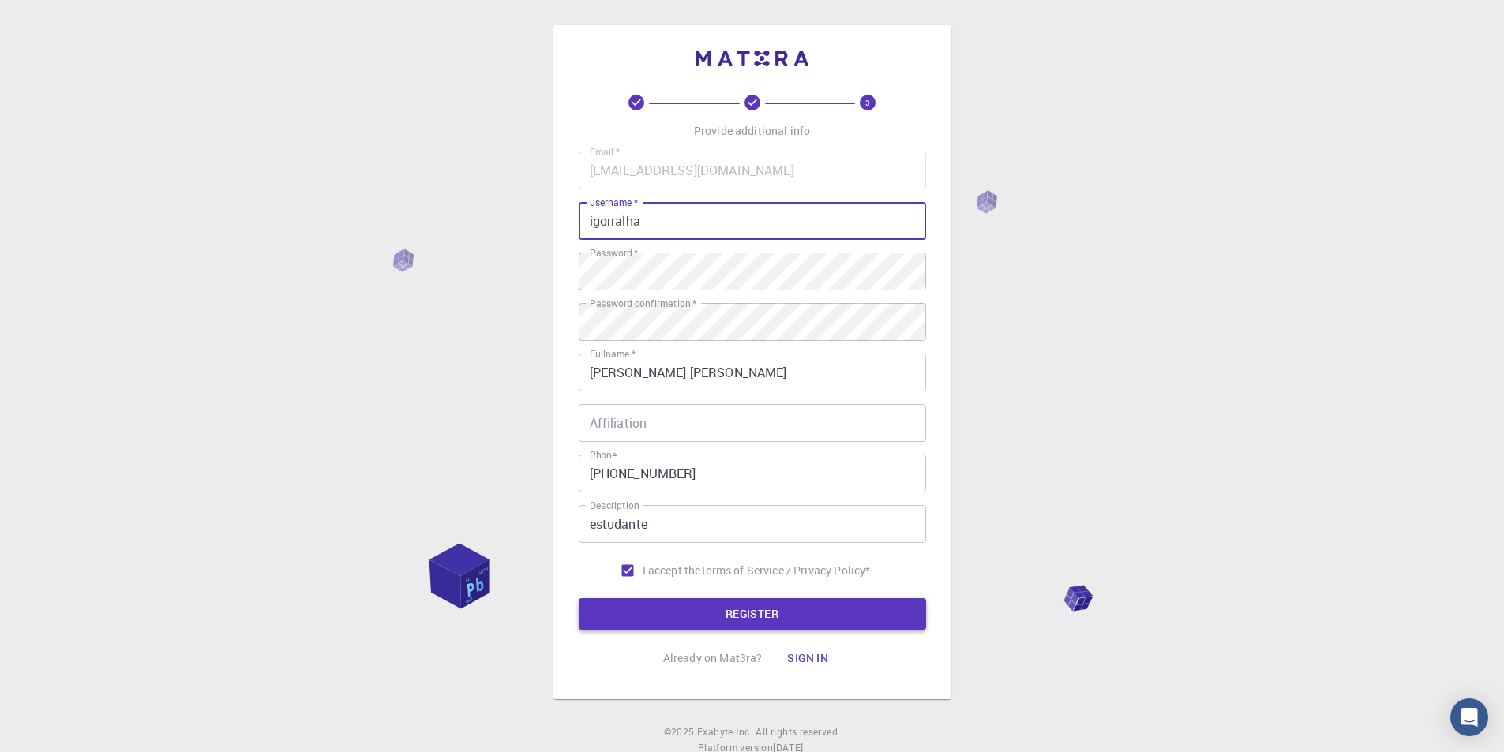
type input "igorralha"
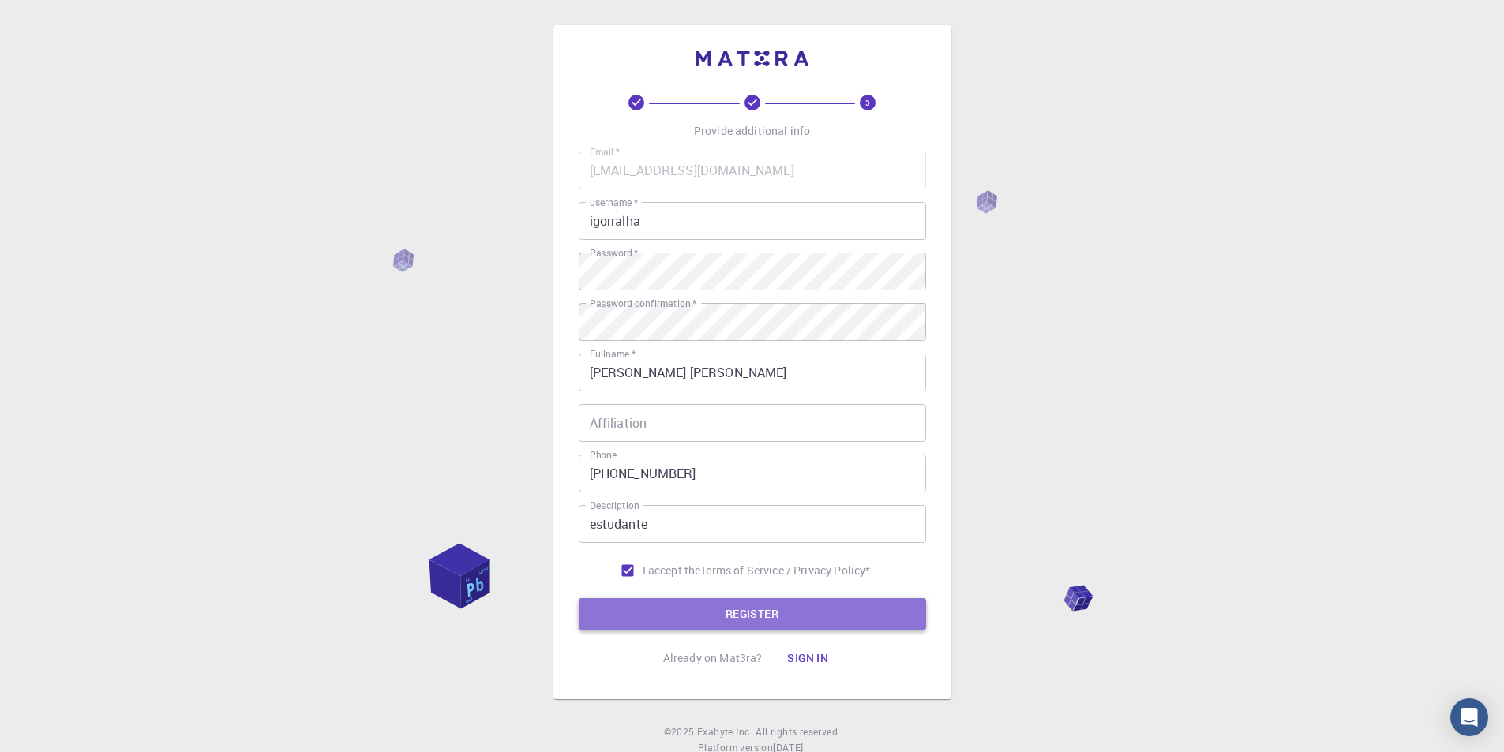
click at [761, 623] on button "REGISTER" at bounding box center [752, 614] width 347 height 32
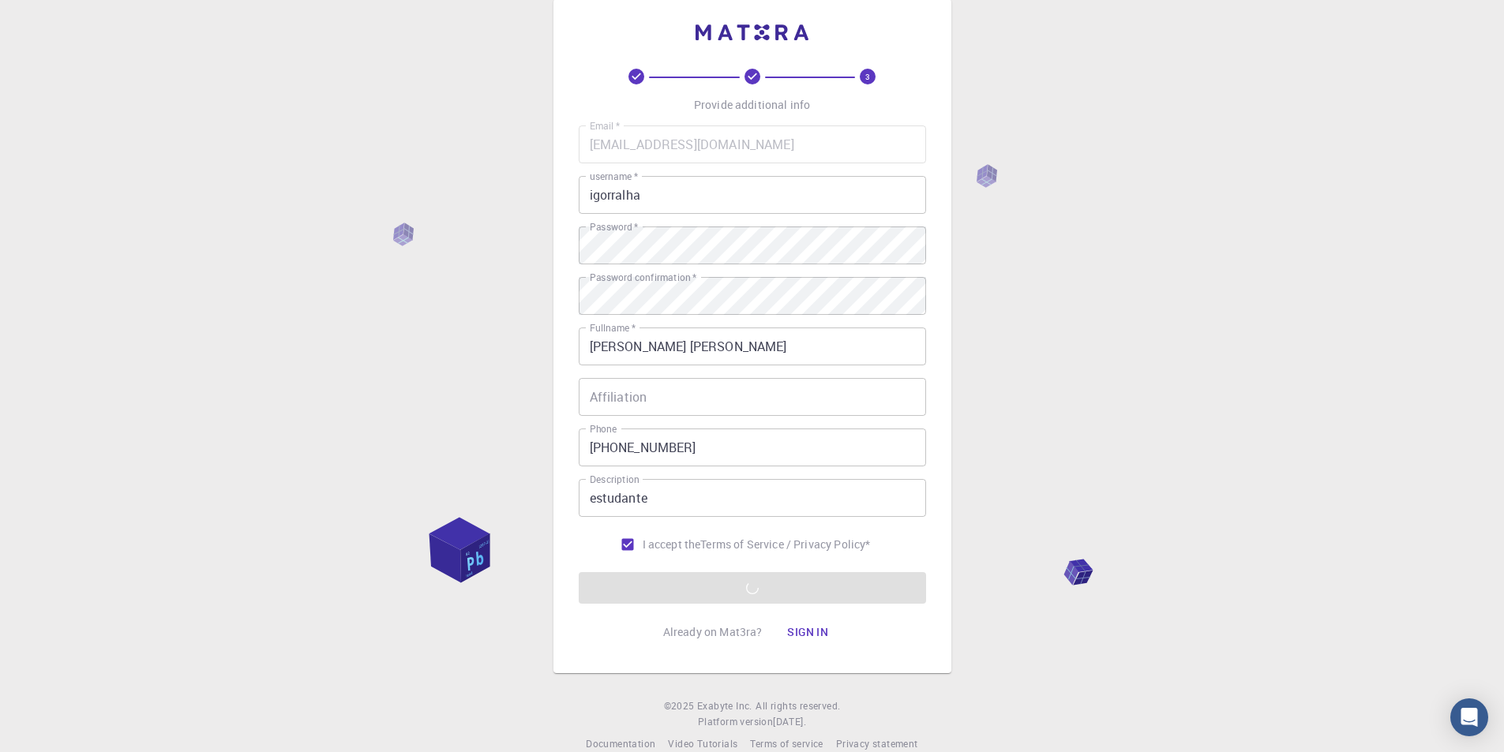
scroll to position [51, 0]
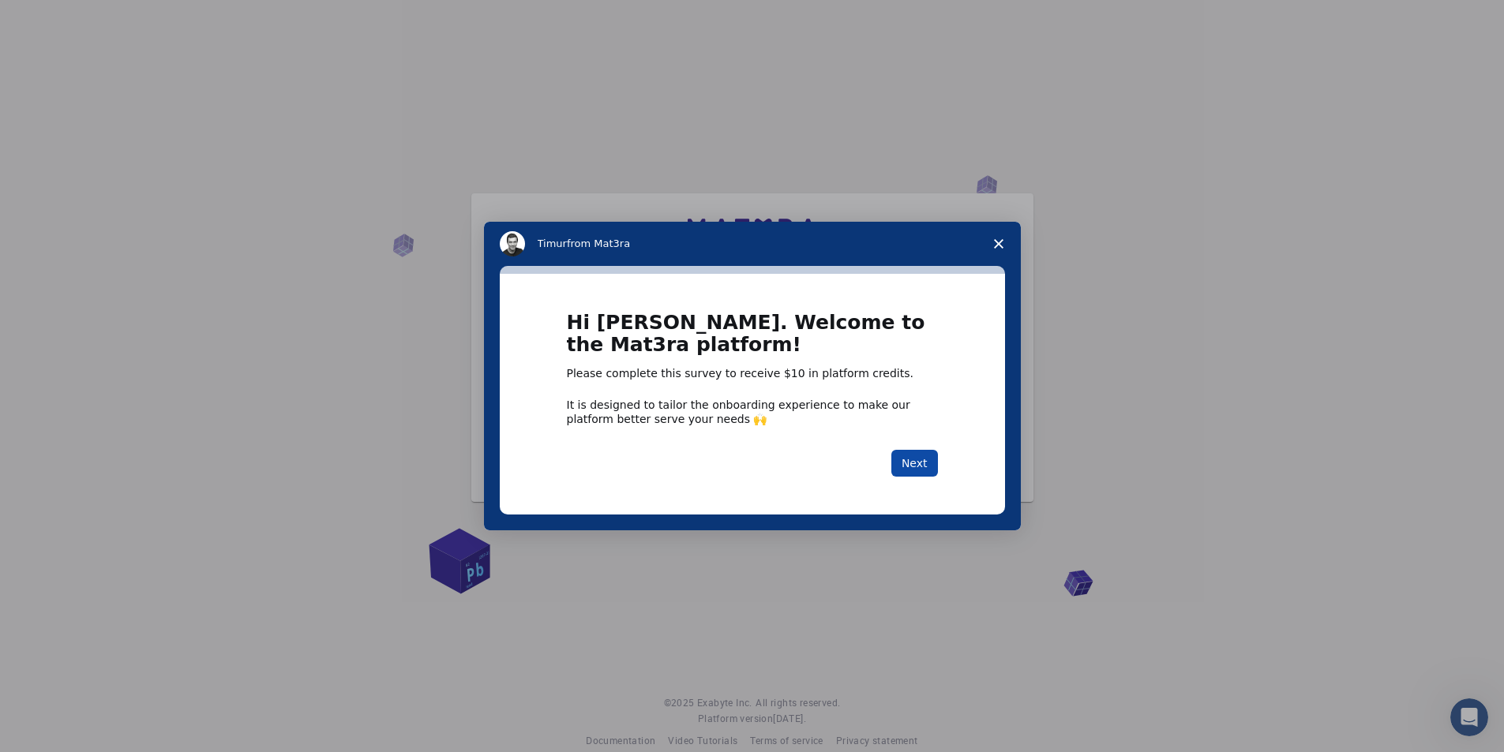
click at [917, 463] on button "Next" at bounding box center [914, 463] width 47 height 27
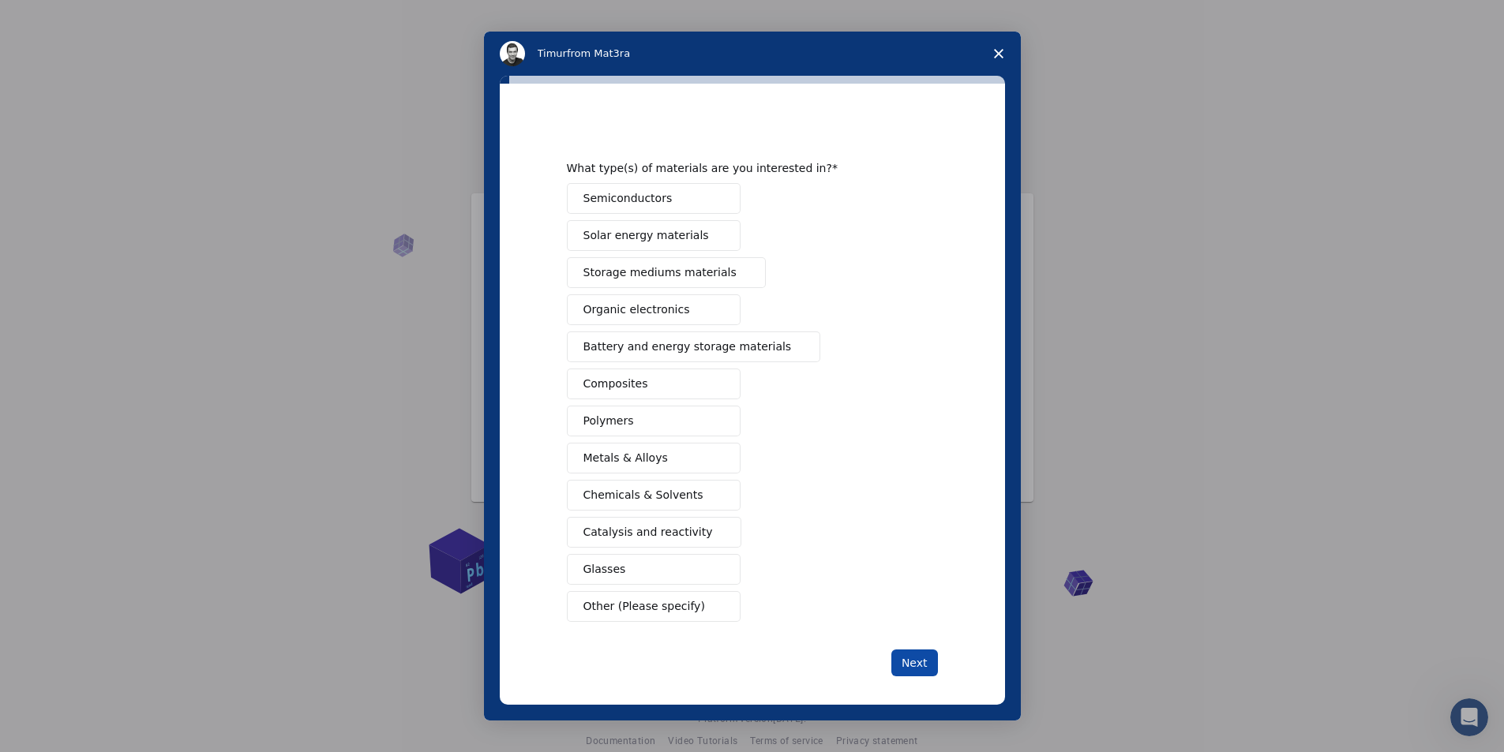
click at [895, 655] on button "Next" at bounding box center [914, 663] width 47 height 27
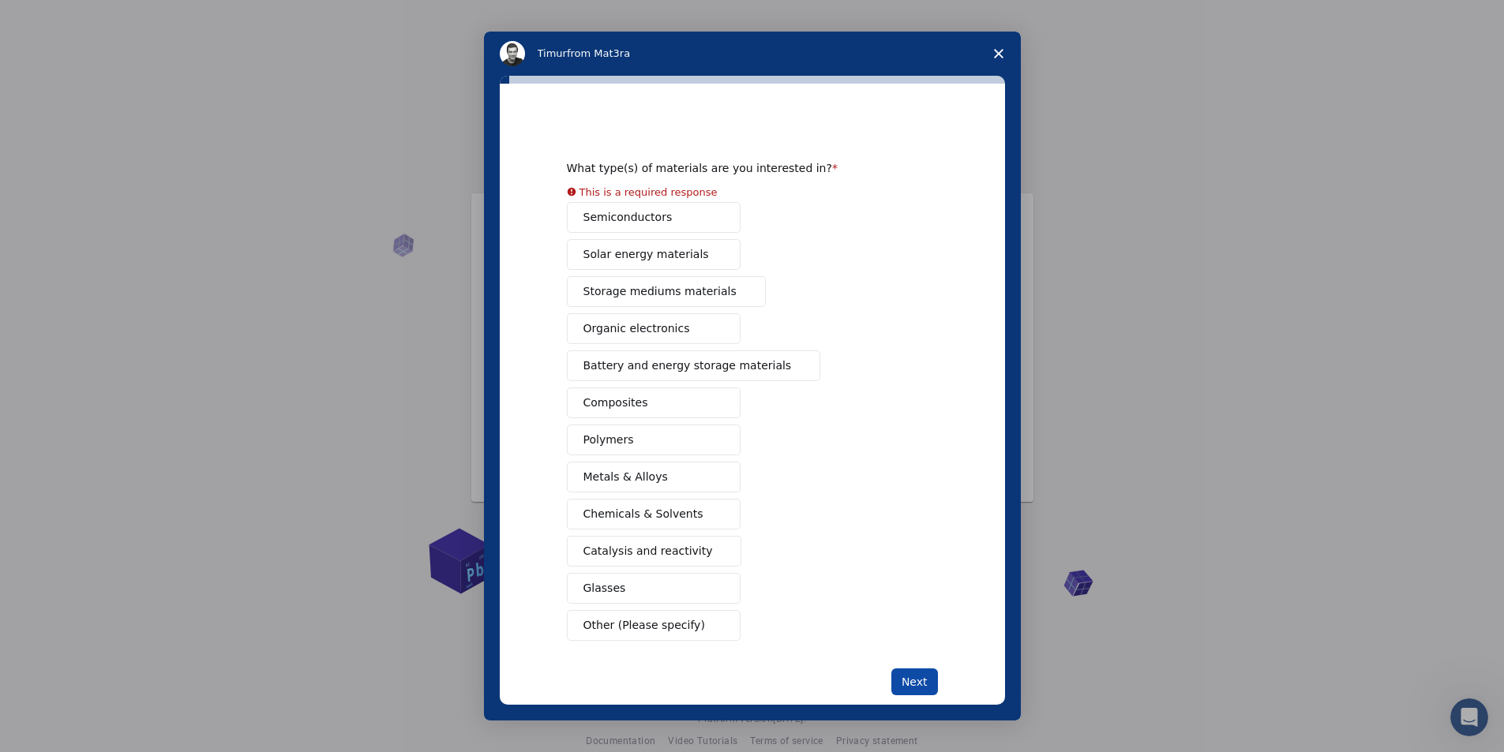
click at [900, 671] on button "Next" at bounding box center [914, 682] width 47 height 27
click at [904, 680] on button "Next" at bounding box center [914, 682] width 47 height 27
click at [995, 50] on icon "Close survey" at bounding box center [998, 53] width 9 height 9
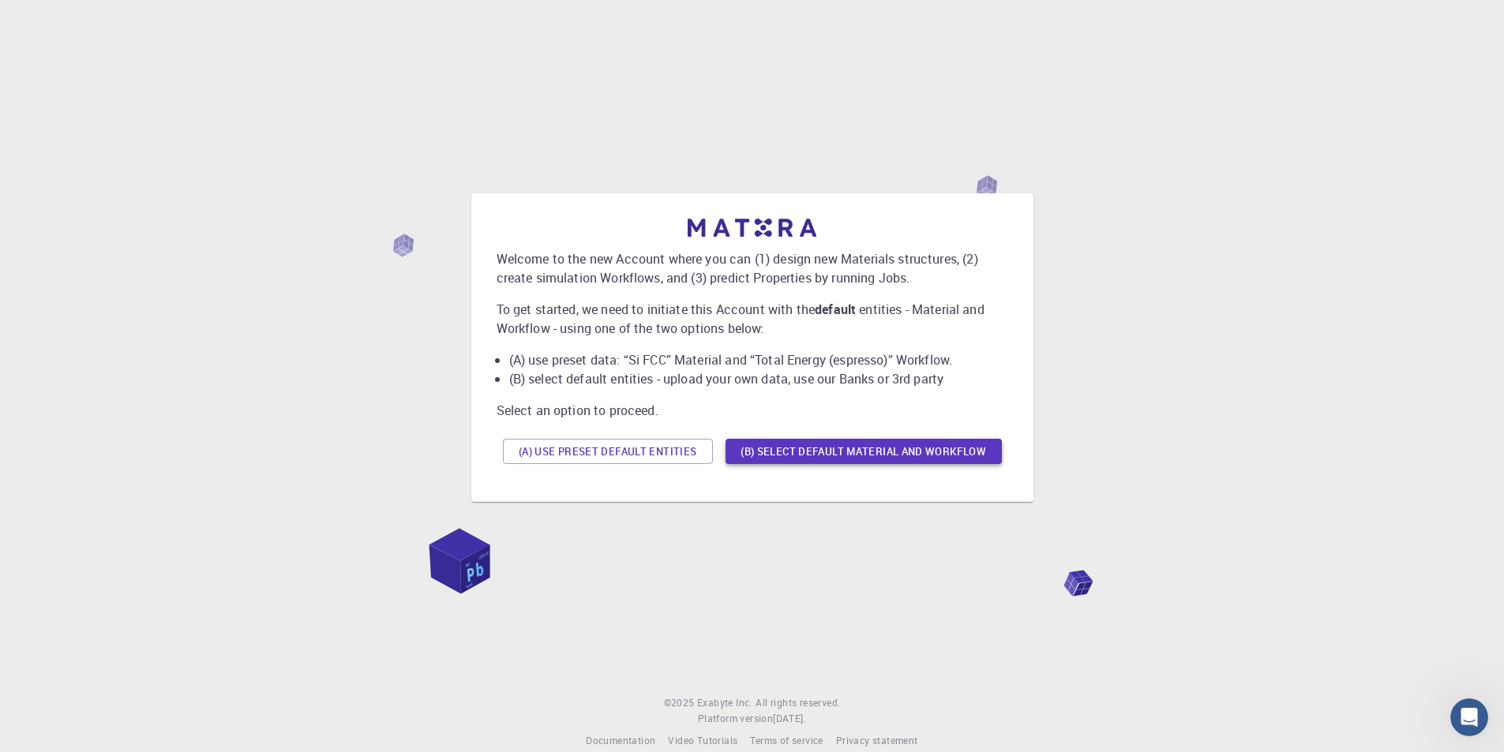
click at [834, 455] on button "(B) Select default material and workflow" at bounding box center [863, 451] width 276 height 25
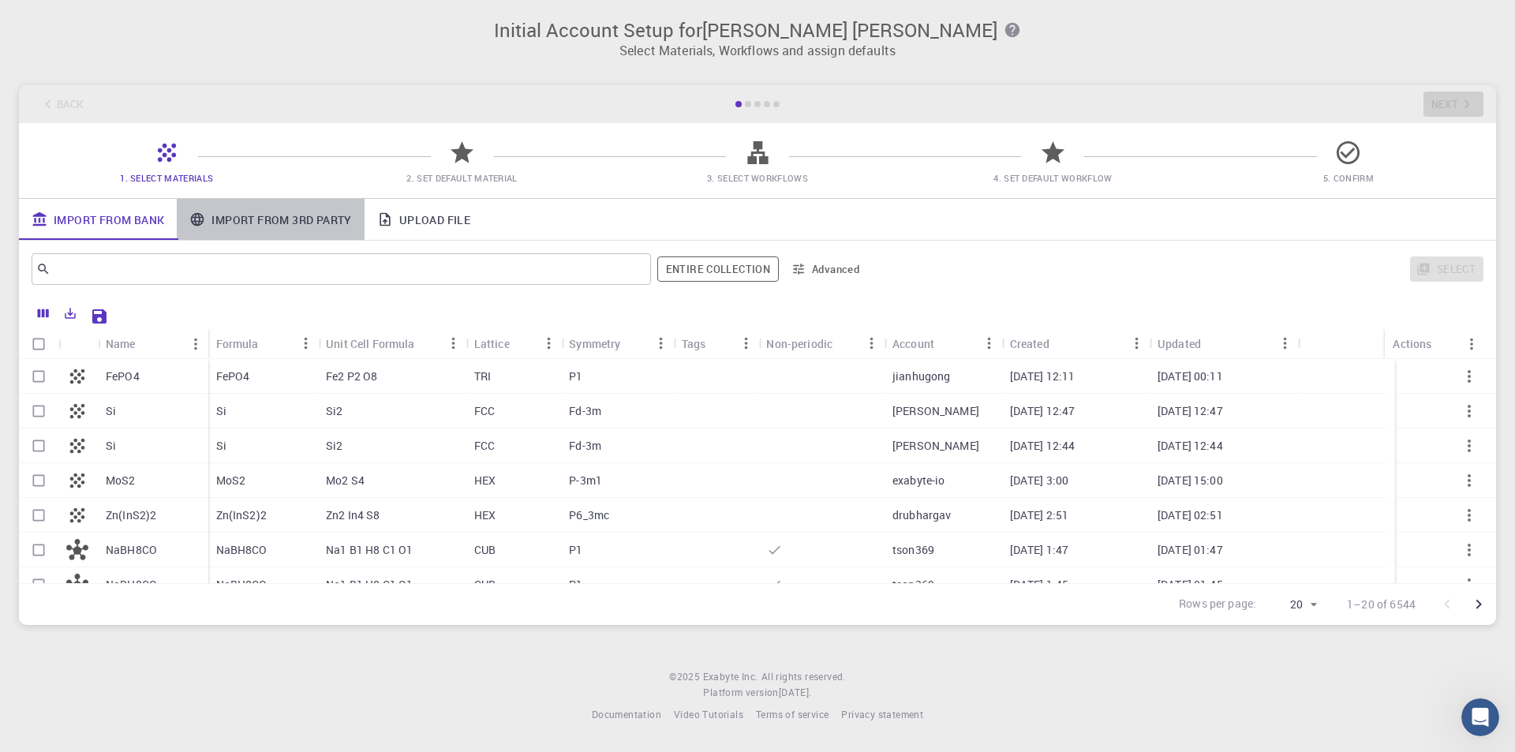
click at [303, 234] on link "Import From 3rd Party" at bounding box center [270, 219] width 187 height 41
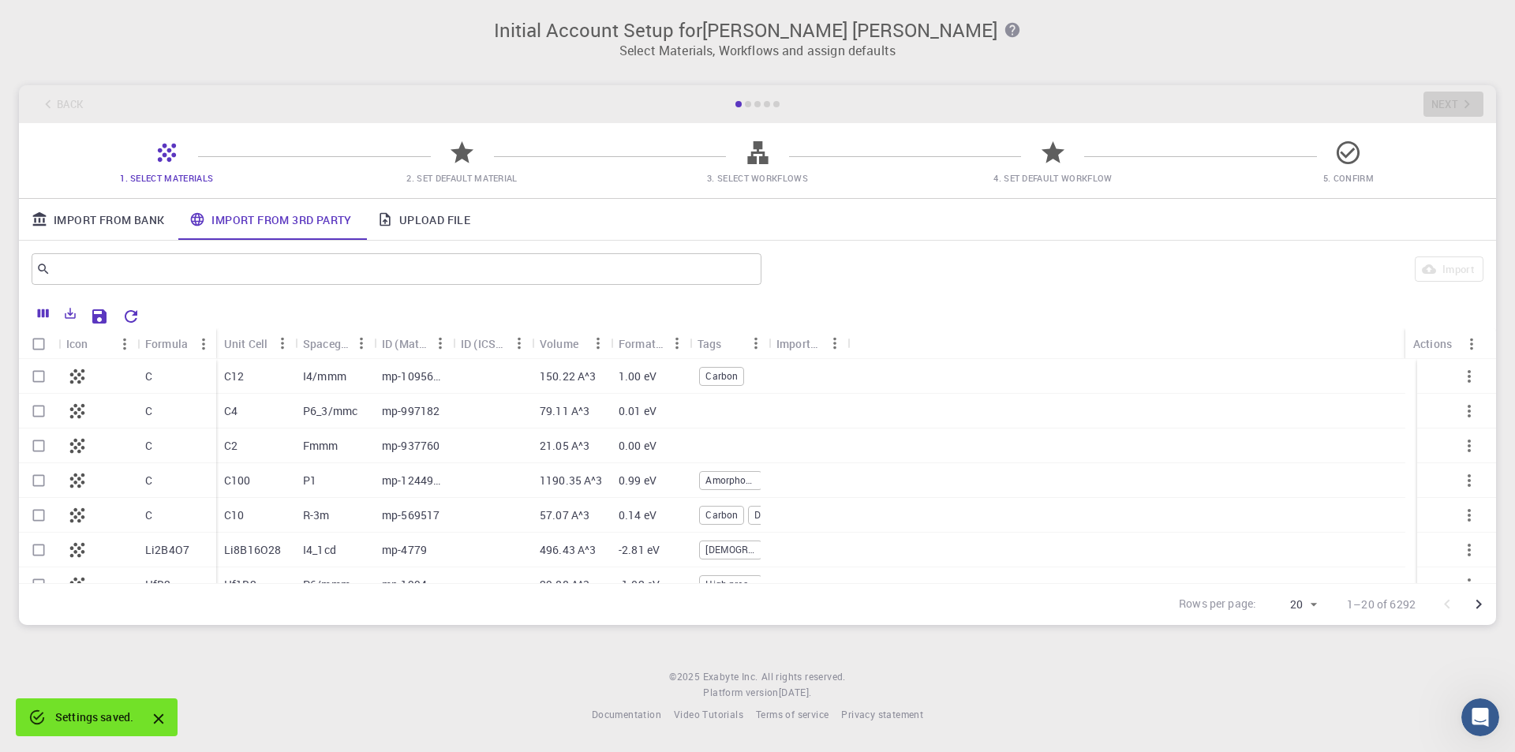
click at [103, 215] on link "Import From Bank" at bounding box center [98, 219] width 158 height 41
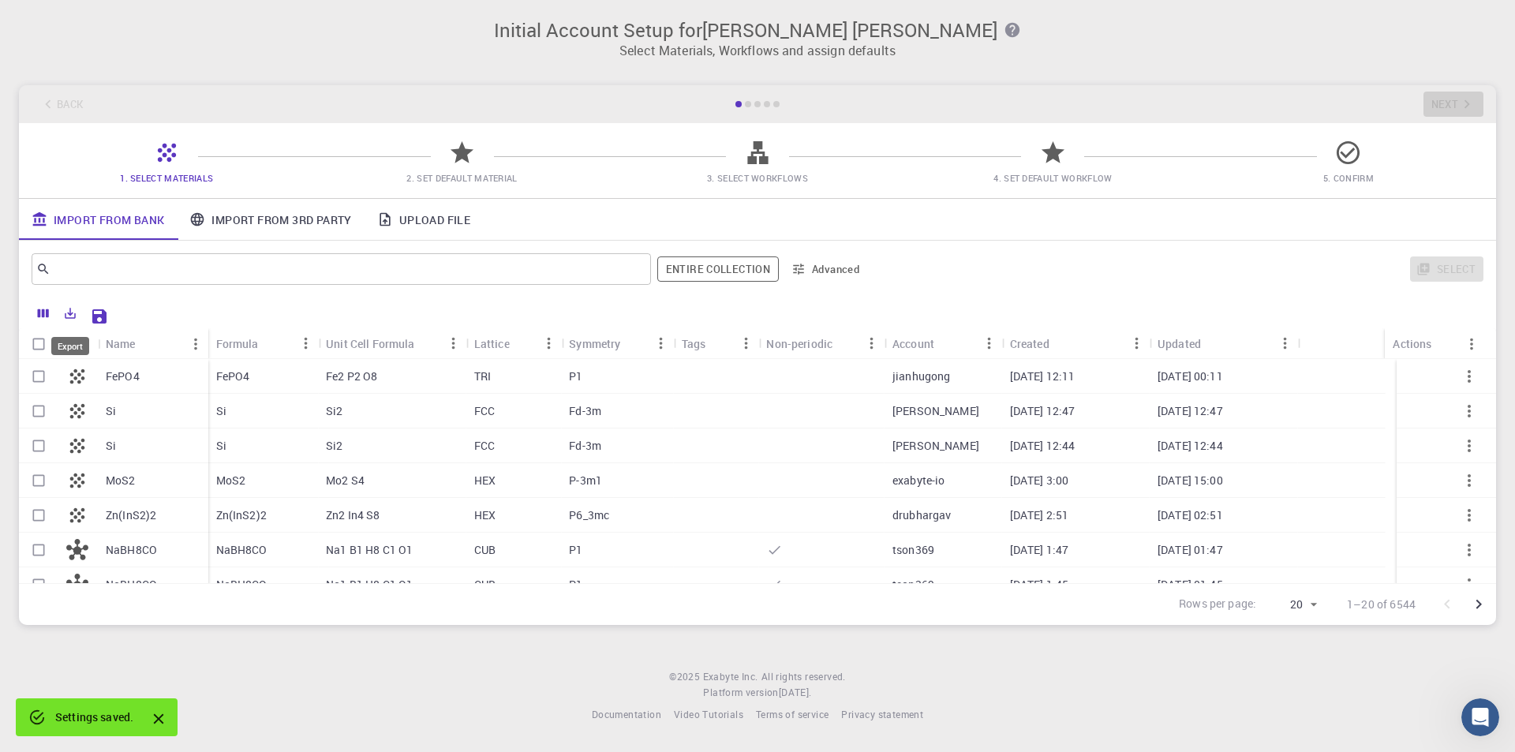
click at [66, 307] on icon "Export" at bounding box center [70, 313] width 14 height 14
click at [123, 357] on li "Download as CSV" at bounding box center [124, 346] width 134 height 28
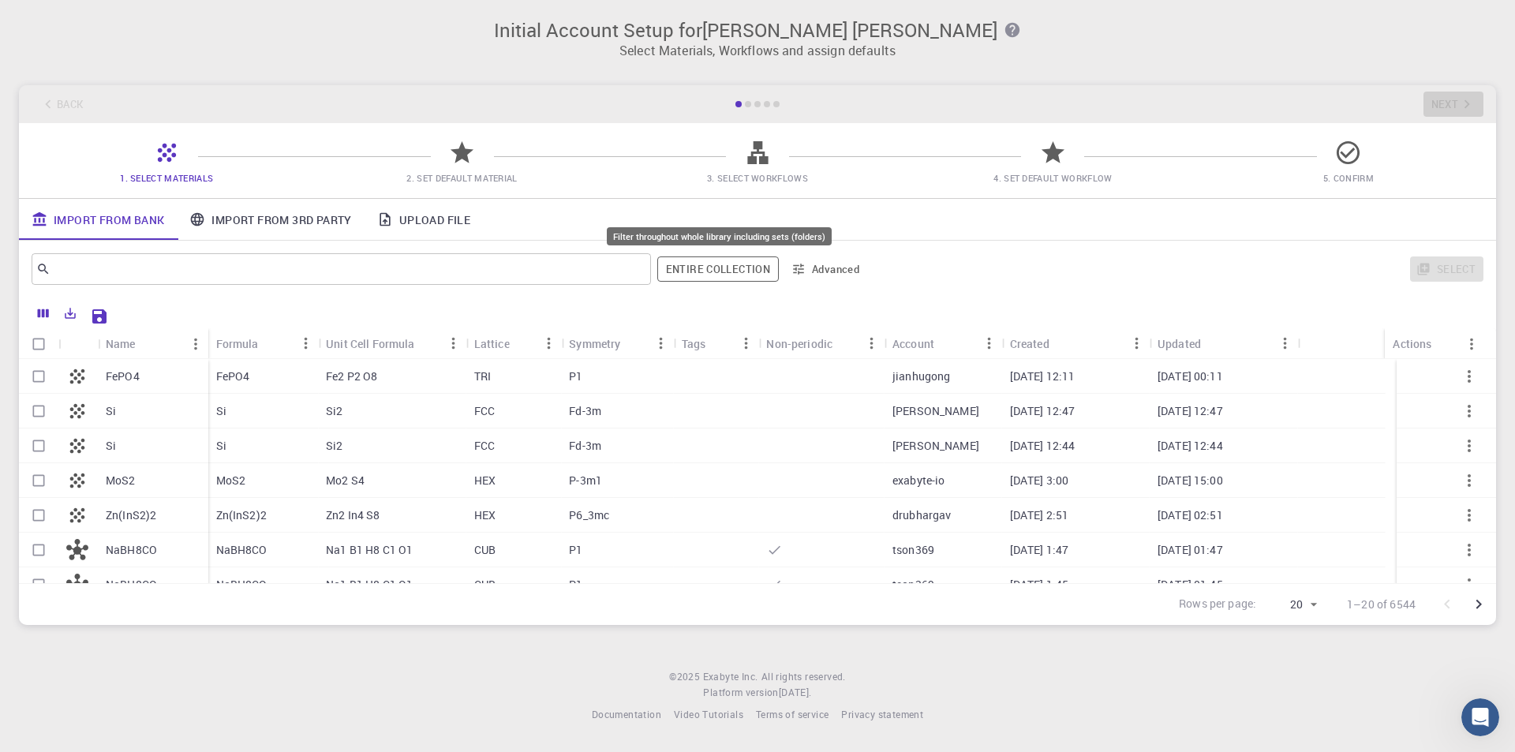
click at [669, 272] on button "Entire collection" at bounding box center [718, 269] width 122 height 25
click at [920, 268] on div "Select" at bounding box center [1178, 269] width 611 height 38
click at [289, 222] on link "Import From 3rd Party" at bounding box center [270, 219] width 187 height 41
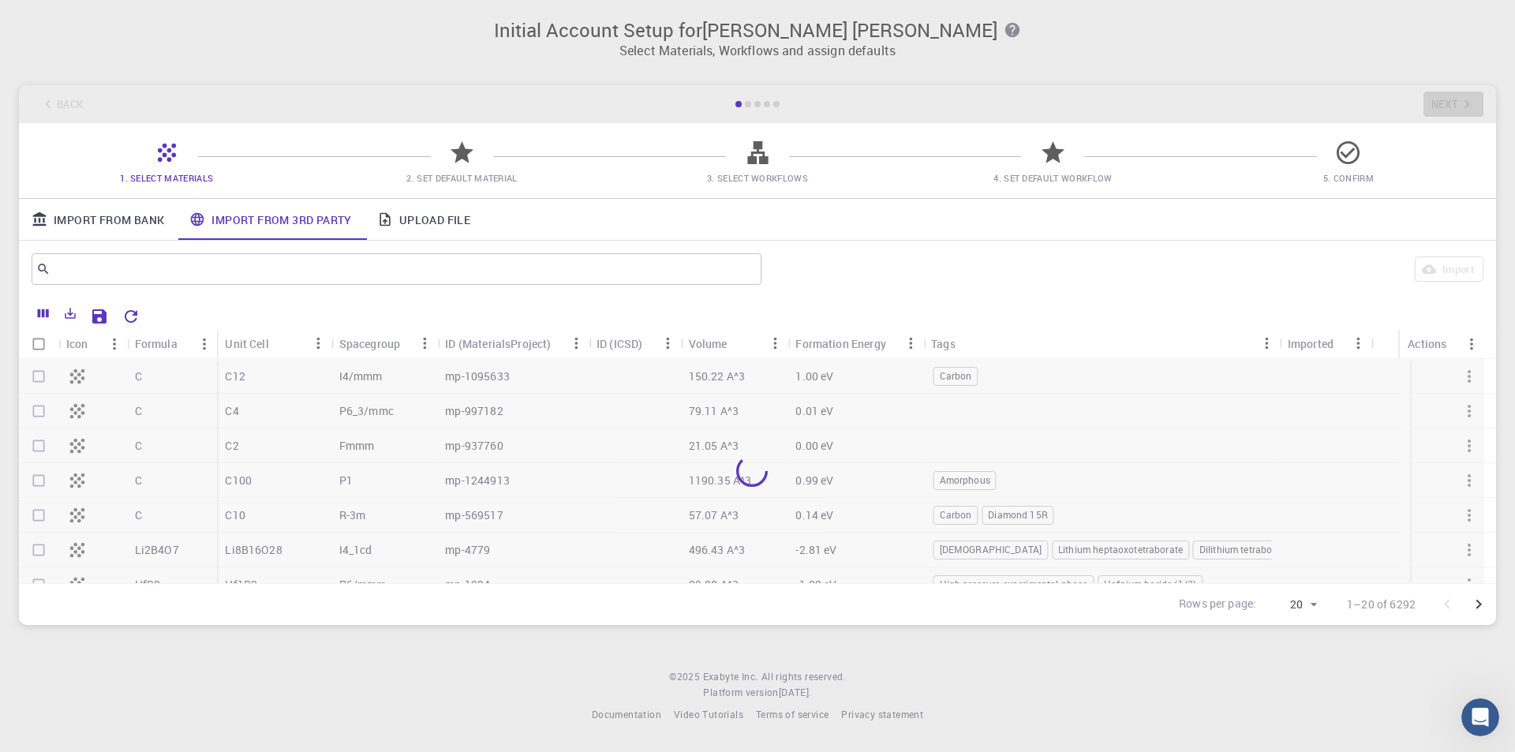
click at [428, 224] on link "Upload File" at bounding box center [424, 219] width 118 height 41
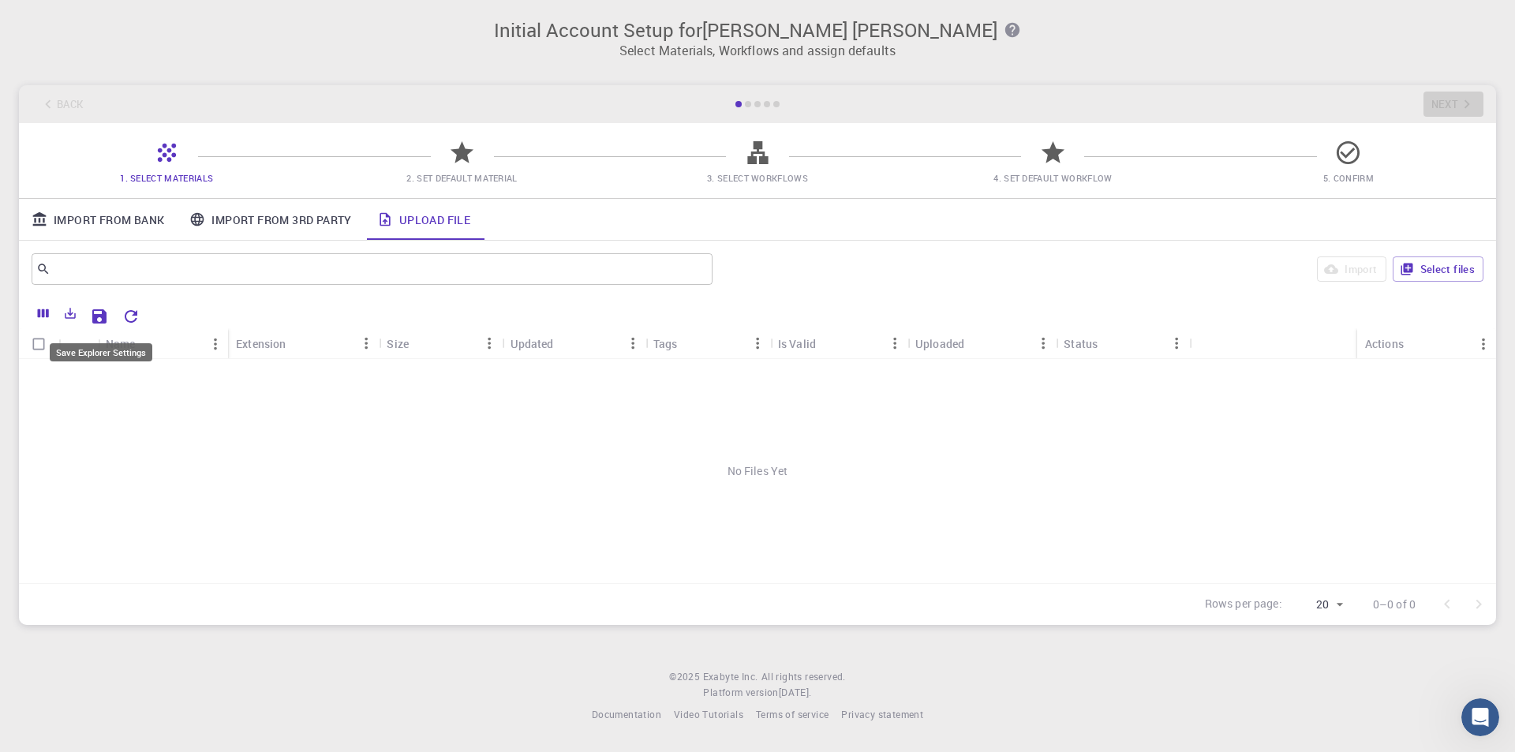
click at [106, 315] on icon "Save Explorer Settings" at bounding box center [99, 316] width 14 height 14
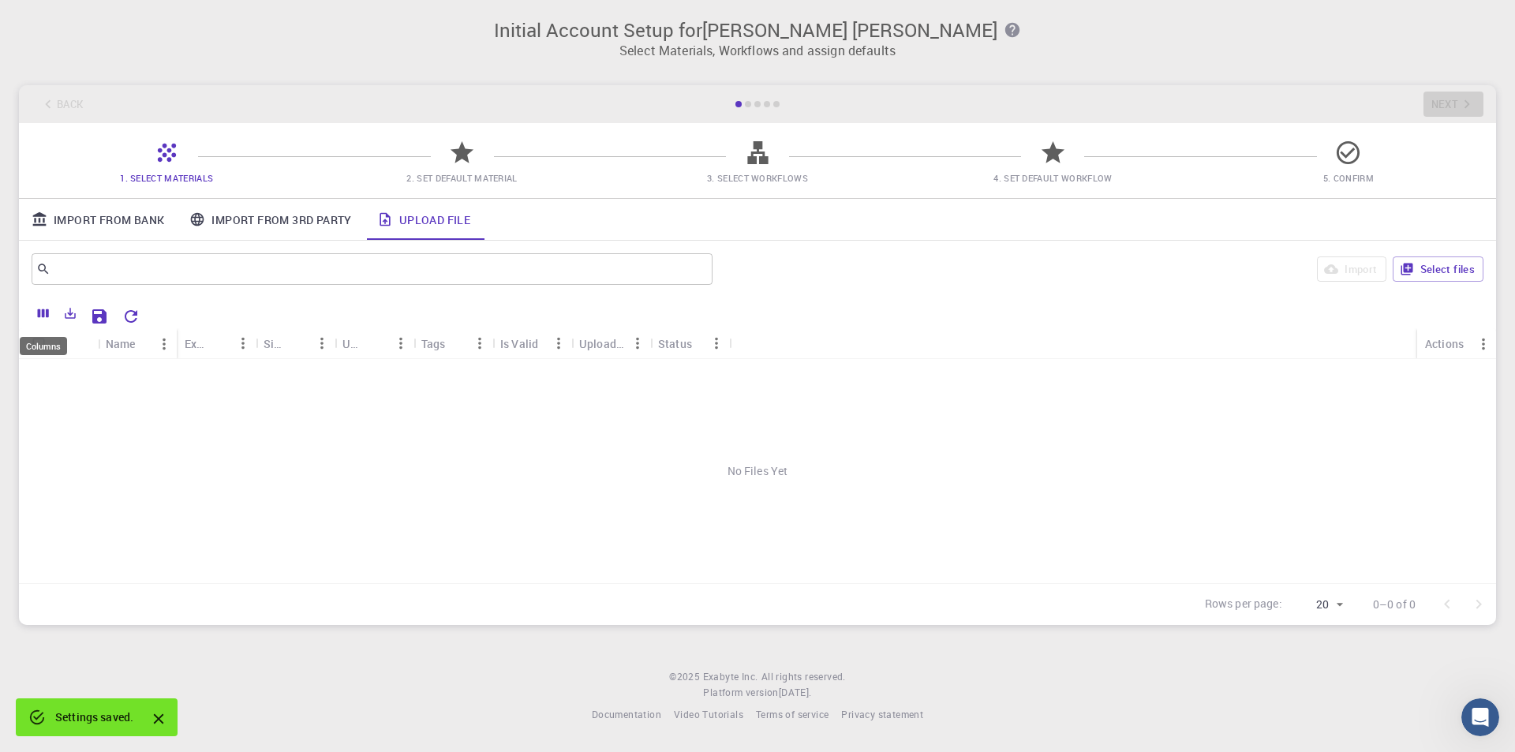
click at [50, 314] on icon "Columns" at bounding box center [43, 313] width 14 height 14
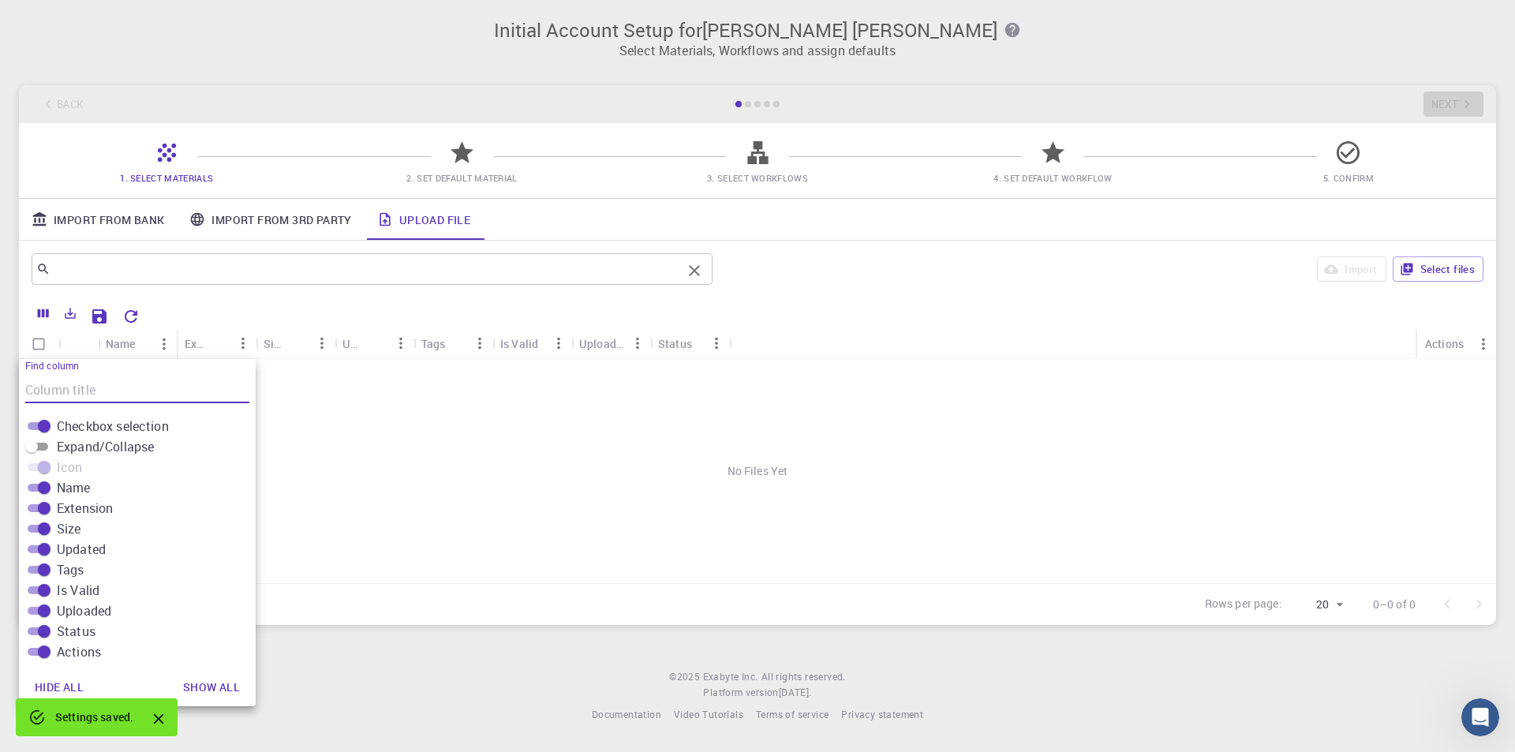
click at [219, 283] on div "​" at bounding box center [372, 269] width 681 height 32
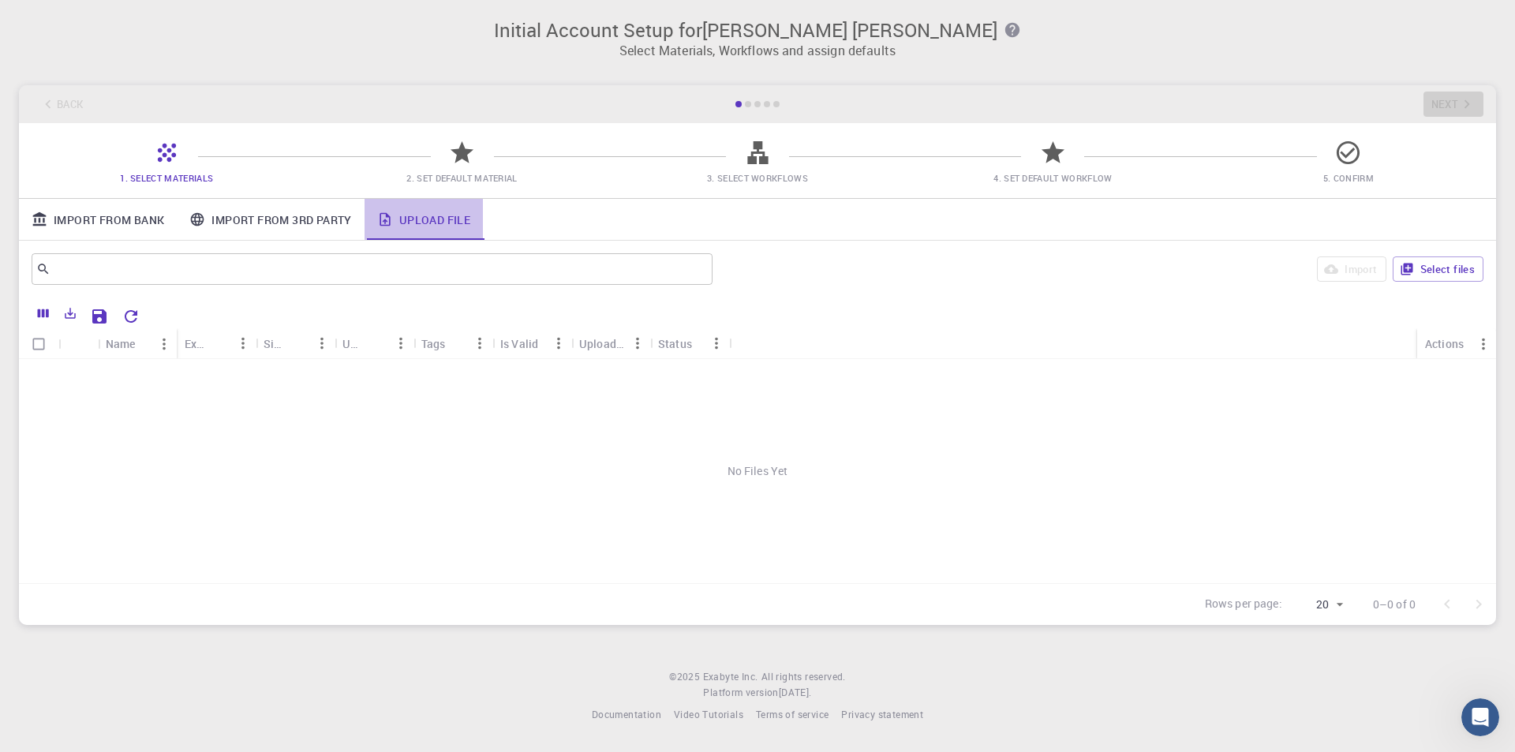
click at [409, 226] on link "Upload File" at bounding box center [424, 219] width 118 height 41
click at [49, 320] on icon "Columns" at bounding box center [43, 313] width 14 height 14
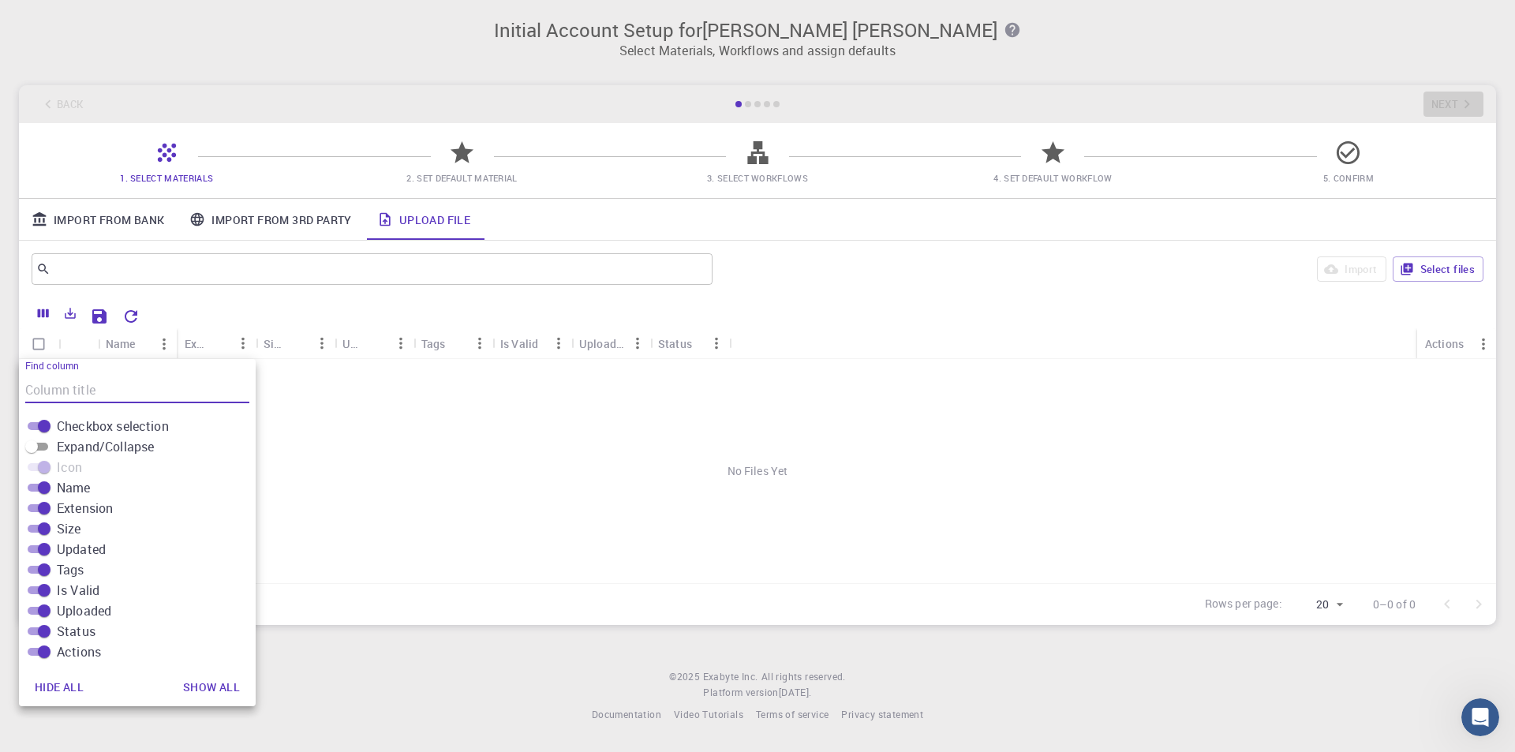
click at [49, 320] on icon "Columns" at bounding box center [43, 313] width 14 height 14
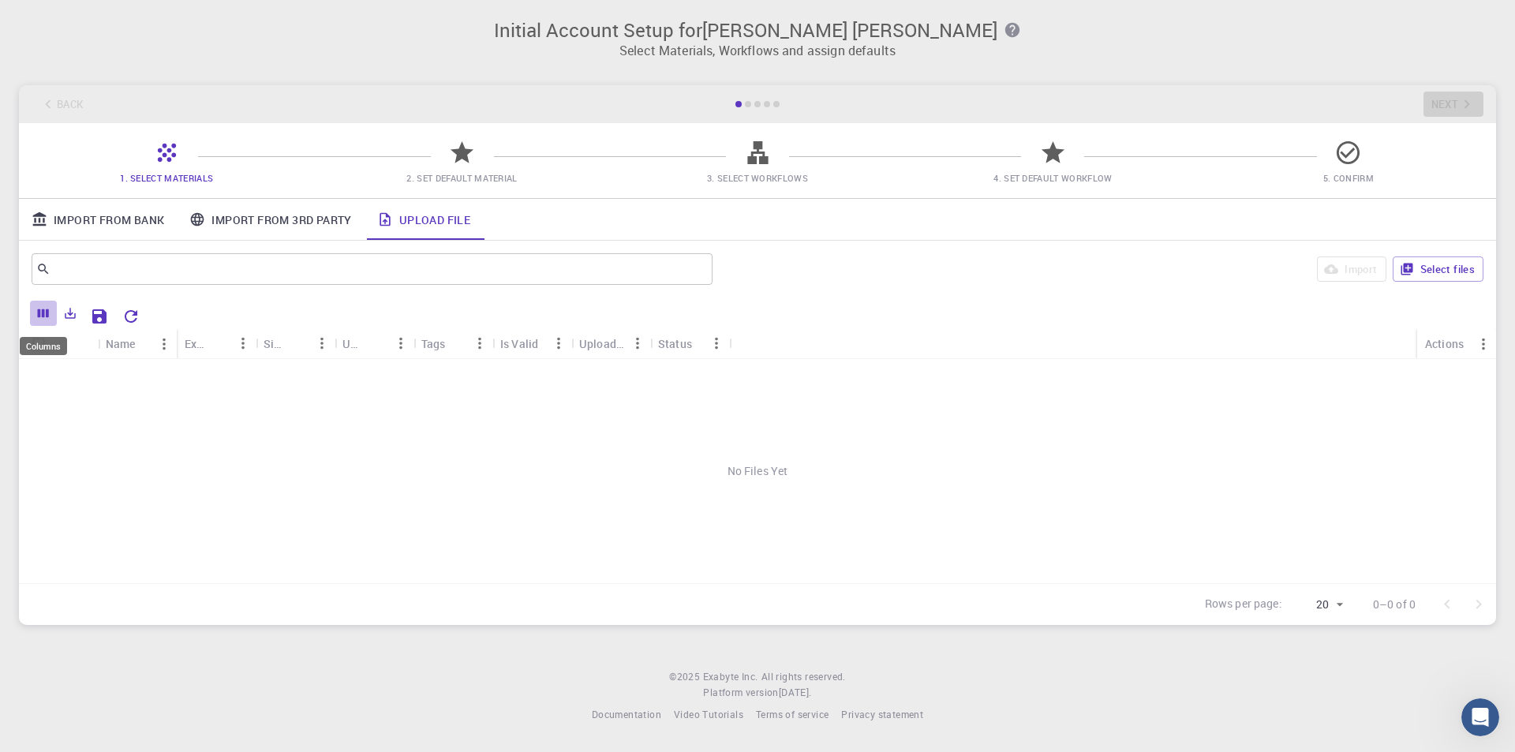
click at [46, 315] on icon "Columns" at bounding box center [43, 313] width 14 height 14
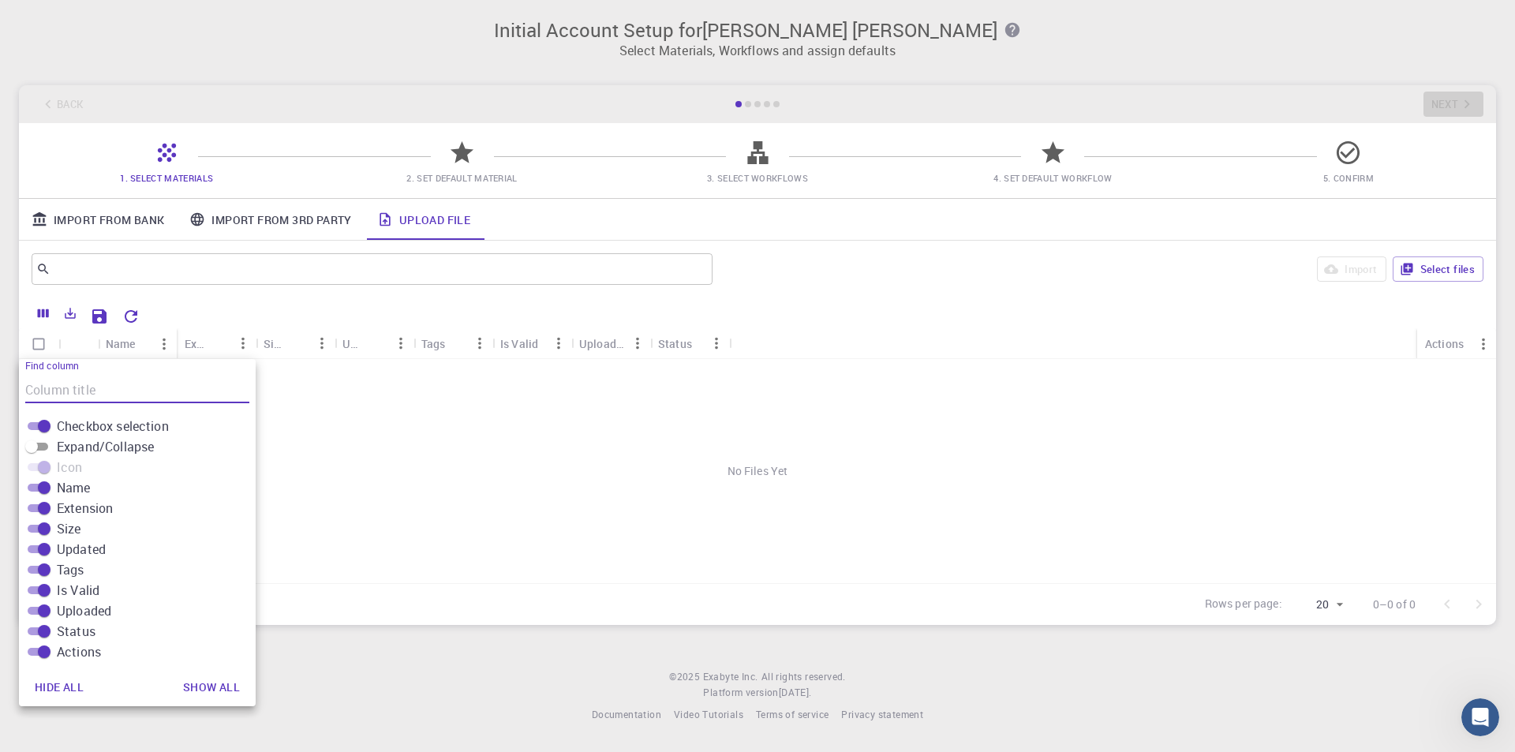
click at [48, 305] on button "Columns" at bounding box center [43, 313] width 27 height 25
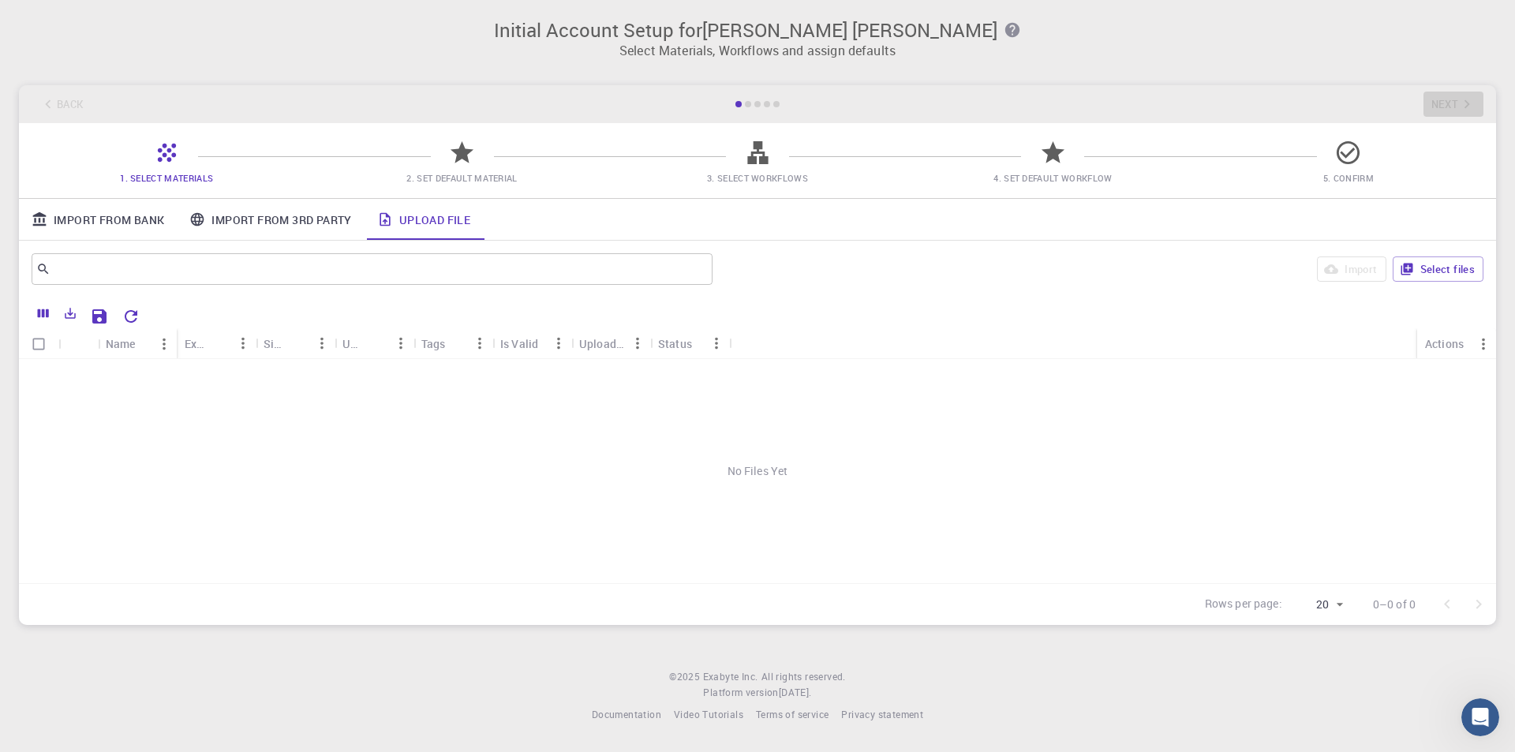
click at [207, 212] on link "Import From 3rd Party" at bounding box center [270, 219] width 187 height 41
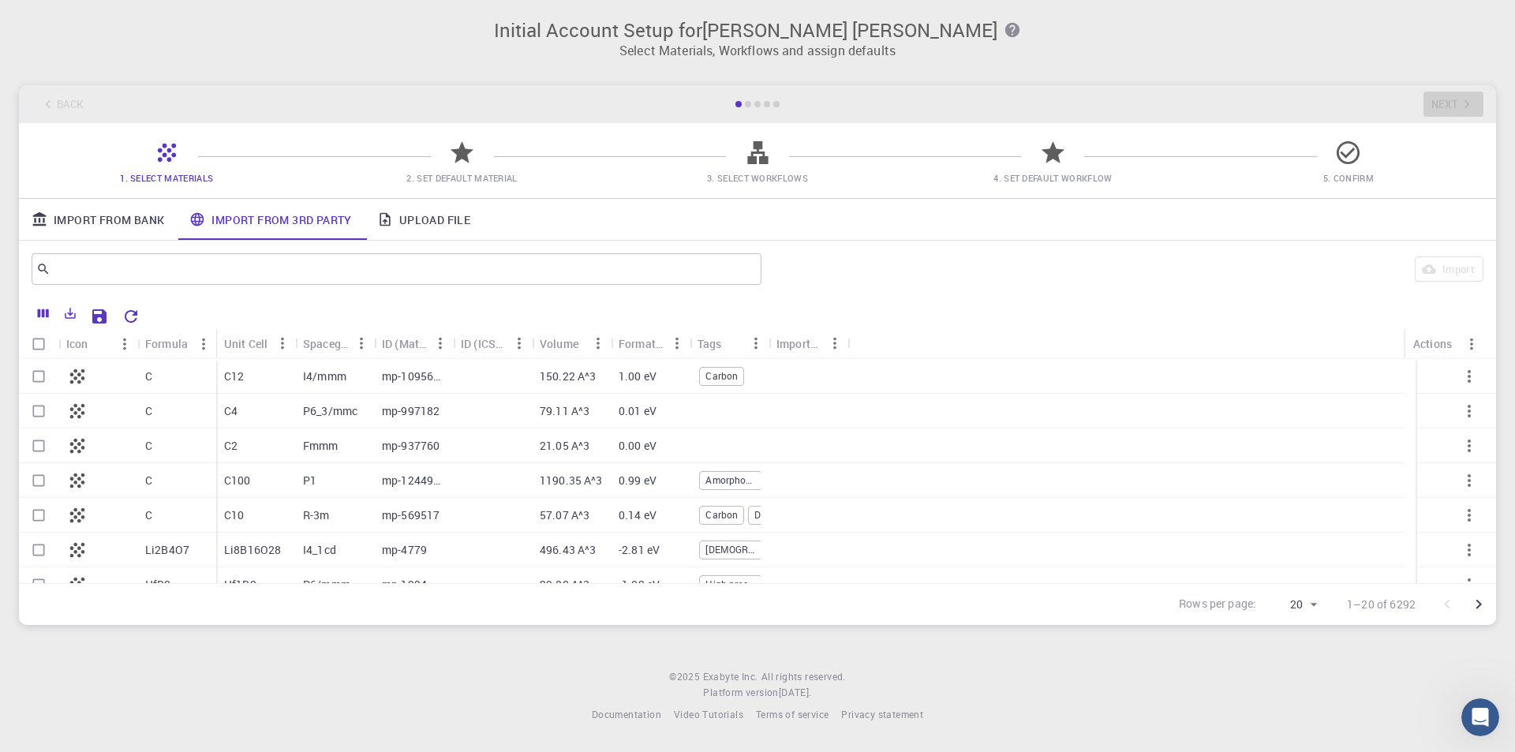
click at [105, 222] on link "Import From Bank" at bounding box center [98, 219] width 158 height 41
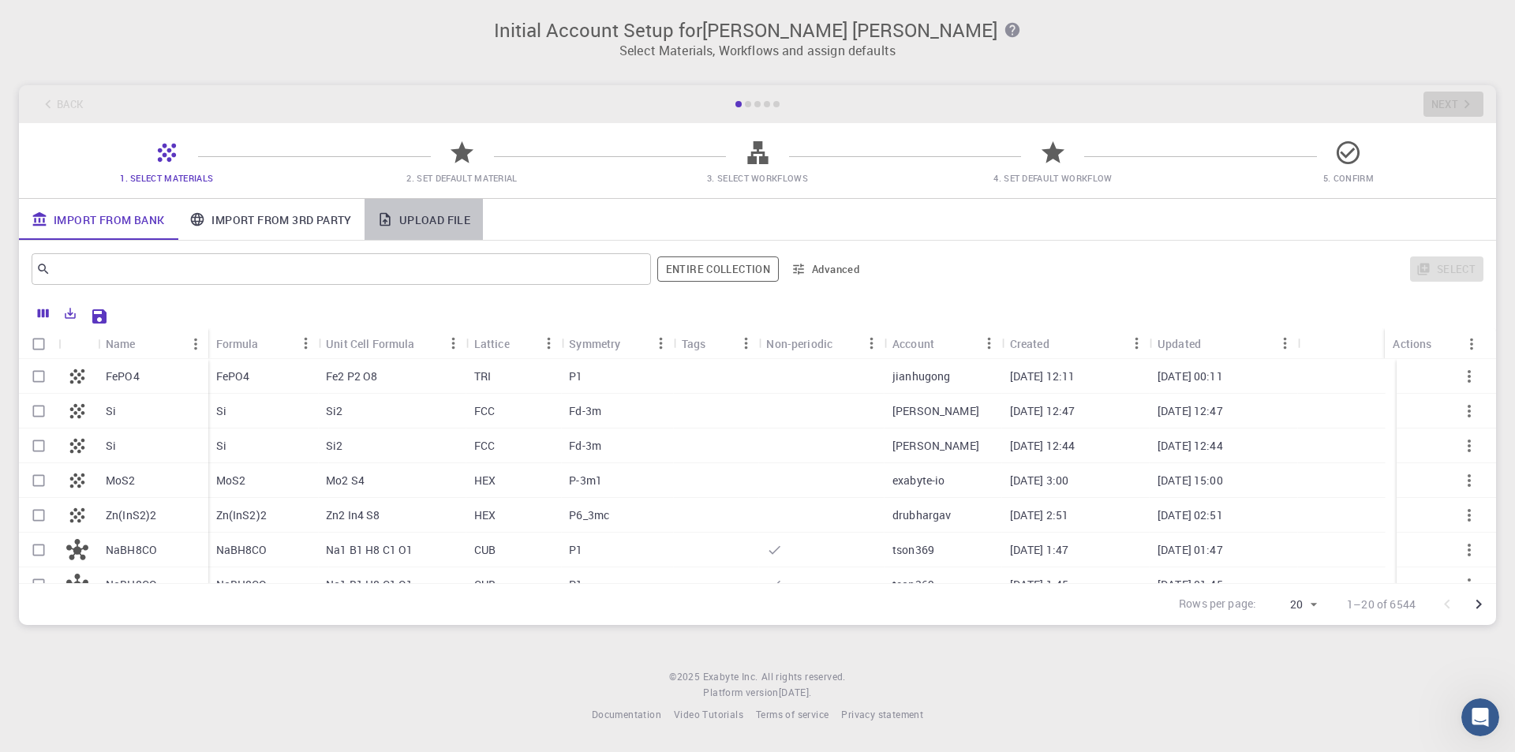
click at [420, 210] on link "Upload File" at bounding box center [424, 219] width 118 height 41
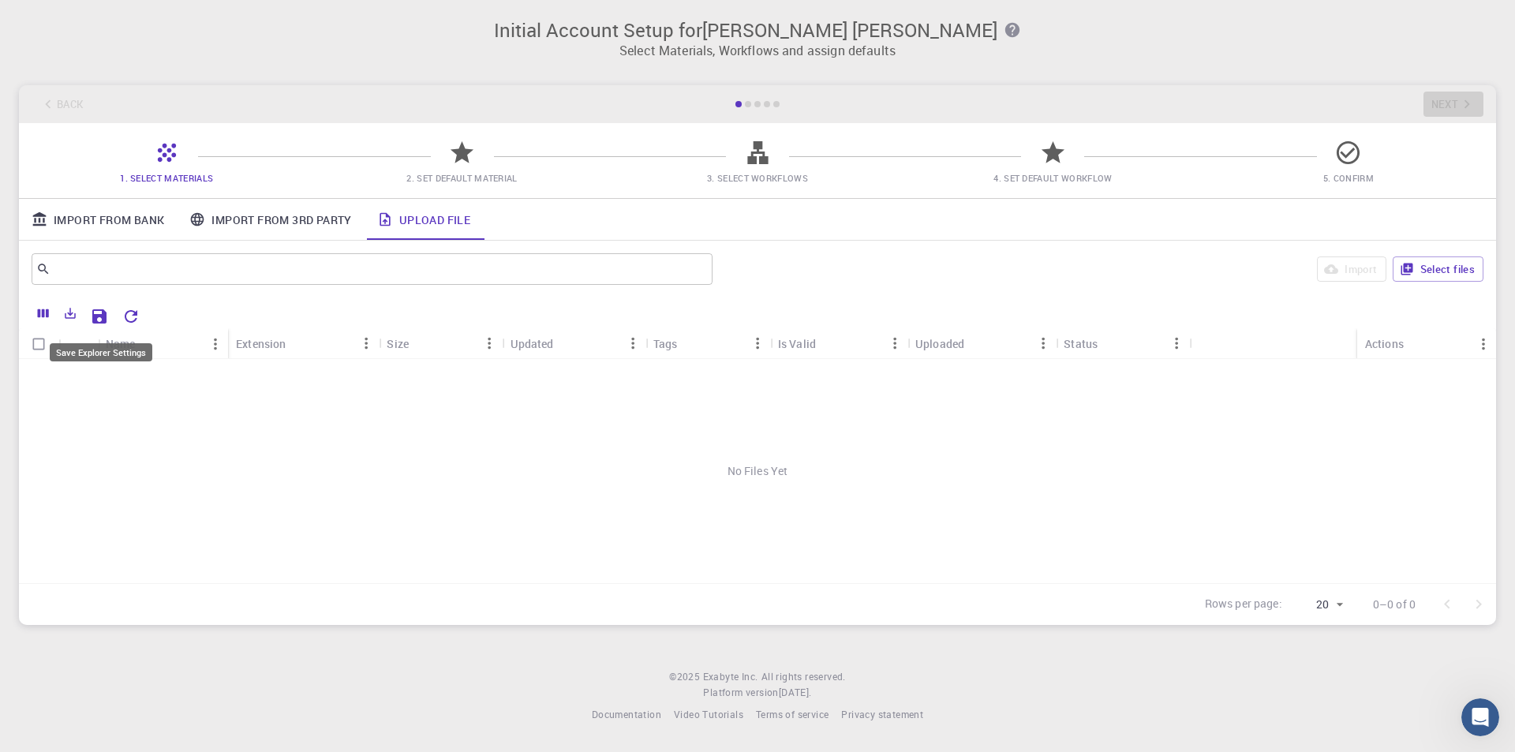
click at [107, 312] on icon "Save Explorer Settings" at bounding box center [99, 316] width 19 height 19
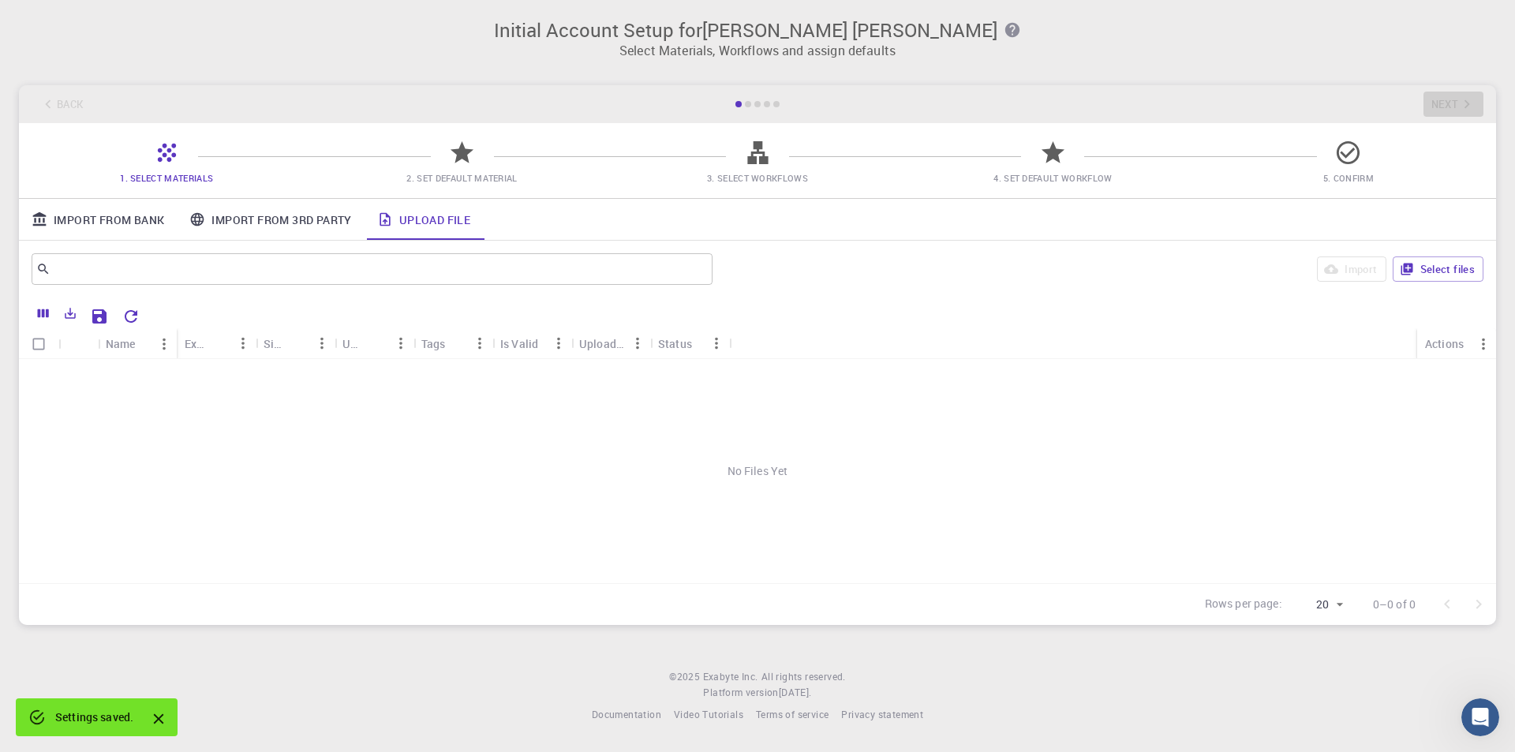
click at [166, 719] on icon "Close" at bounding box center [158, 718] width 17 height 17
